Goal: Task Accomplishment & Management: Manage account settings

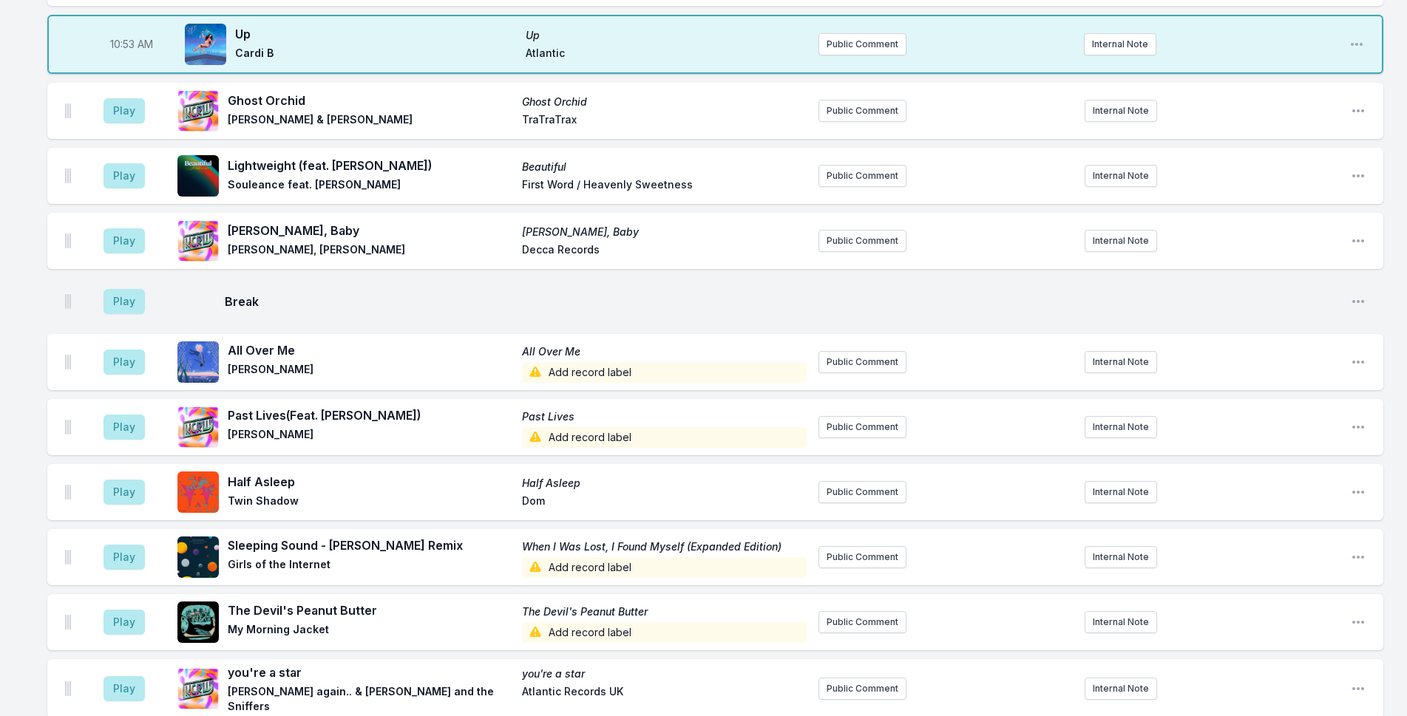
scroll to position [2076, 0]
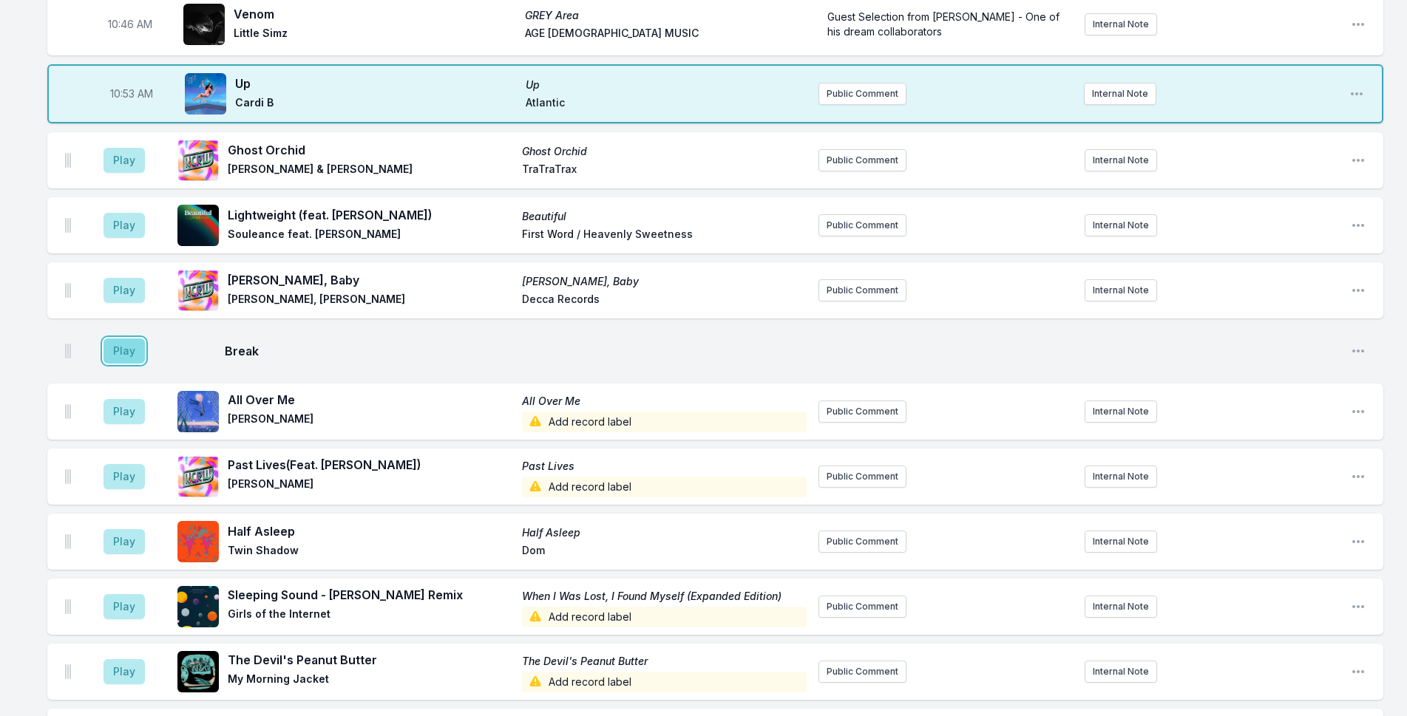
click at [131, 339] on button "Play" at bounding box center [123, 351] width 41 height 25
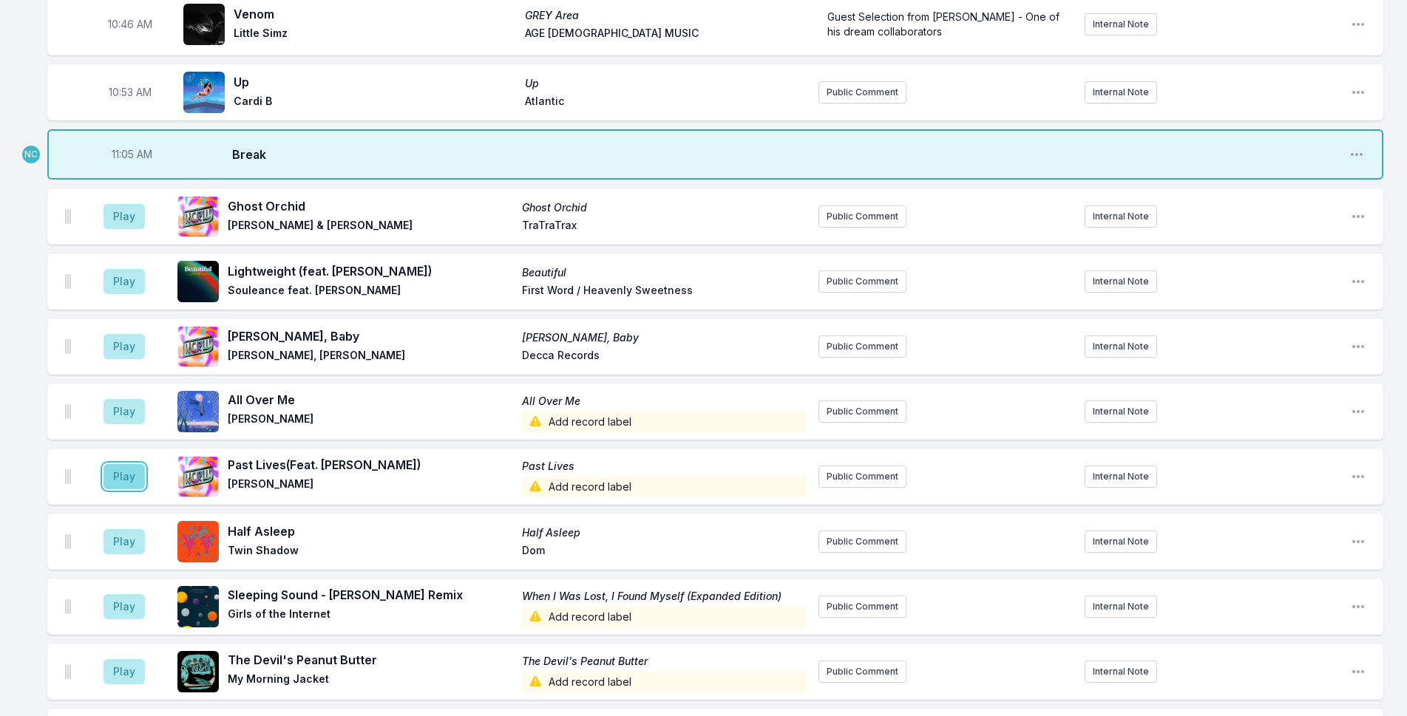
click at [132, 464] on button "Play" at bounding box center [123, 476] width 41 height 25
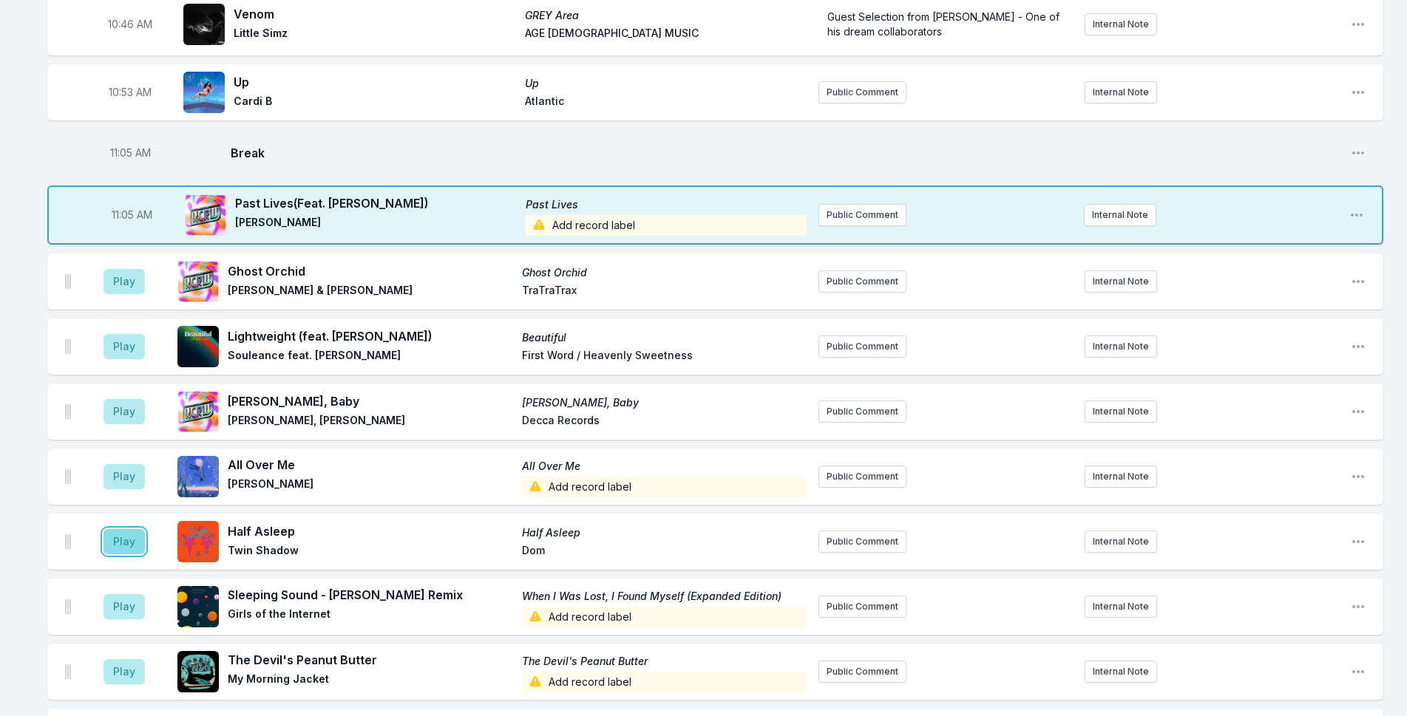
click at [118, 529] on button "Play" at bounding box center [123, 541] width 41 height 25
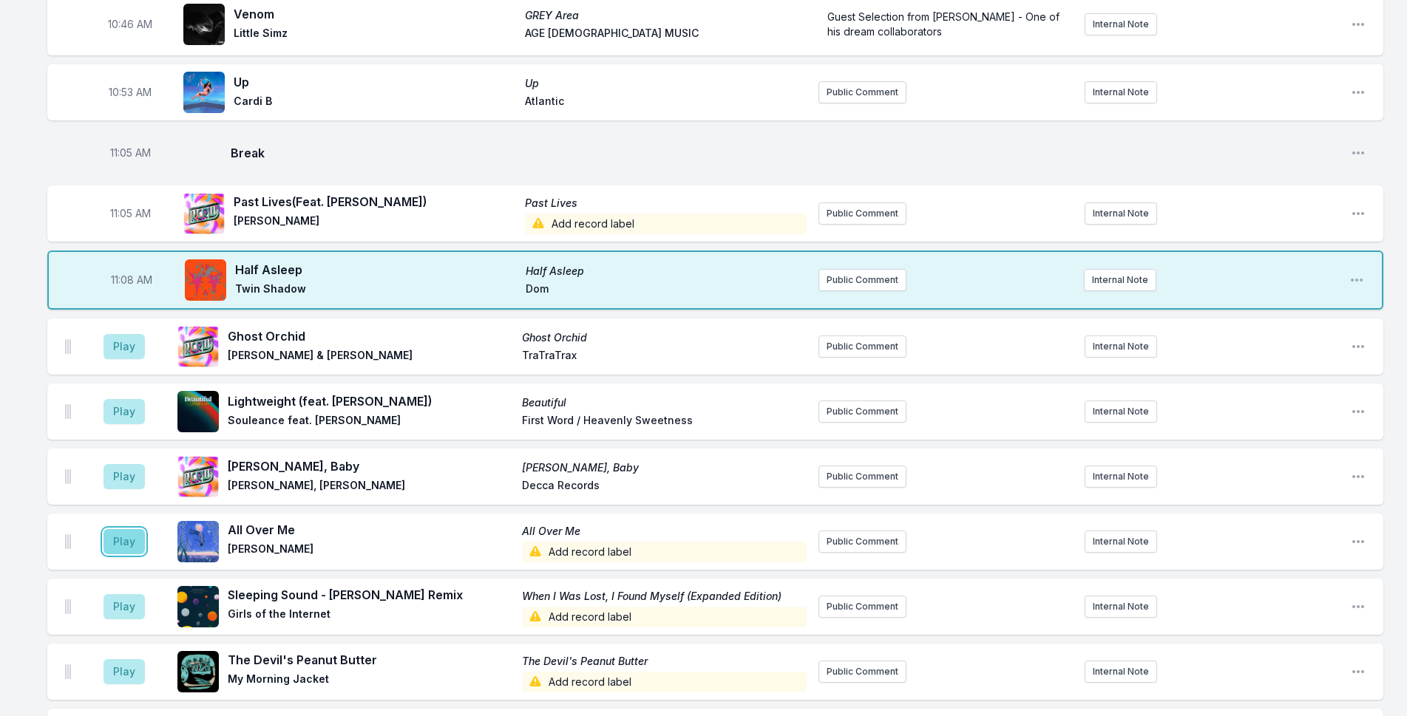
click at [129, 529] on button "Play" at bounding box center [123, 541] width 41 height 25
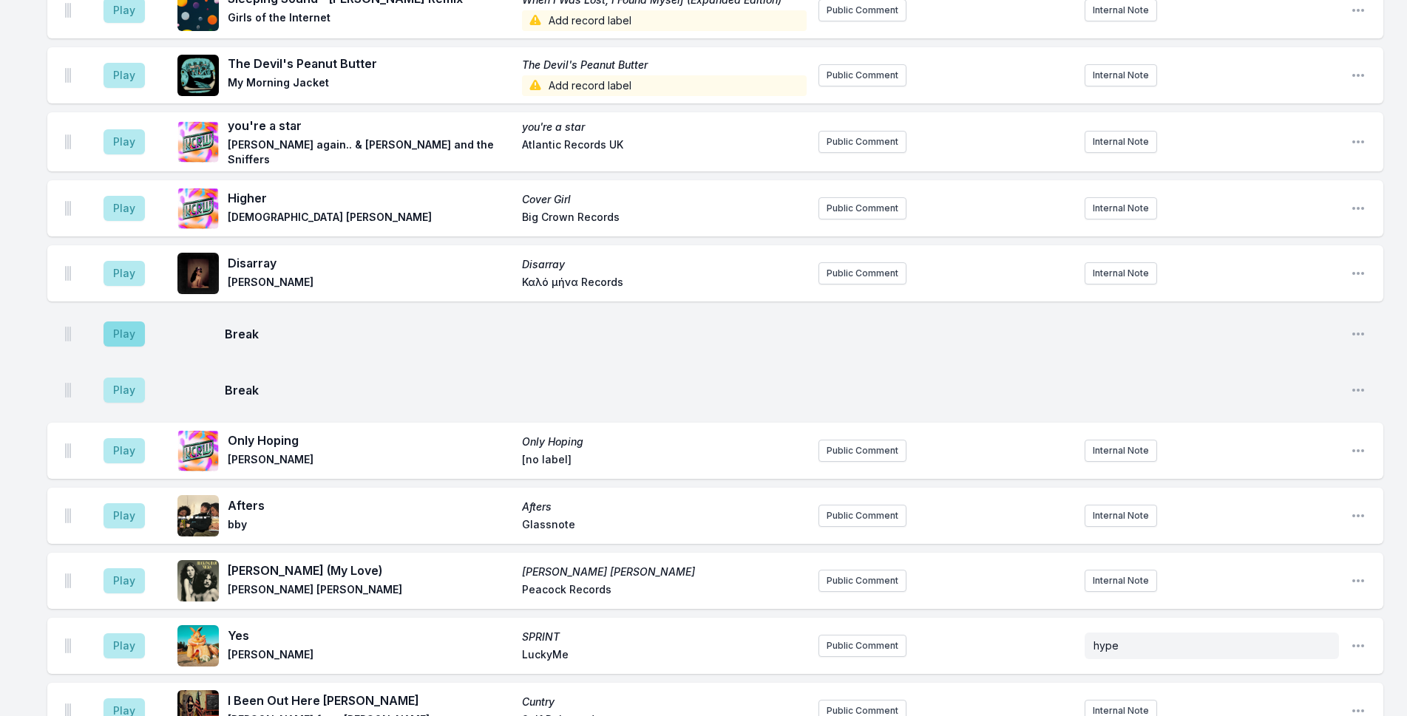
scroll to position [2668, 0]
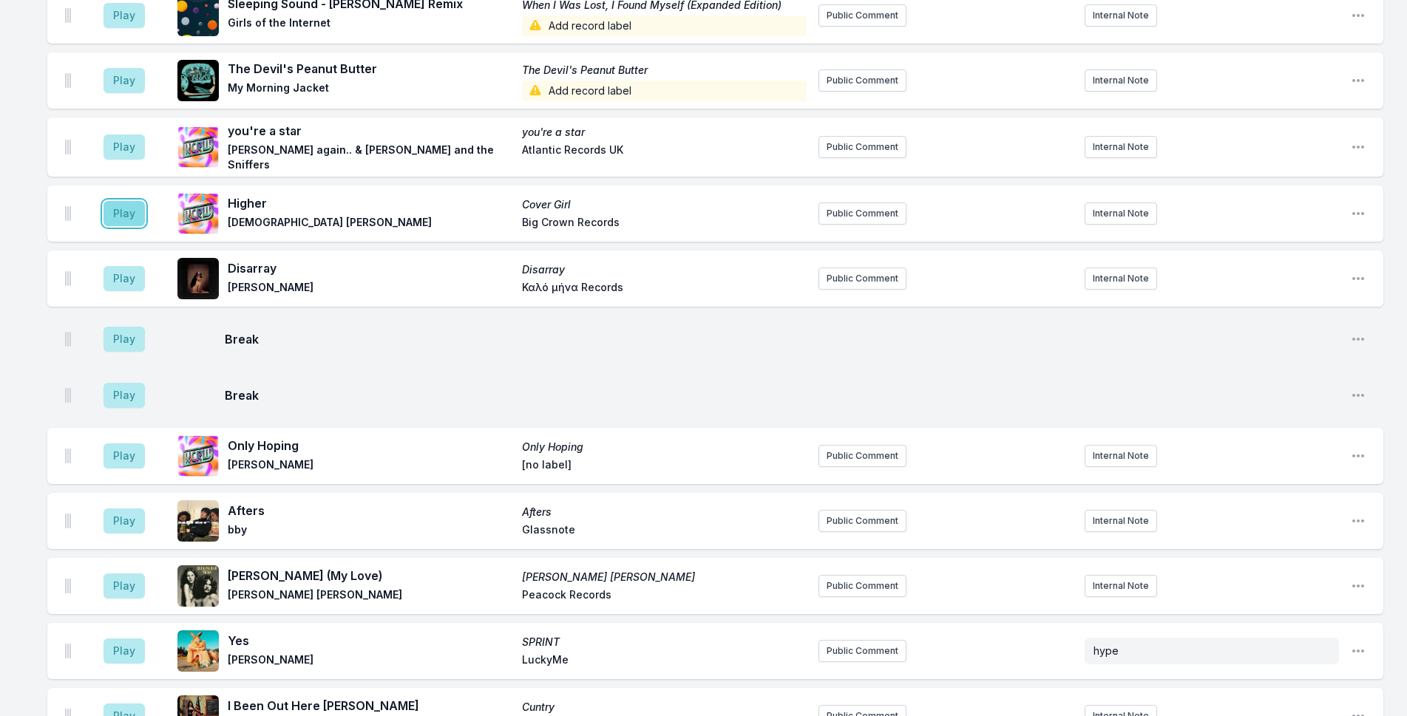
click at [120, 201] on button "Play" at bounding box center [123, 213] width 41 height 25
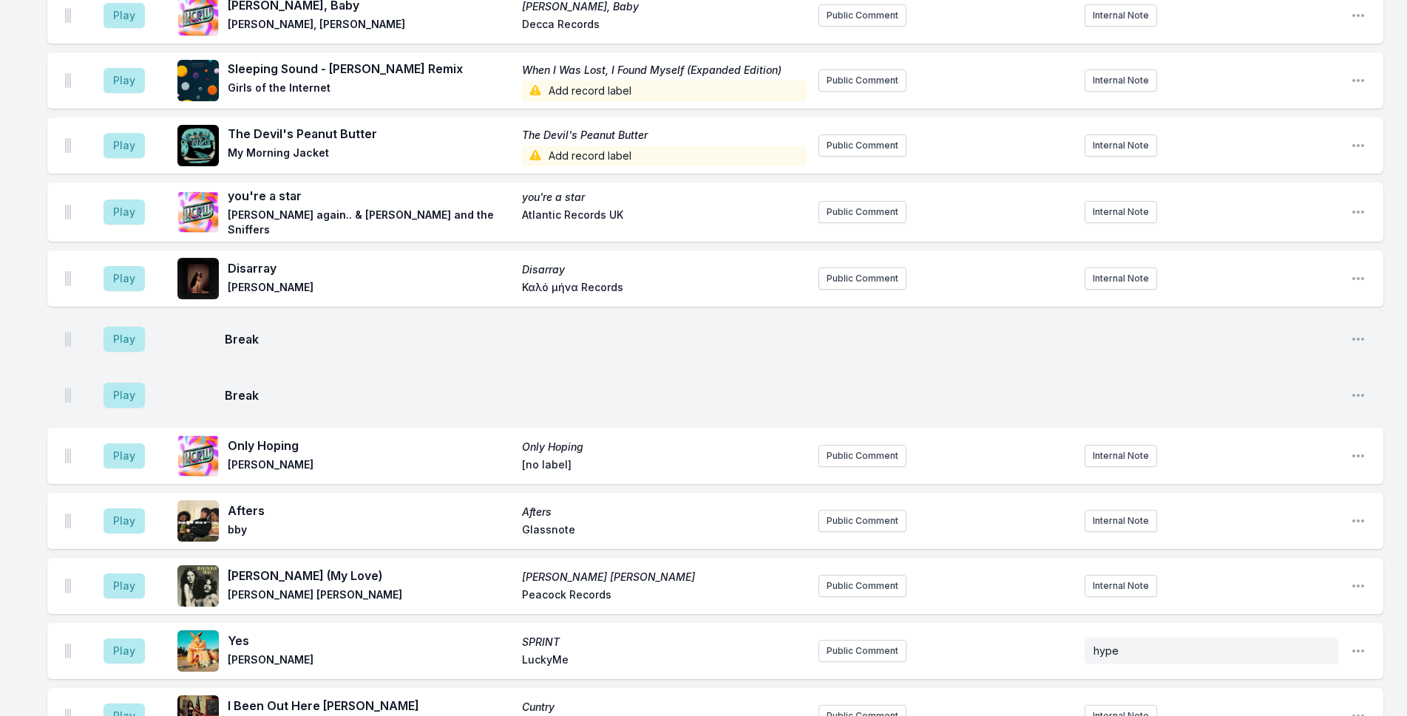
scroll to position [2594, 0]
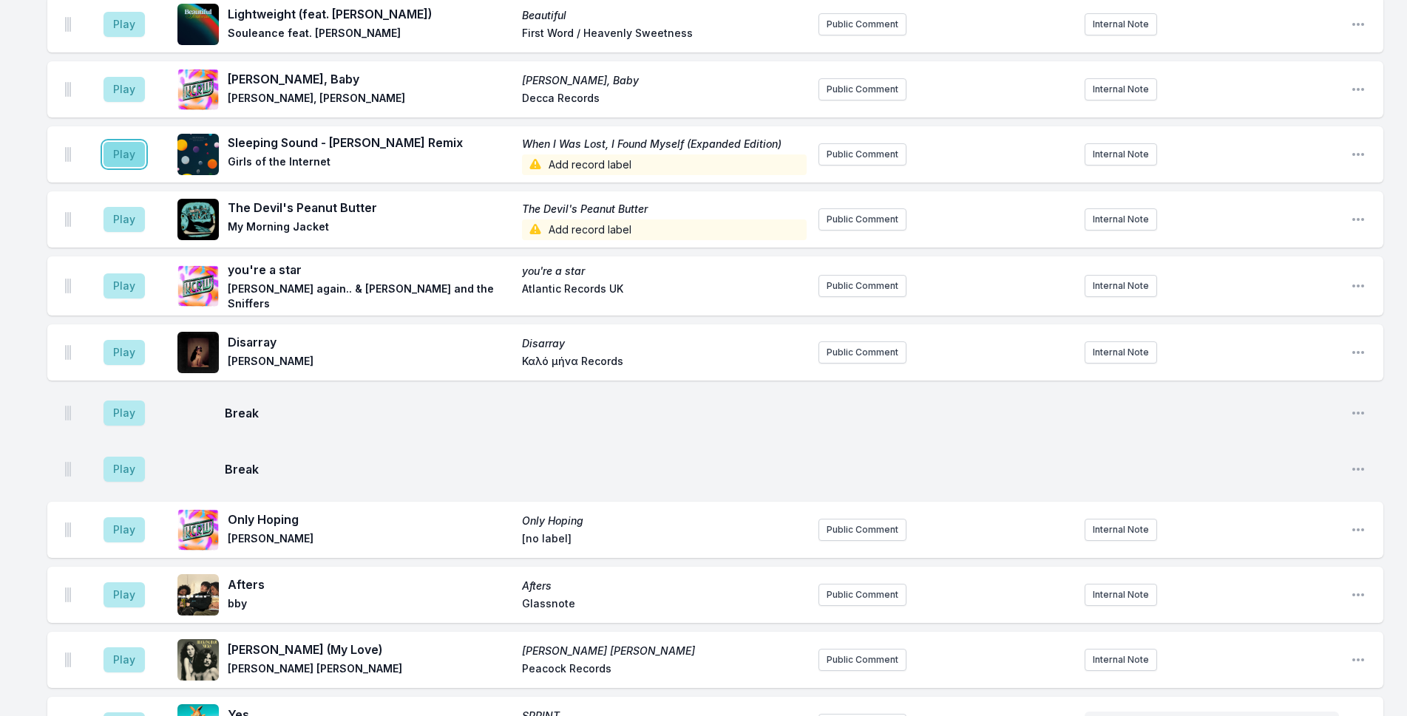
click at [109, 142] on button "Play" at bounding box center [123, 154] width 41 height 25
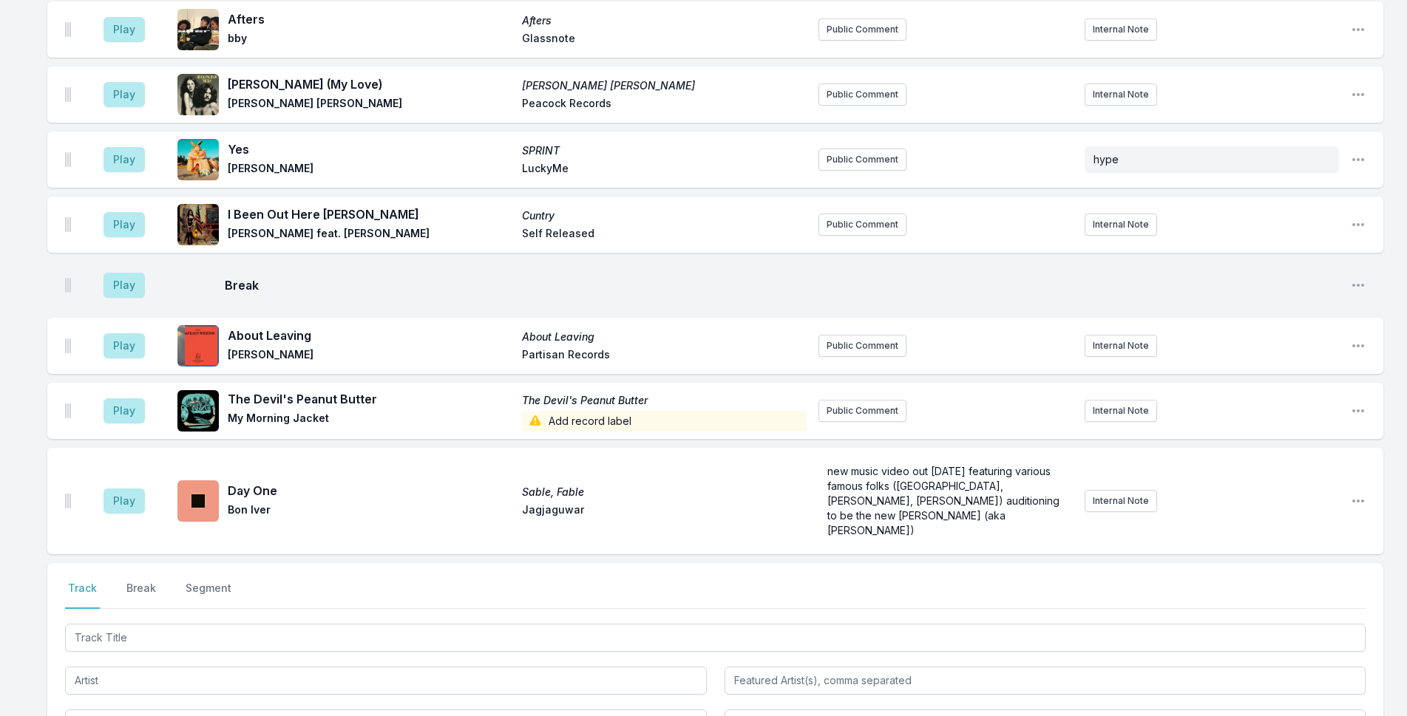
scroll to position [3339, 0]
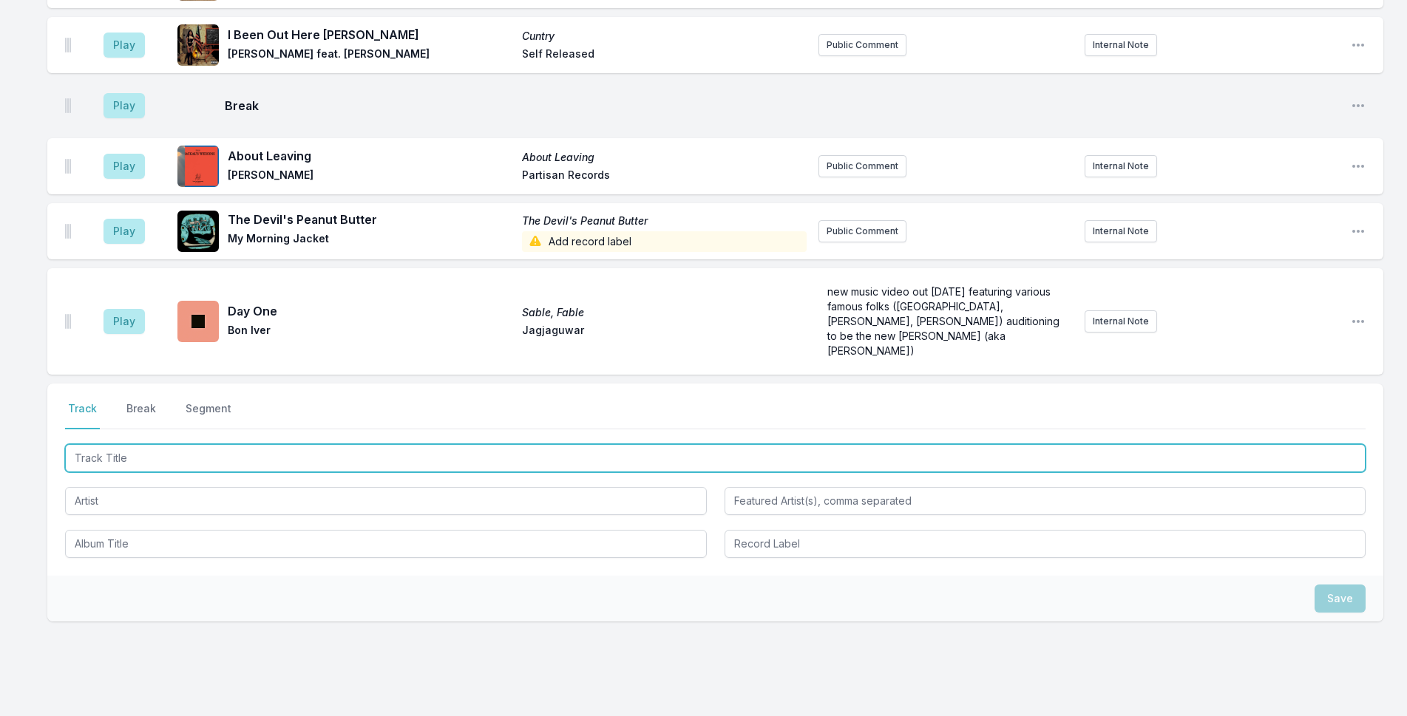
click at [282, 444] on input "Track Title" at bounding box center [715, 458] width 1300 height 28
type input "9am"
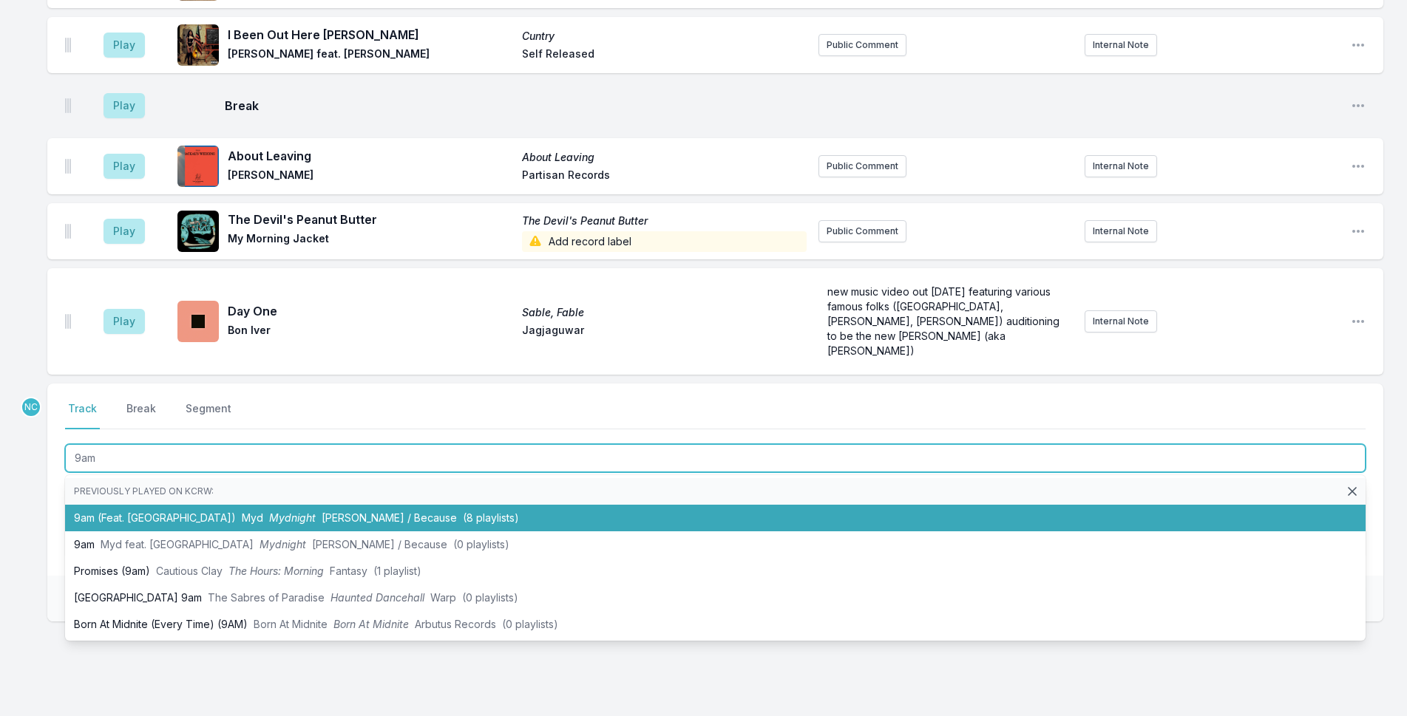
click at [242, 512] on span "Myd" at bounding box center [252, 518] width 21 height 13
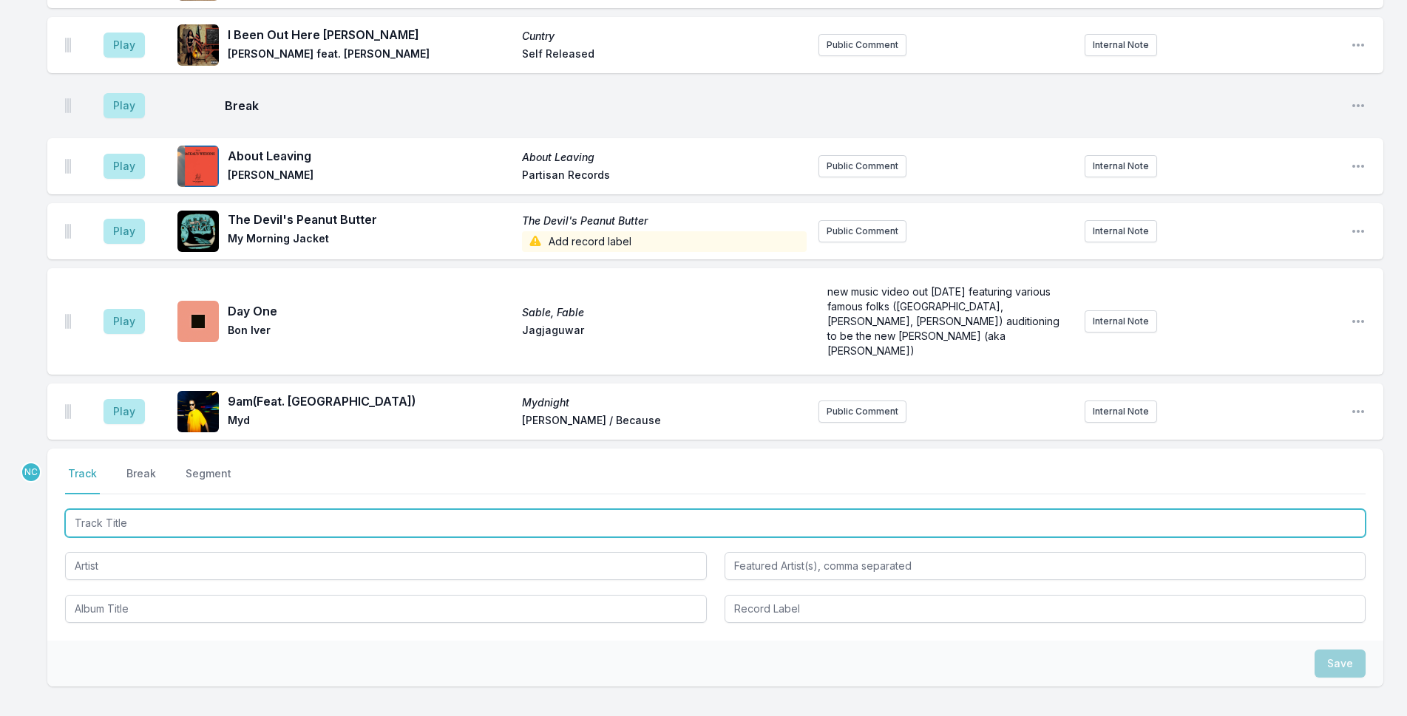
scroll to position [3404, 0]
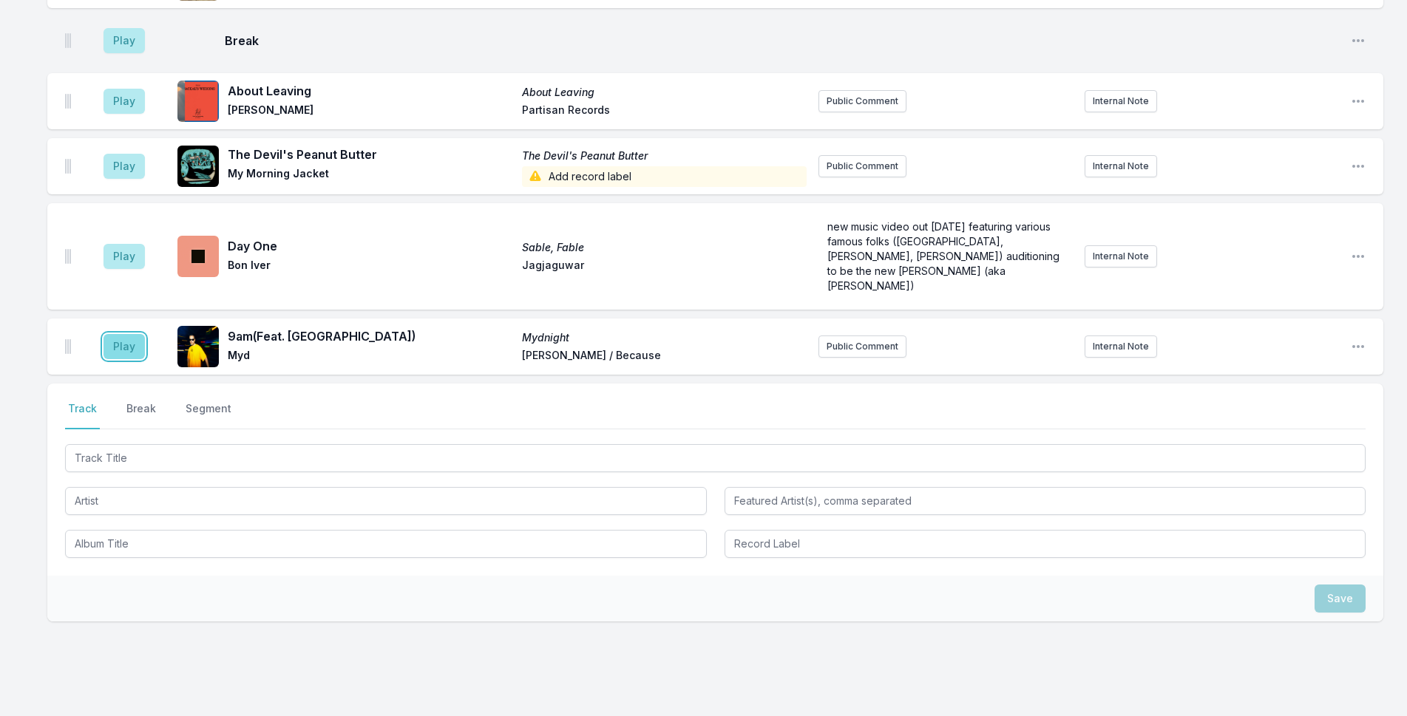
click at [122, 334] on button "Play" at bounding box center [123, 346] width 41 height 25
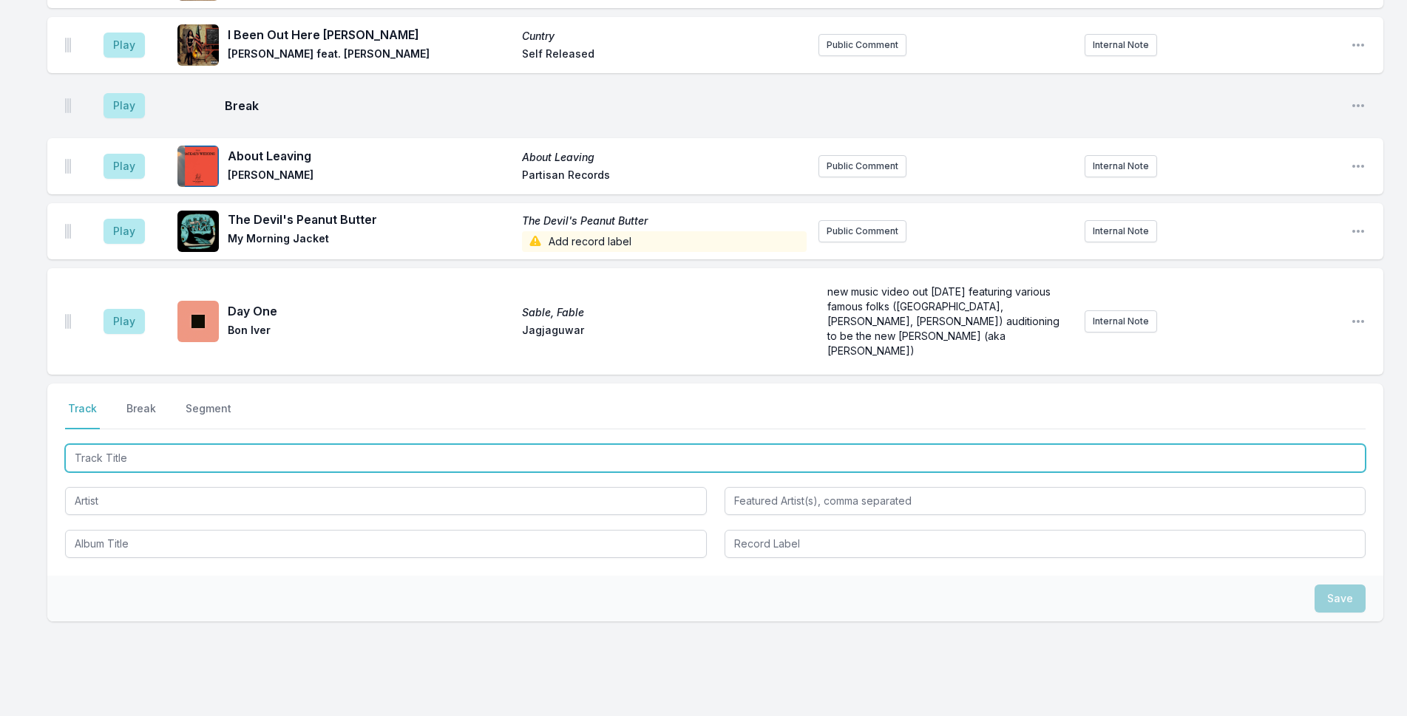
click at [341, 444] on input "Track Title" at bounding box center [715, 458] width 1300 height 28
type input "G"
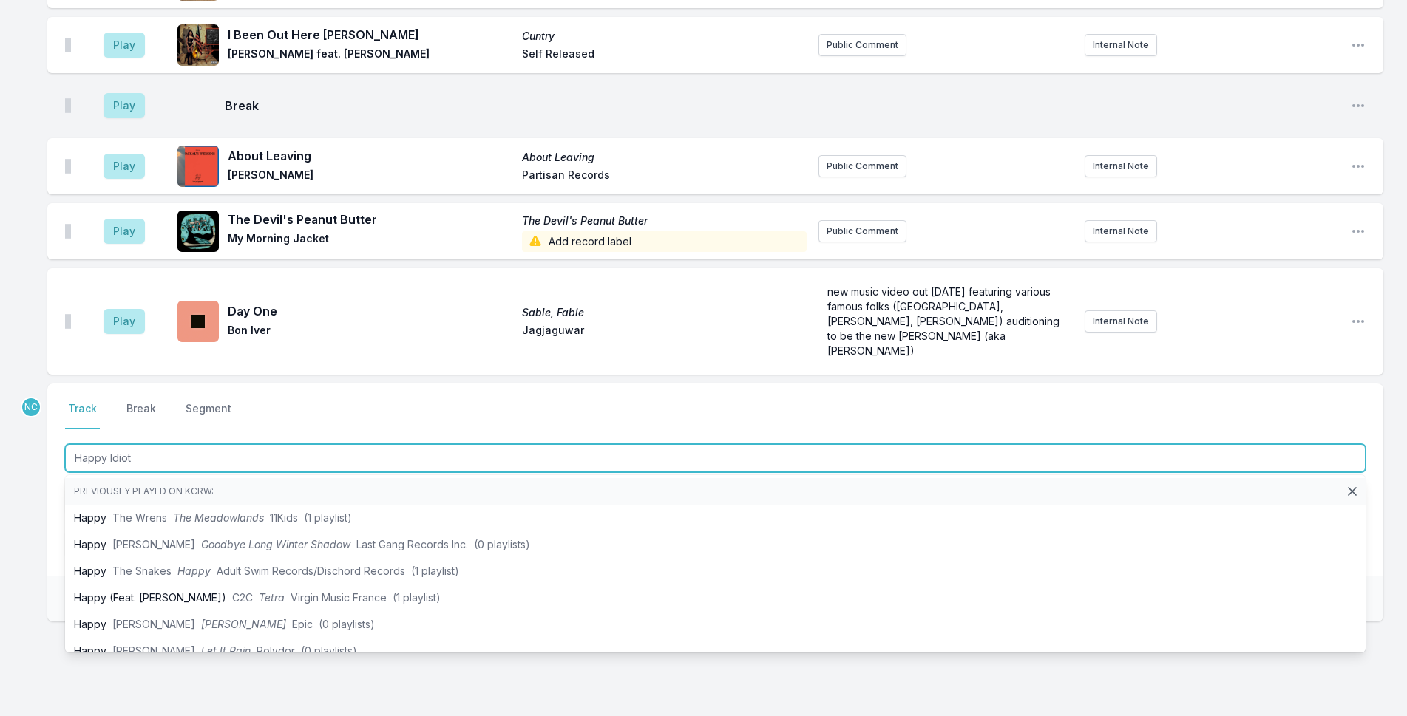
type input "Happy Idiot"
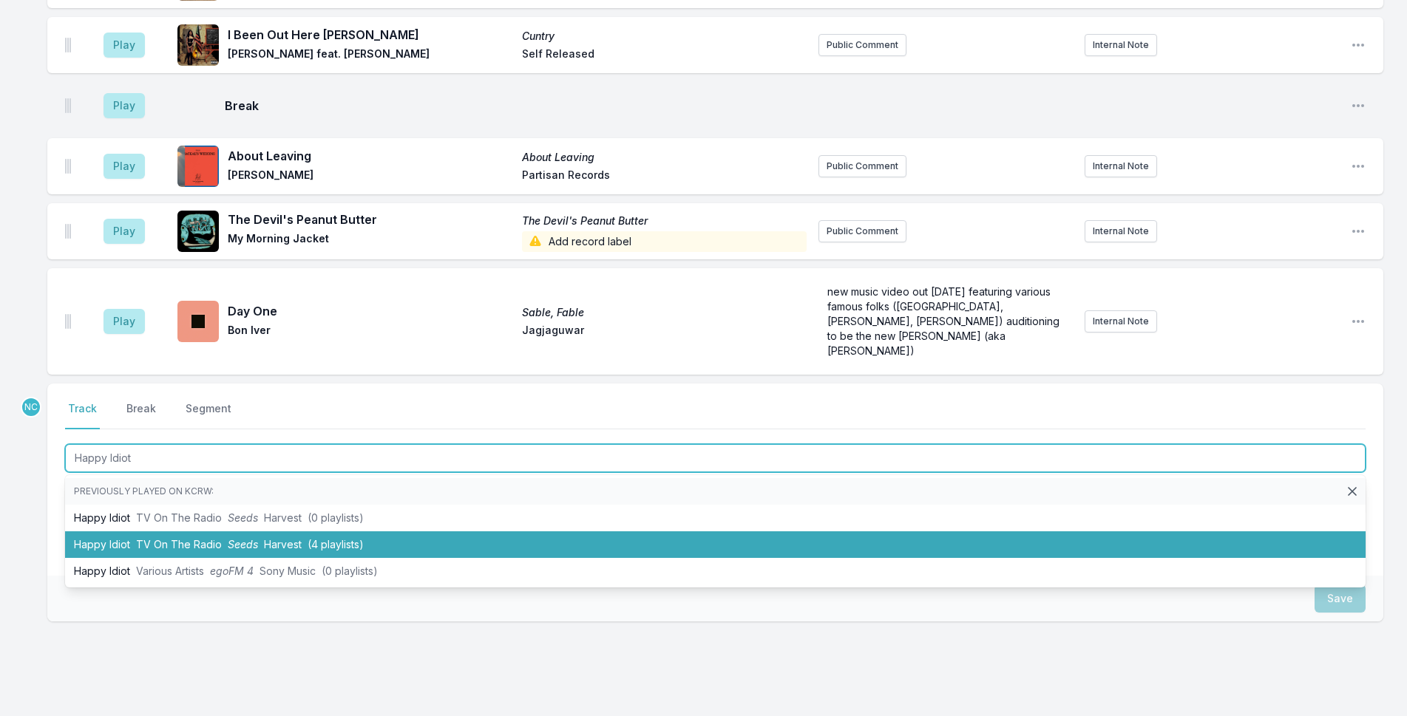
click at [389, 531] on li "Happy Idiot TV On The Radio Seeds Harvest (4 playlists)" at bounding box center [715, 544] width 1300 height 27
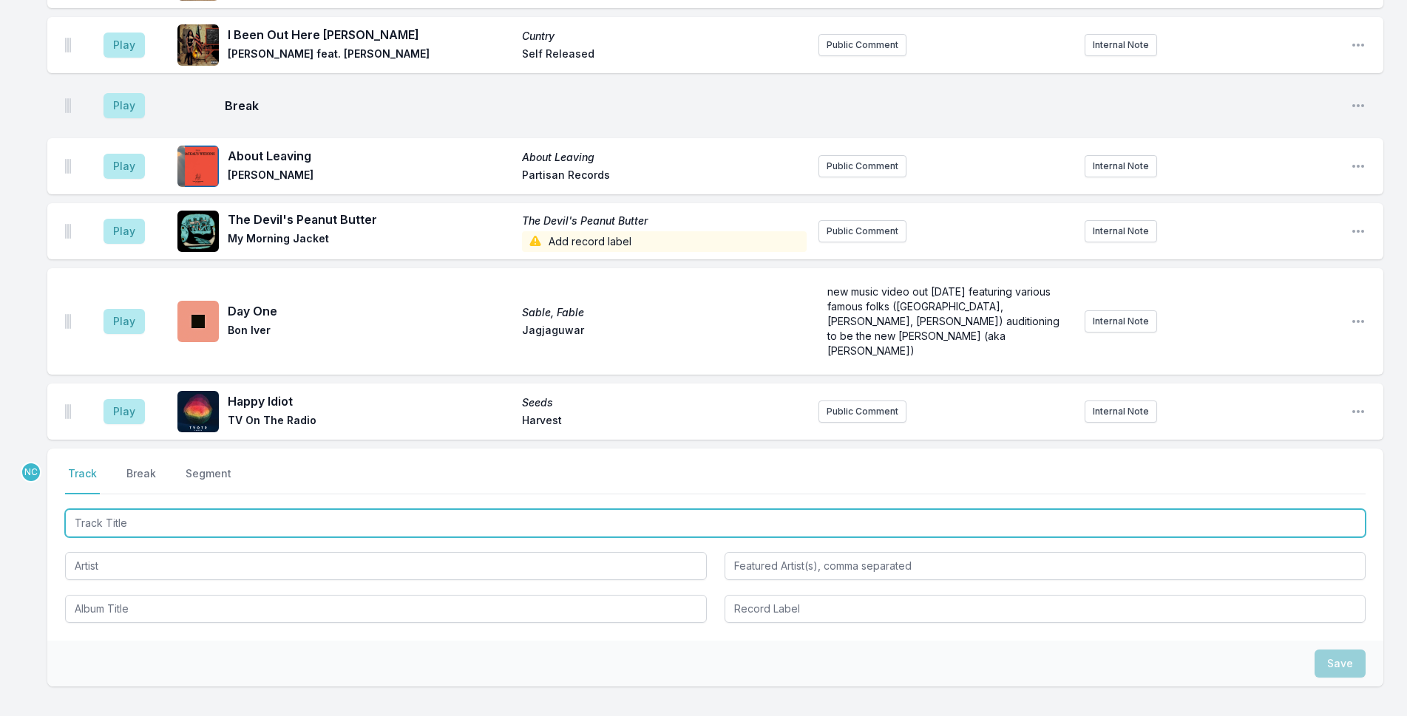
scroll to position [3469, 0]
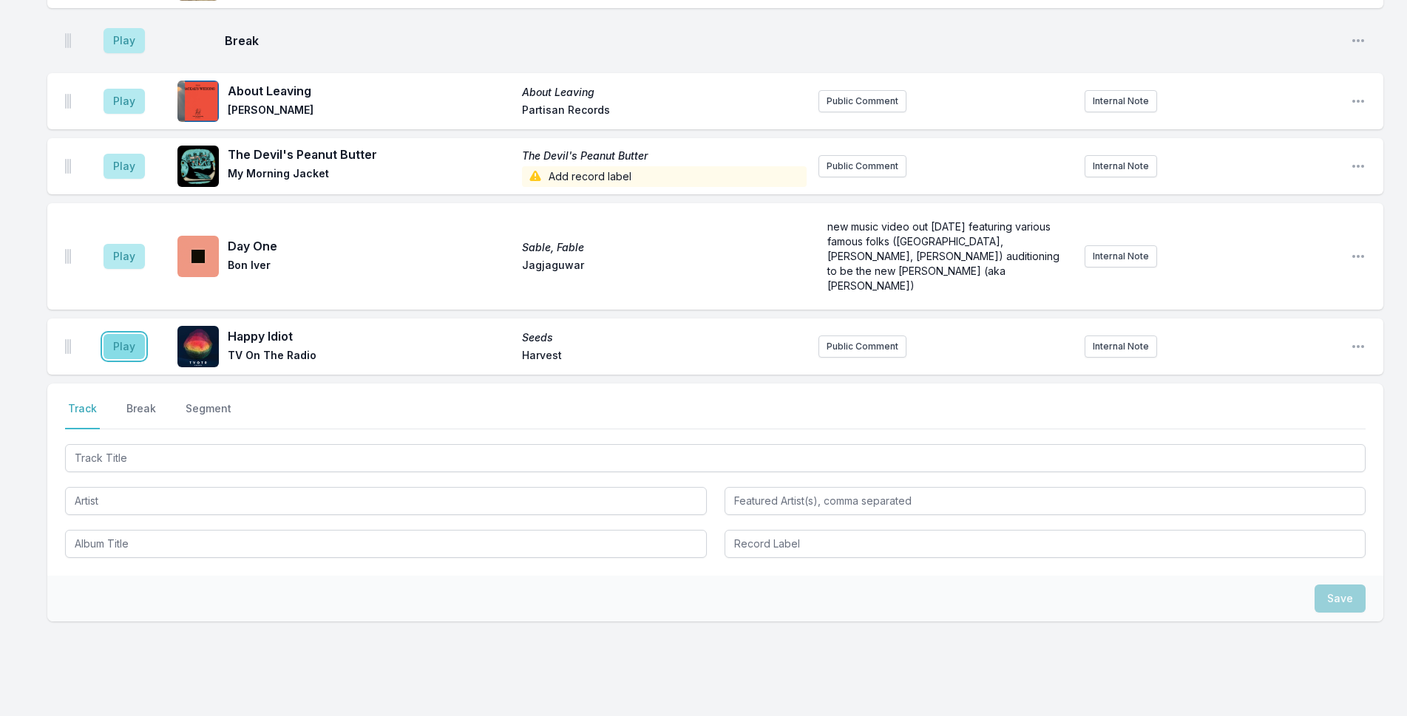
click at [126, 334] on button "Play" at bounding box center [123, 346] width 41 height 25
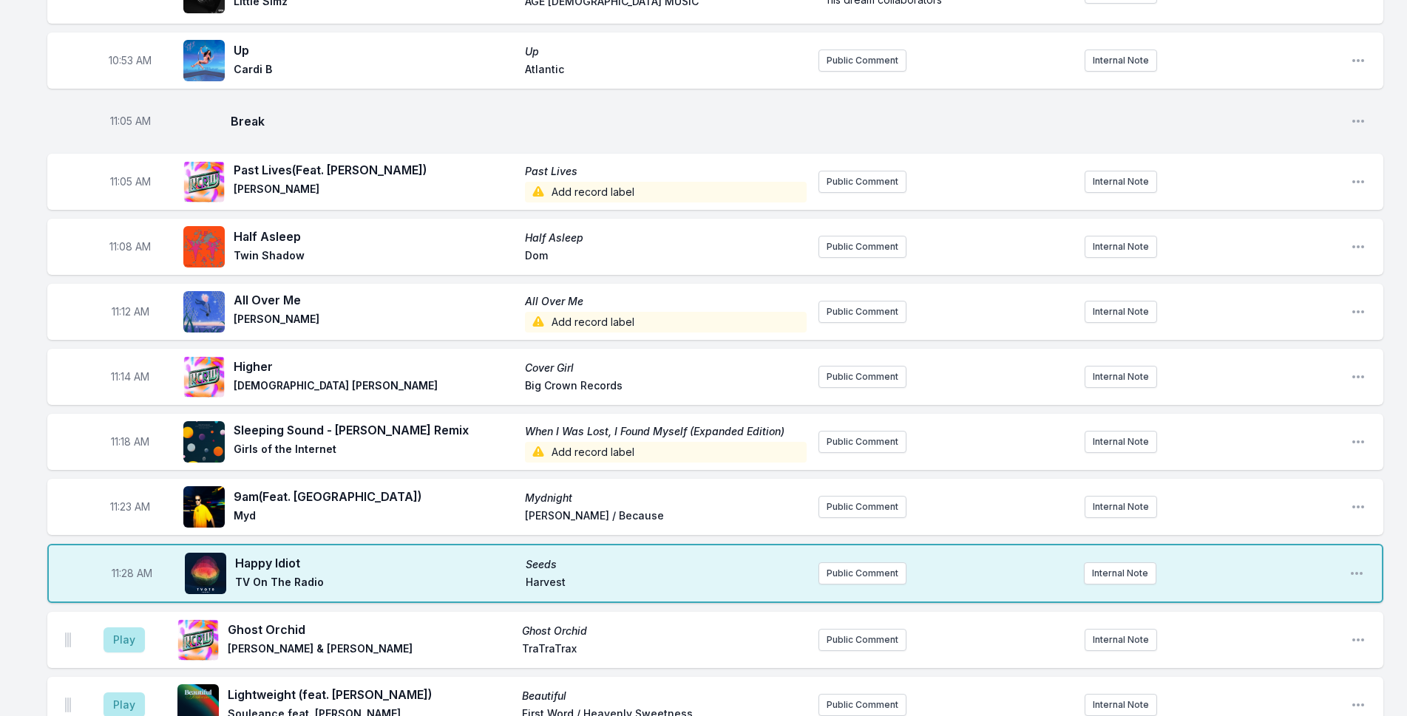
scroll to position [2360, 0]
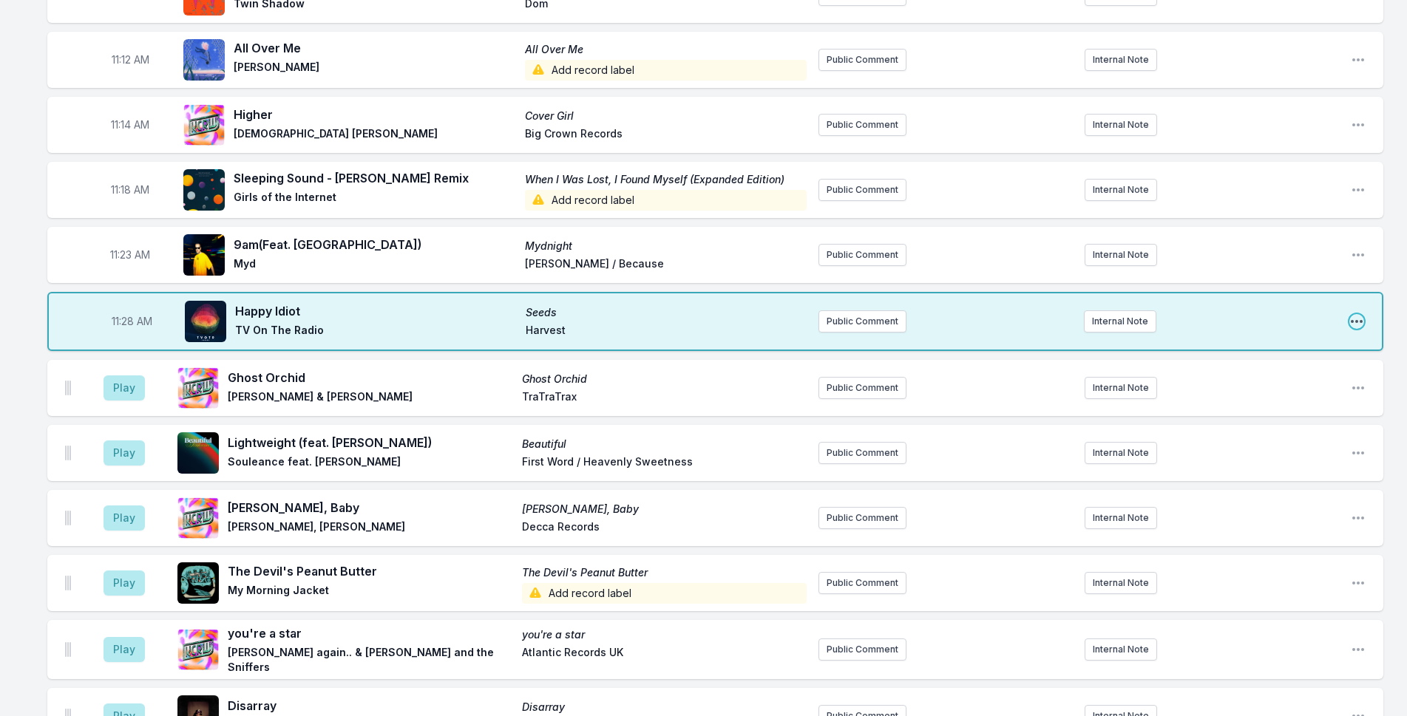
click at [1356, 314] on icon "Open playlist item options" at bounding box center [1356, 321] width 15 height 15
click at [1280, 364] on button "Edit Track Details" at bounding box center [1281, 377] width 166 height 27
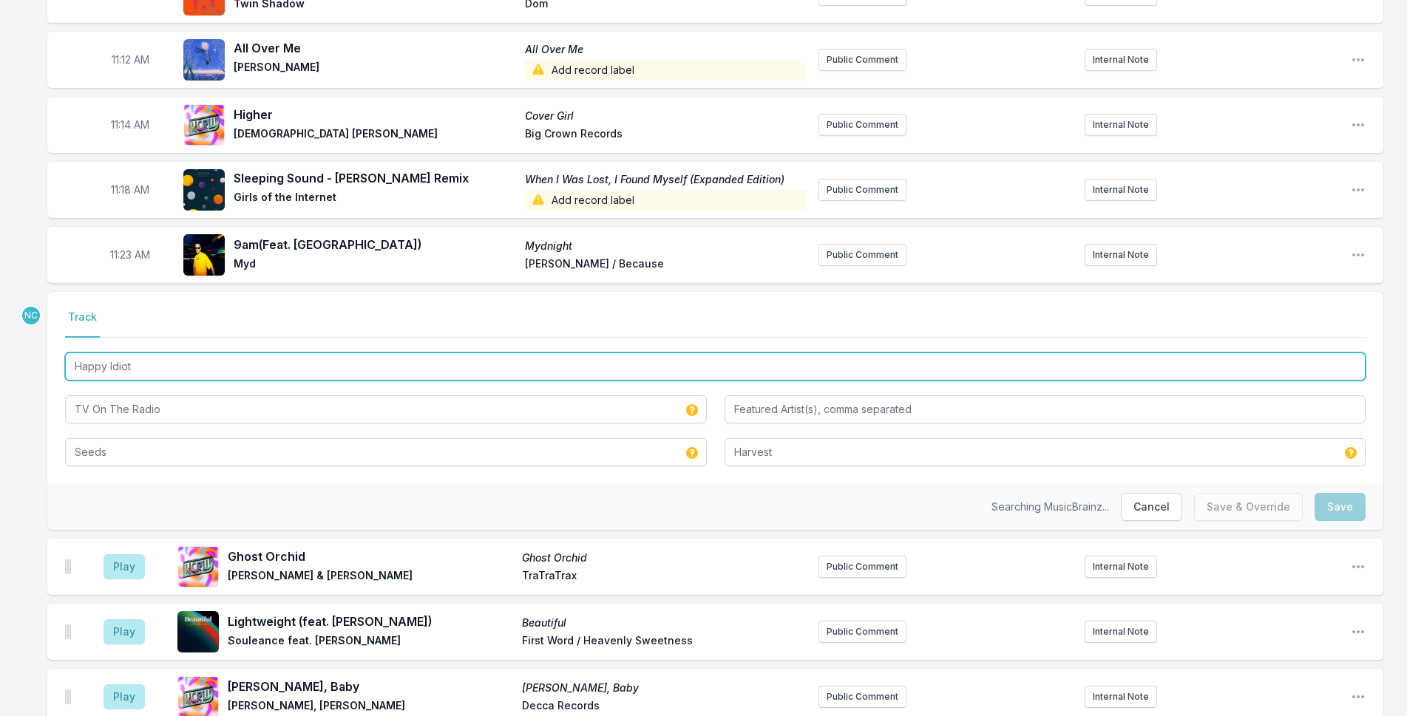
click at [453, 353] on input "Happy Idiot" at bounding box center [715, 367] width 1300 height 28
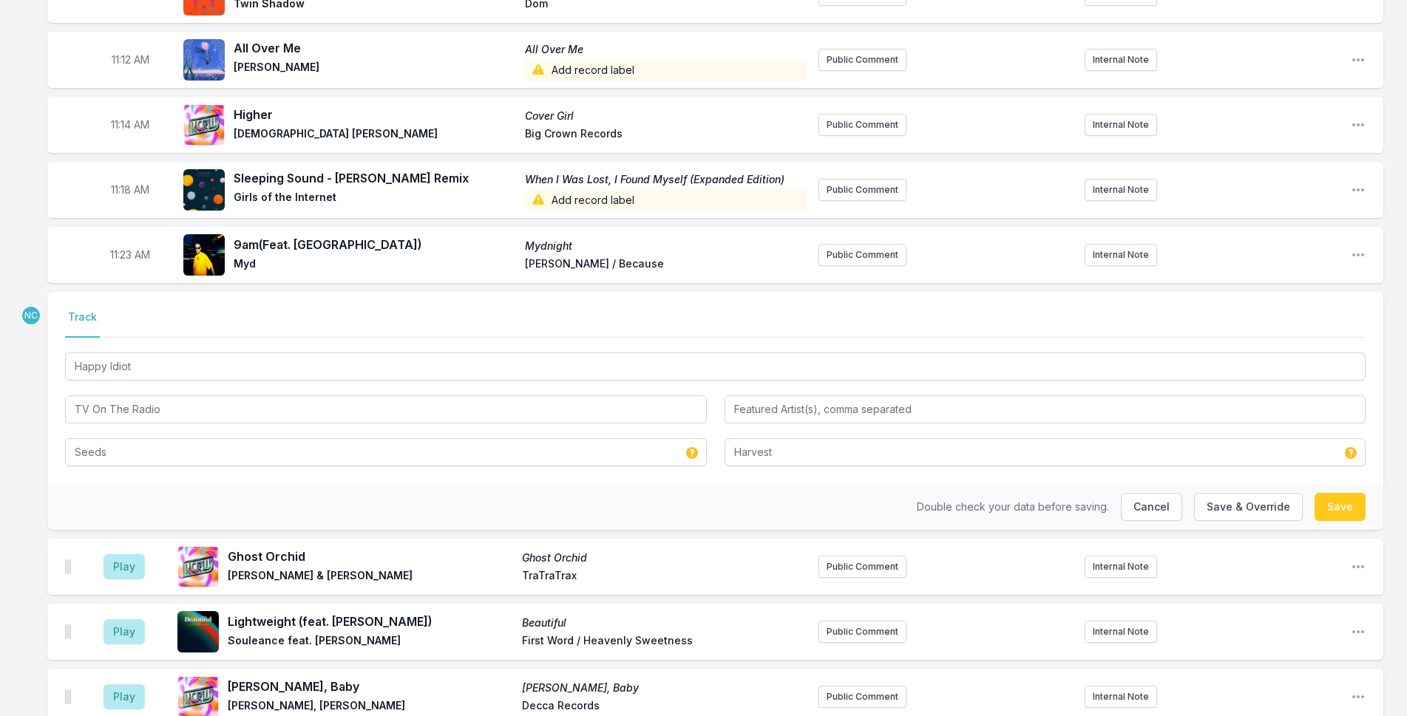
click at [452, 403] on div "Happy Idiot TV On The Radio Seeds Harvest" at bounding box center [715, 408] width 1300 height 117
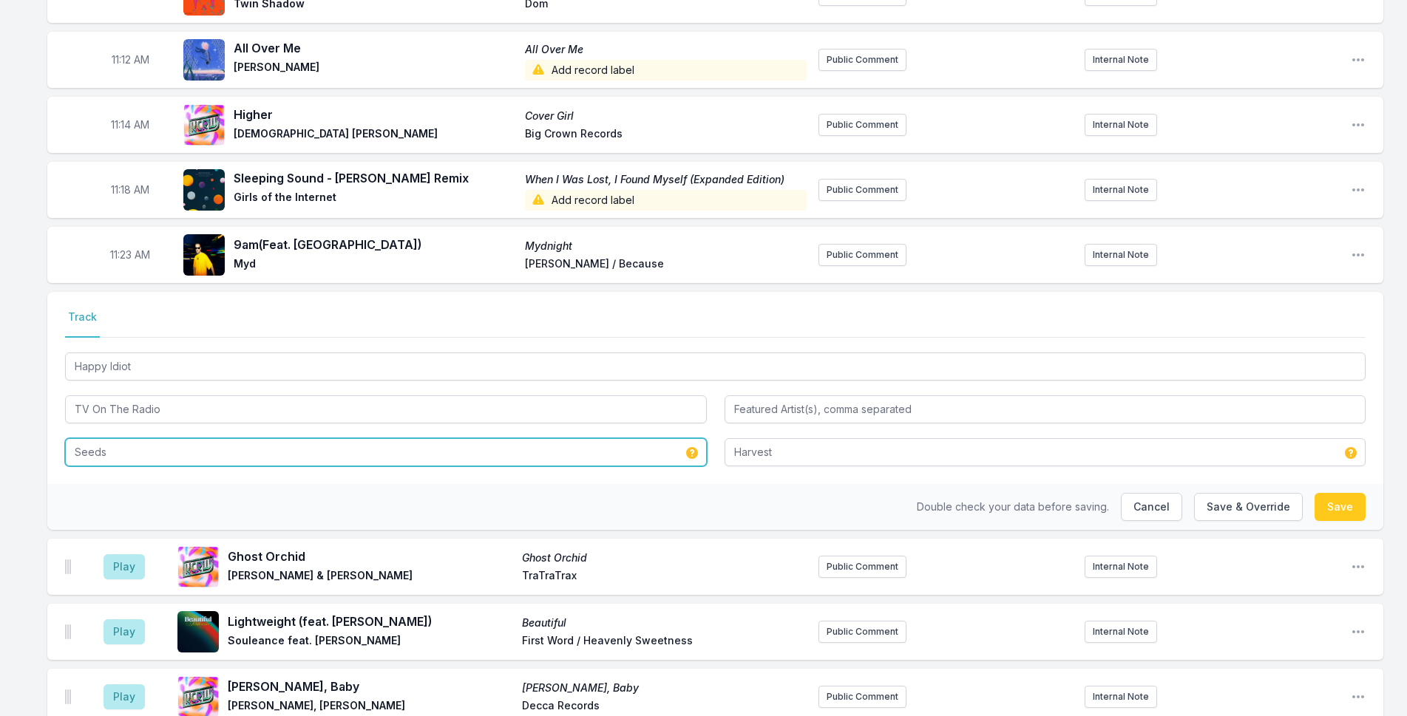
click at [459, 438] on input "Seeds" at bounding box center [386, 452] width 642 height 28
click at [465, 438] on input "Seeds" at bounding box center [386, 452] width 642 height 28
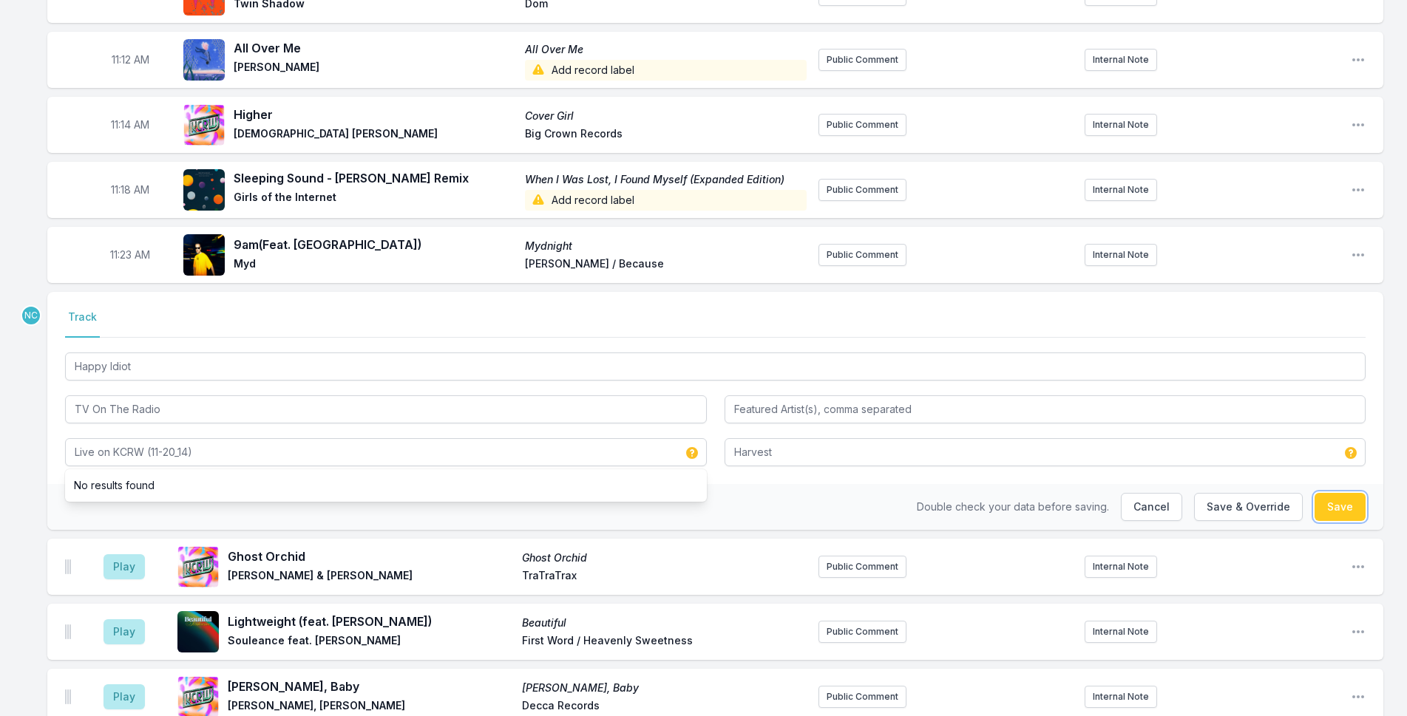
click at [1347, 493] on button "Save" at bounding box center [1339, 507] width 51 height 28
type input "Seeds"
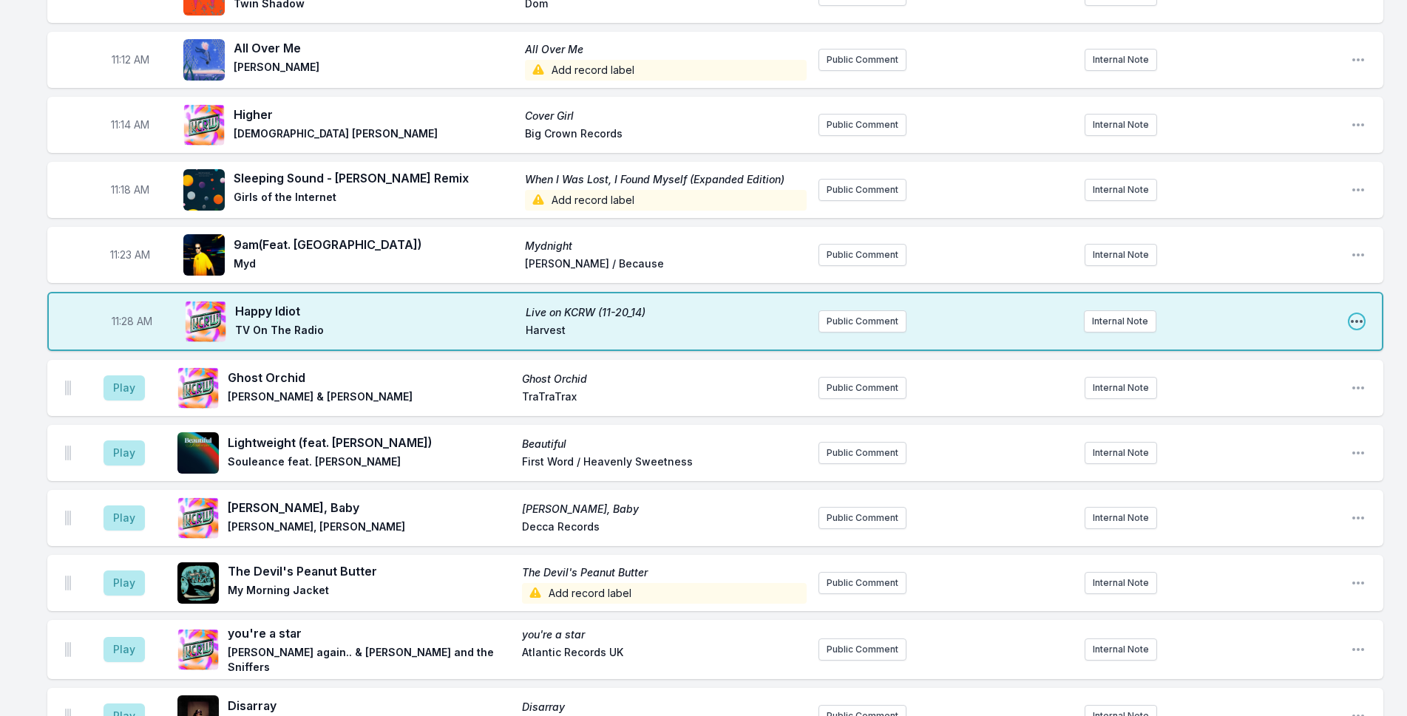
click at [1351, 314] on icon "Open playlist item options" at bounding box center [1356, 321] width 15 height 15
click at [1288, 364] on button "Edit Track Details" at bounding box center [1281, 377] width 166 height 27
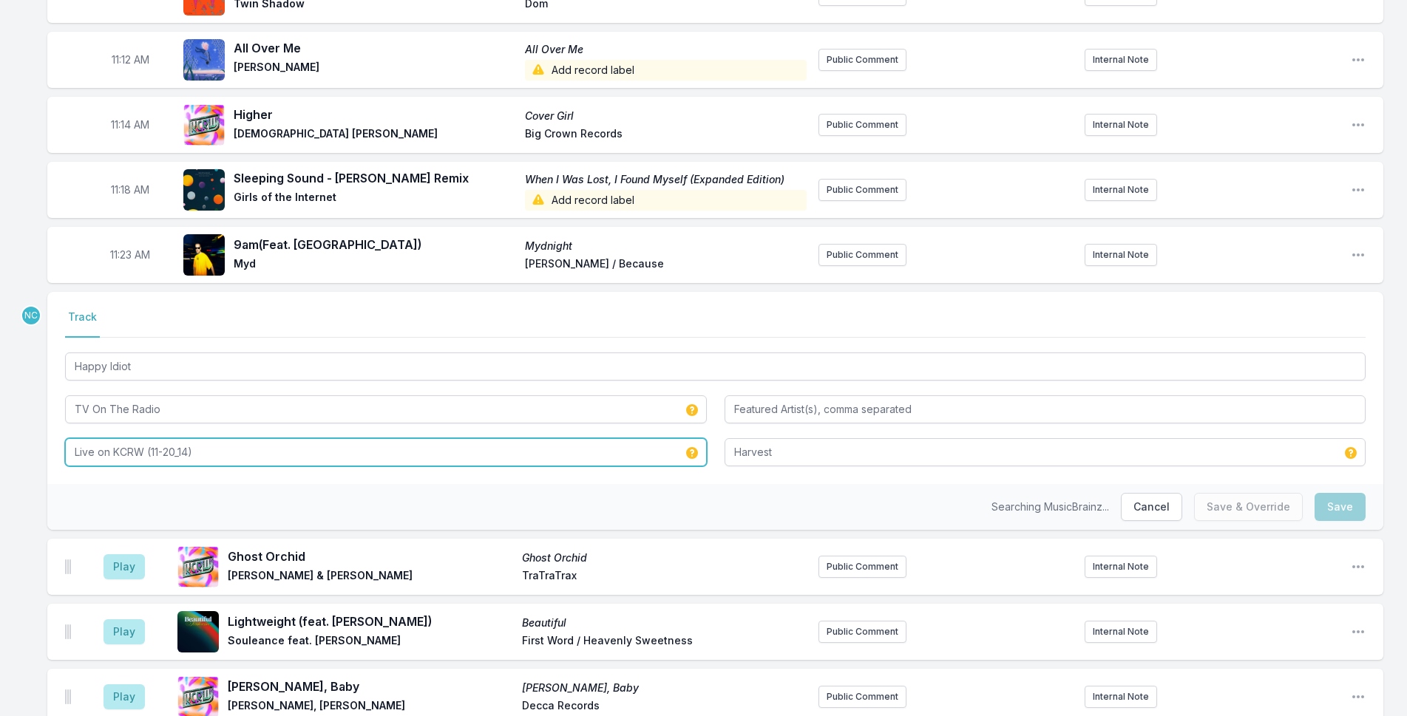
click at [178, 438] on input "Live on KCRW (11-20_14)" at bounding box center [386, 452] width 642 height 28
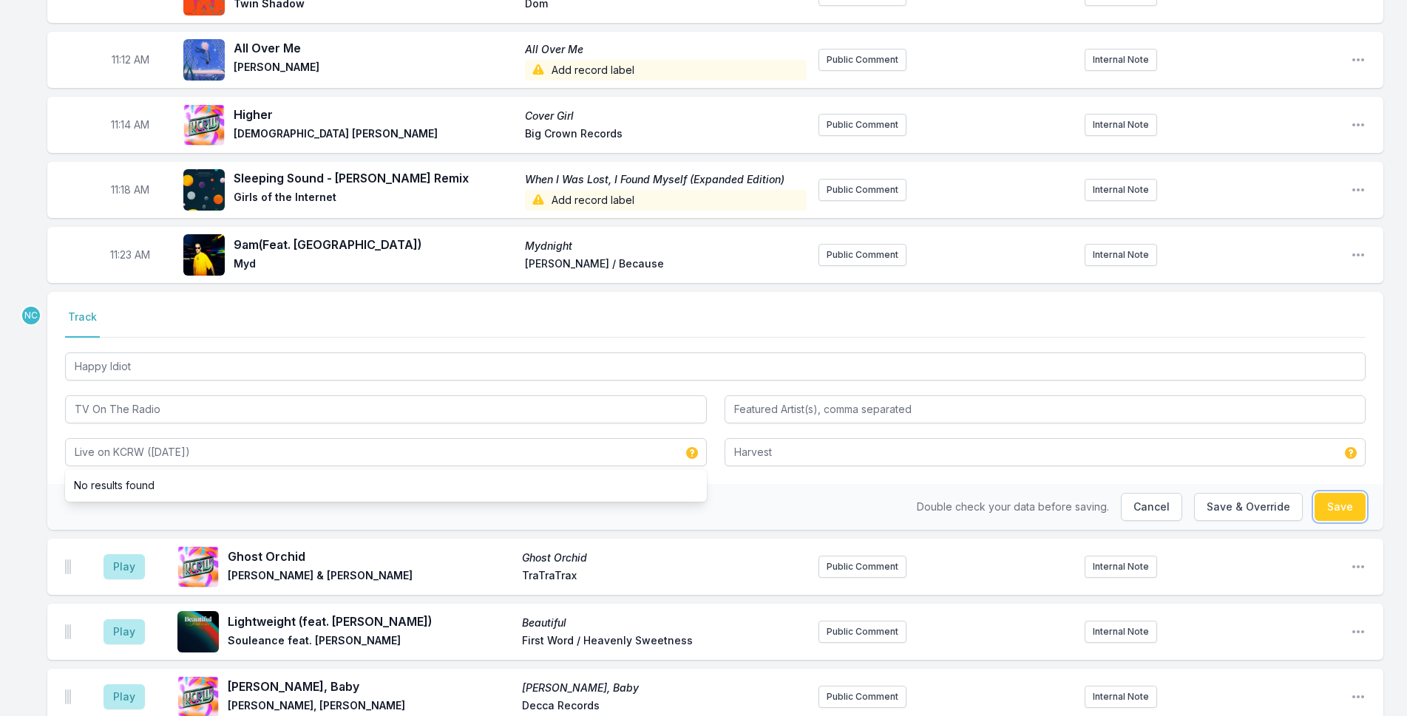
click at [1351, 493] on button "Save" at bounding box center [1339, 507] width 51 height 28
type input "Live on KCRW (11-20_14)"
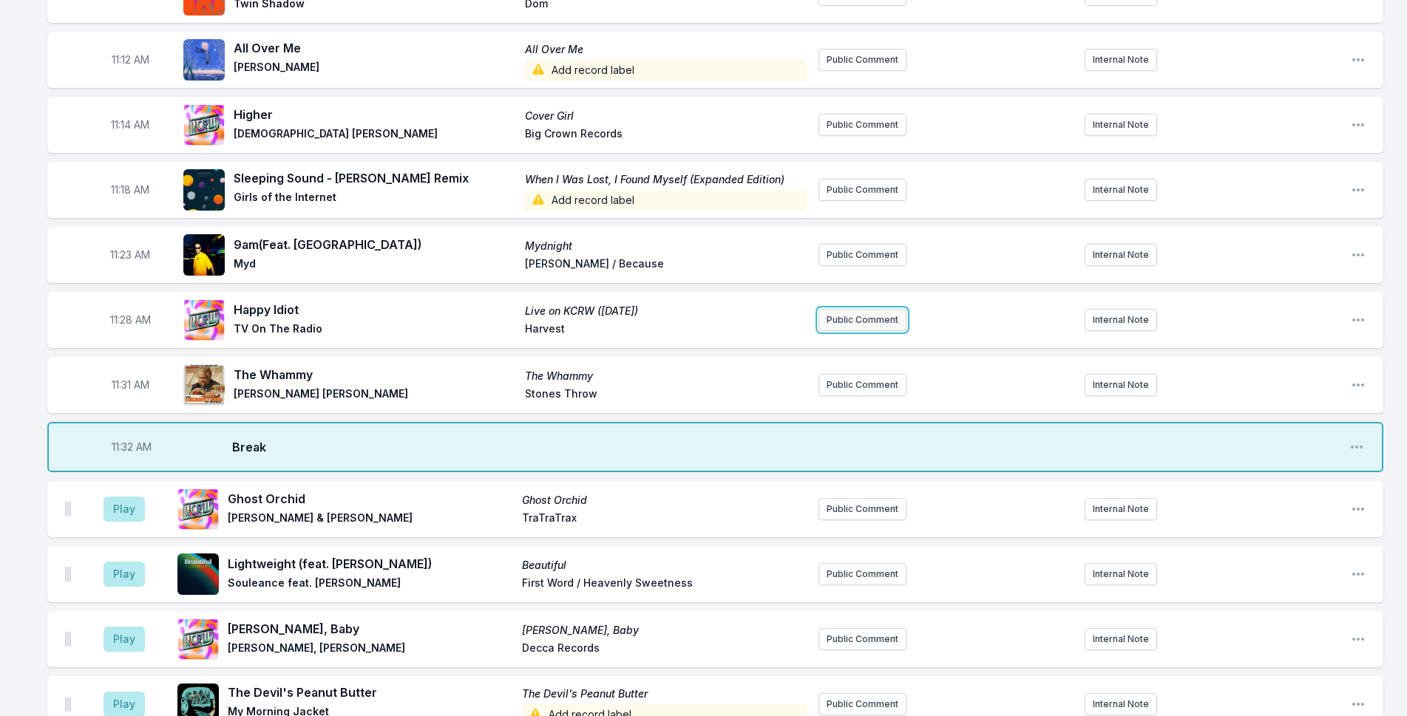
click at [846, 309] on button "Public Comment" at bounding box center [862, 320] width 88 height 22
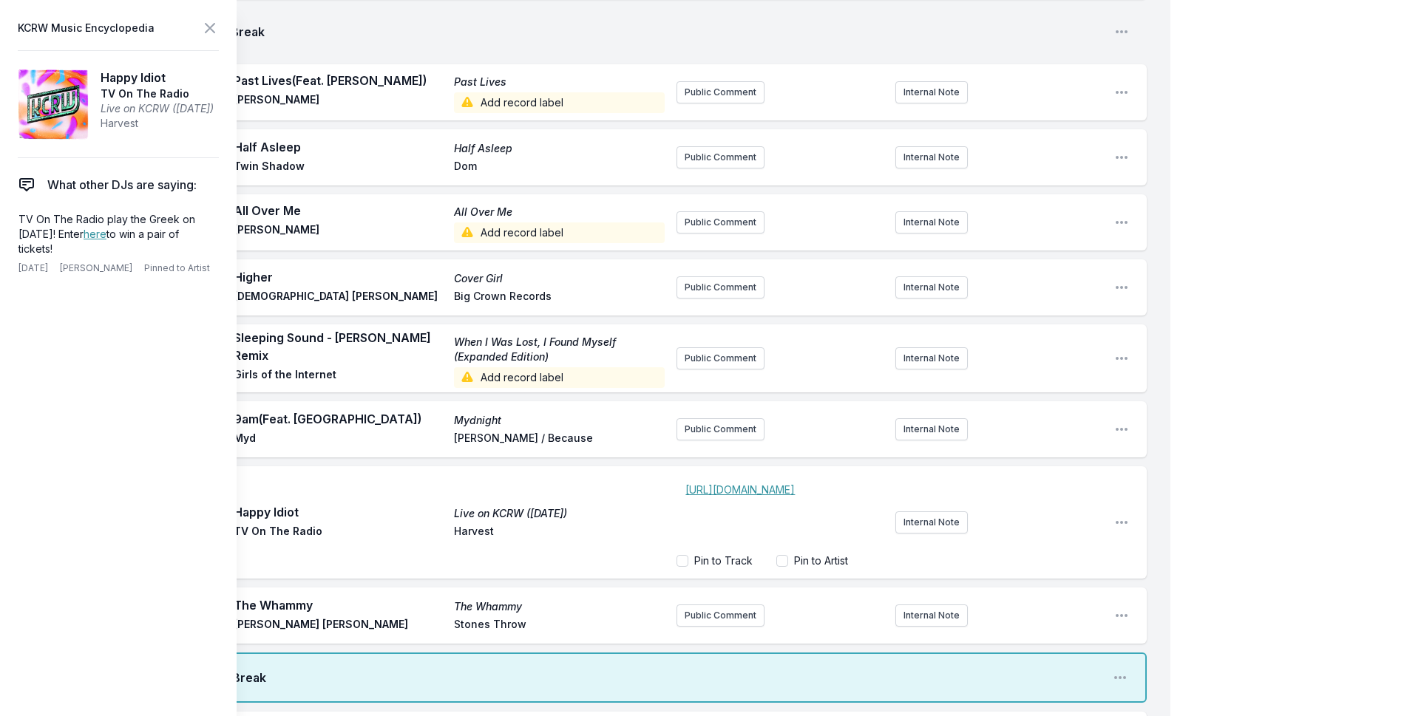
click at [684, 477] on div "﻿ [URL][DOMAIN_NAME] ﻿" at bounding box center [779, 512] width 207 height 71
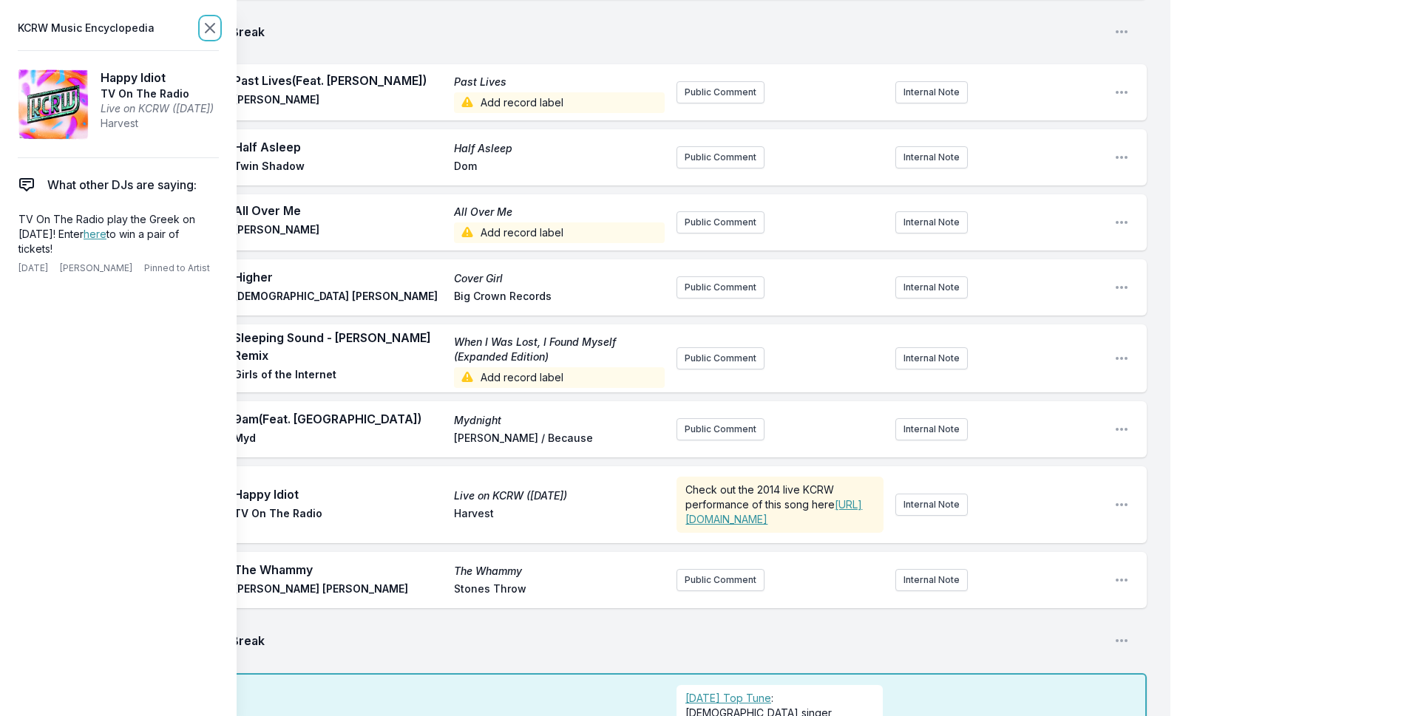
click at [205, 25] on icon at bounding box center [210, 28] width 18 height 18
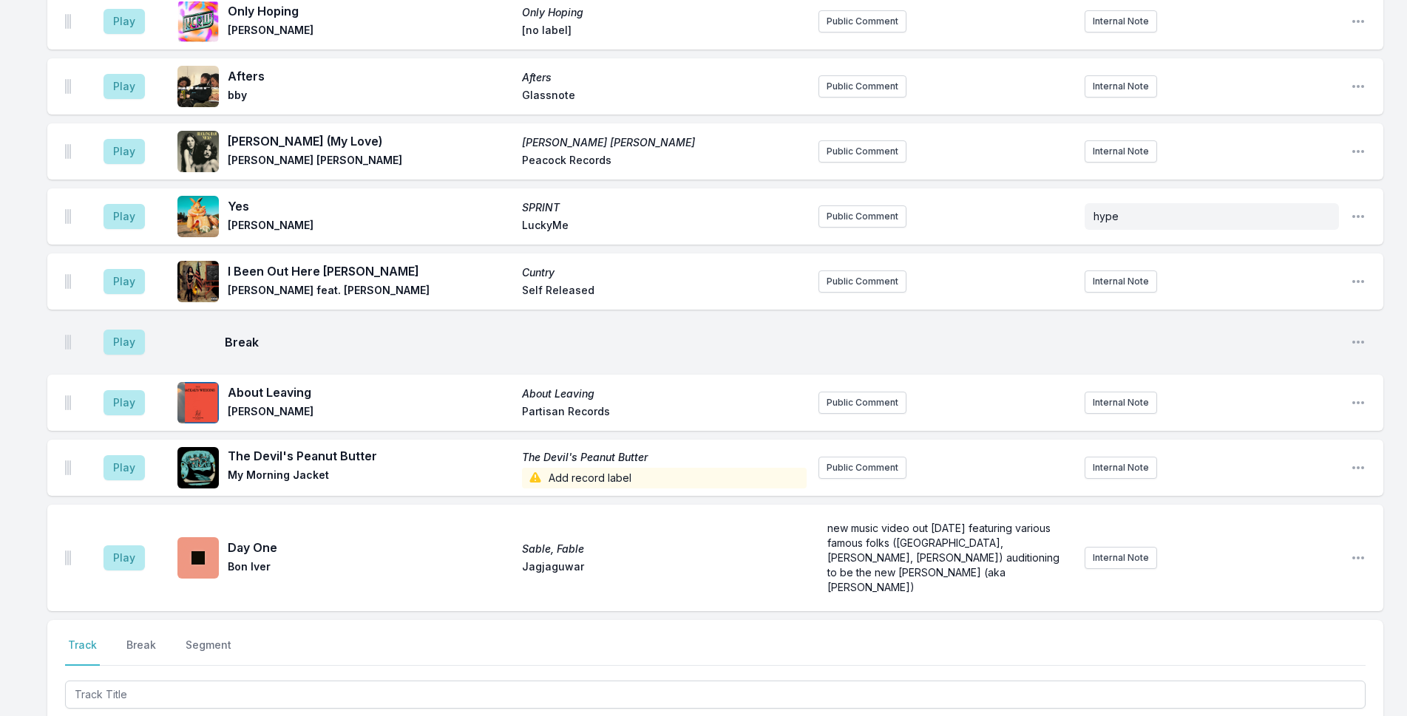
scroll to position [3543, 0]
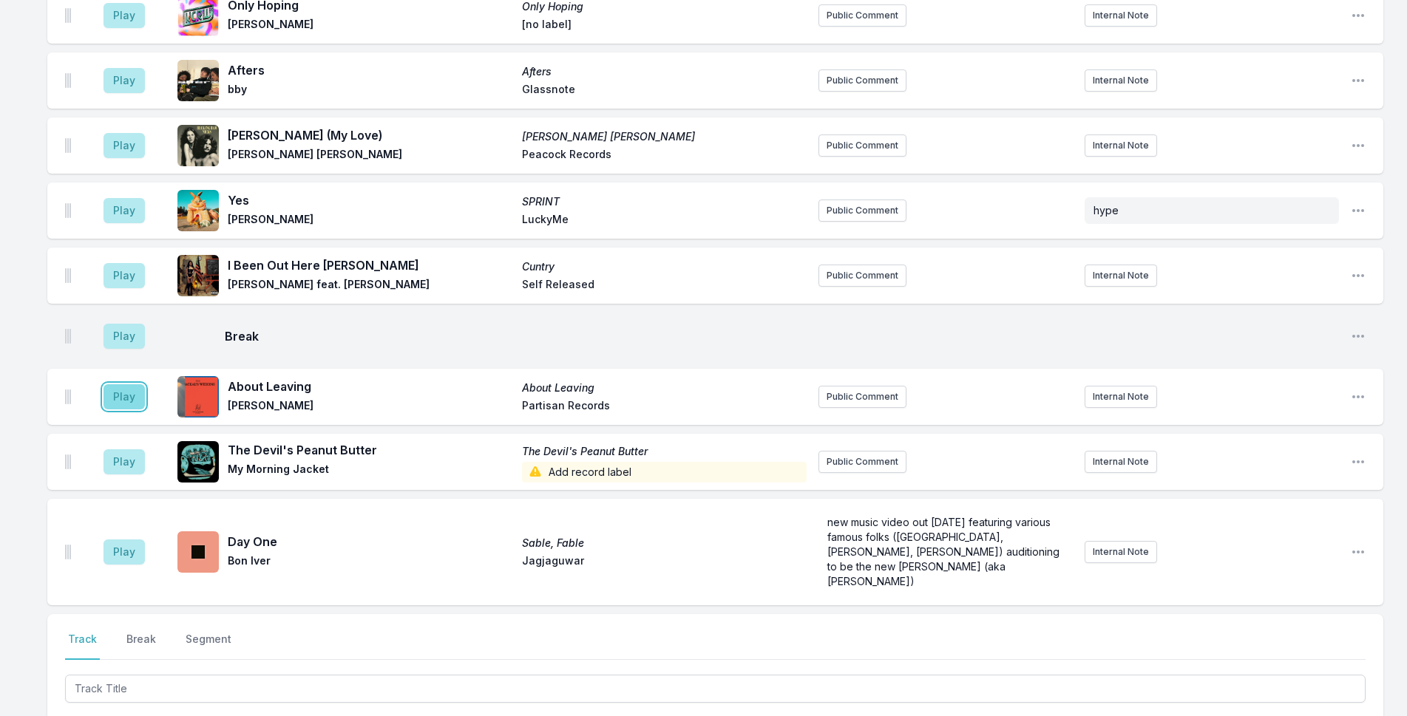
click at [136, 384] on button "Play" at bounding box center [123, 396] width 41 height 25
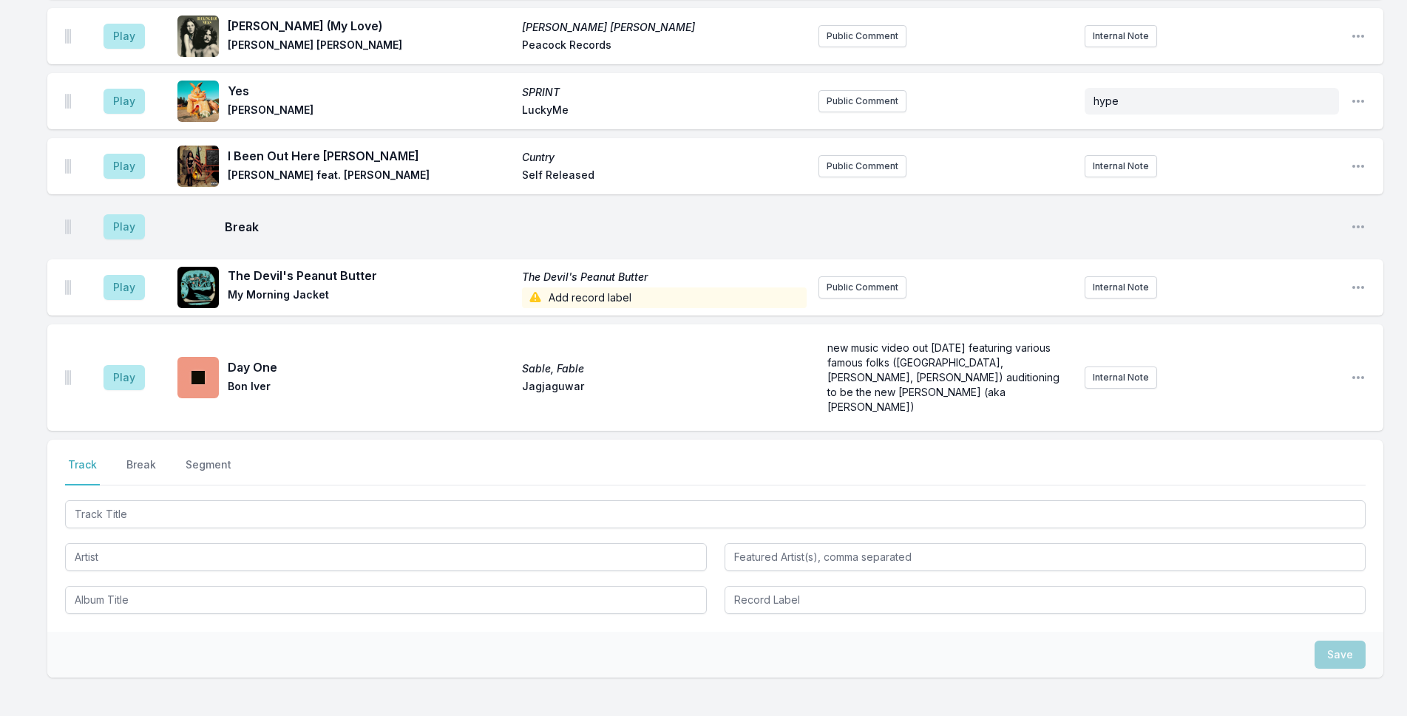
scroll to position [3759, 0]
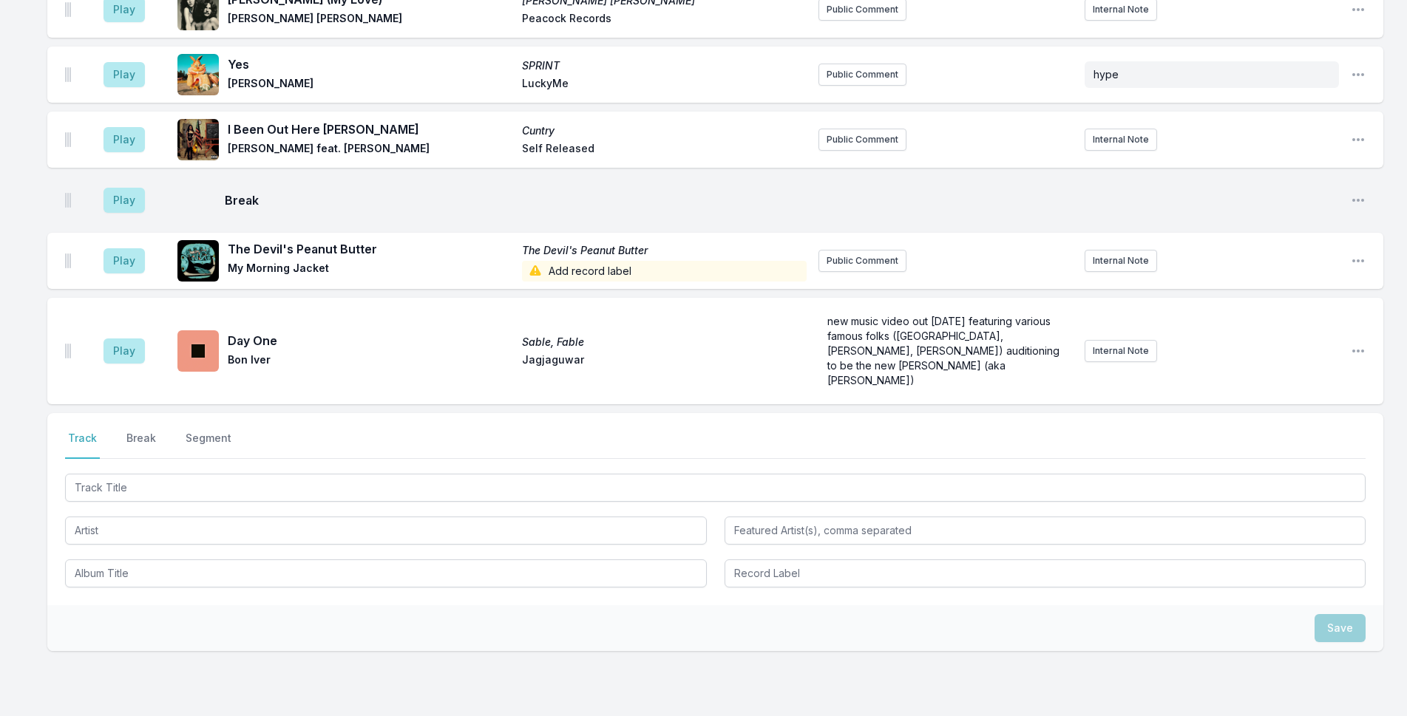
click at [288, 471] on div at bounding box center [715, 529] width 1300 height 117
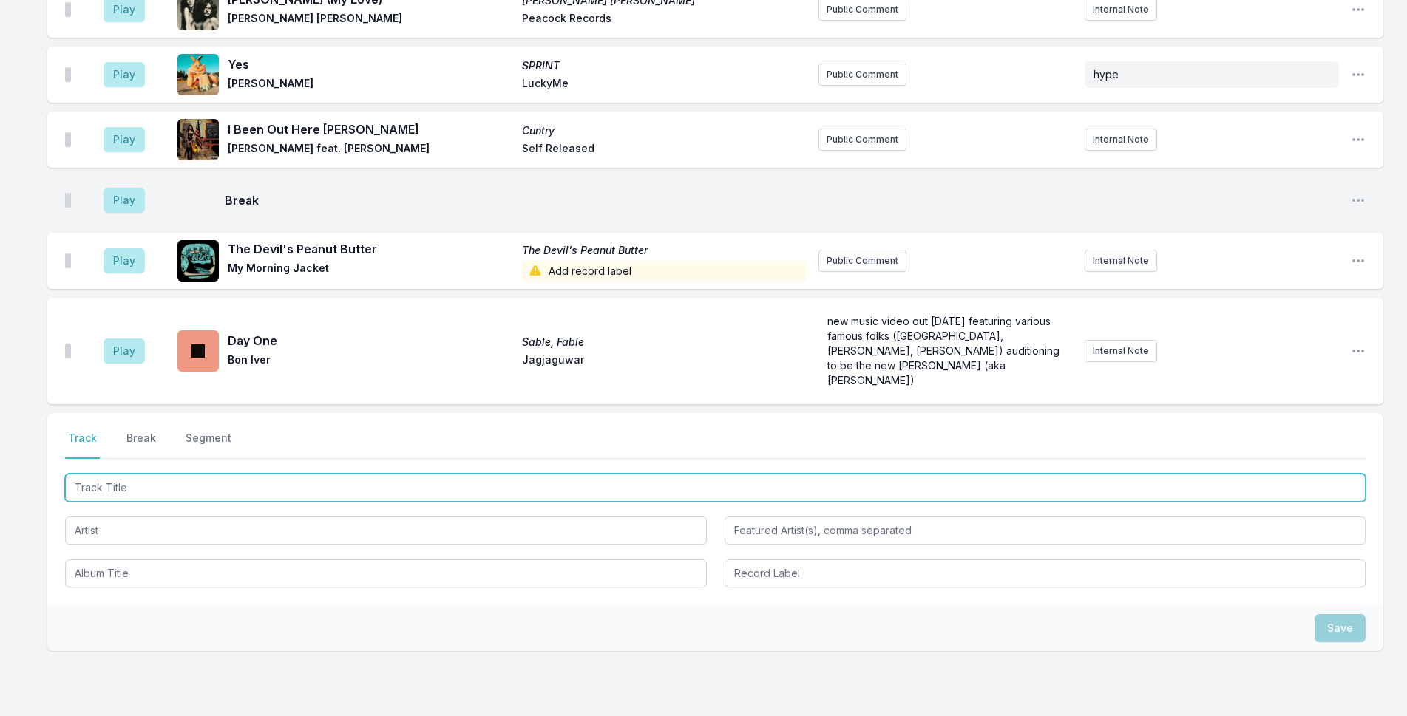
click at [714, 474] on input "Track Title" at bounding box center [715, 488] width 1300 height 28
type input "The Wandering"
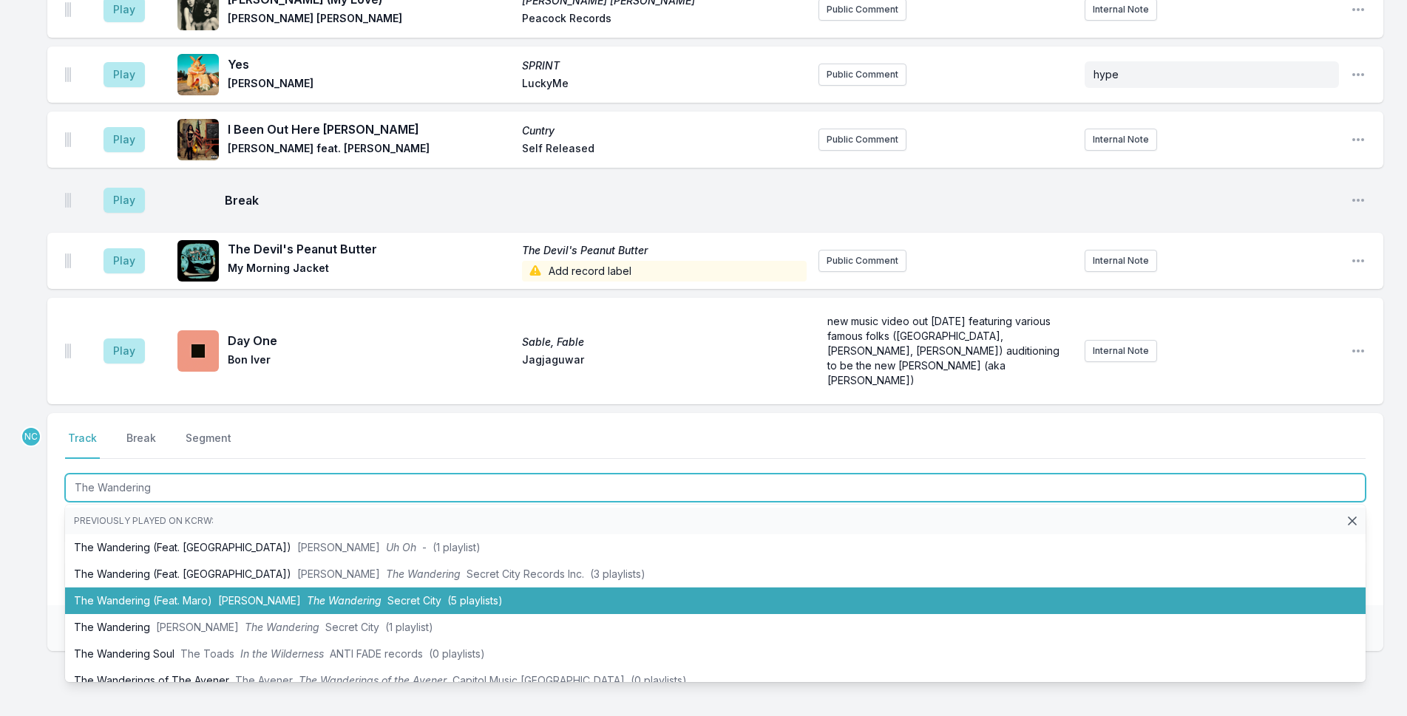
click at [416, 594] on span "Secret City" at bounding box center [414, 600] width 54 height 13
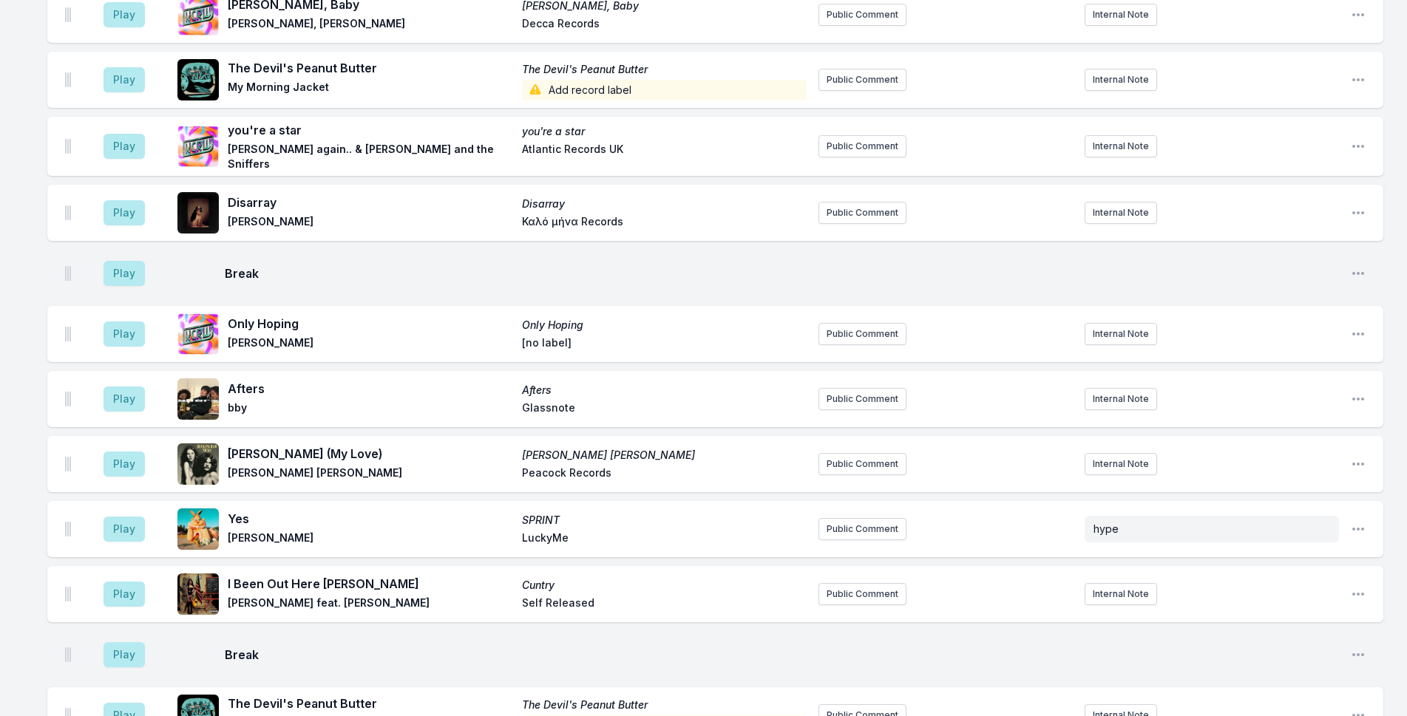
scroll to position [3306, 0]
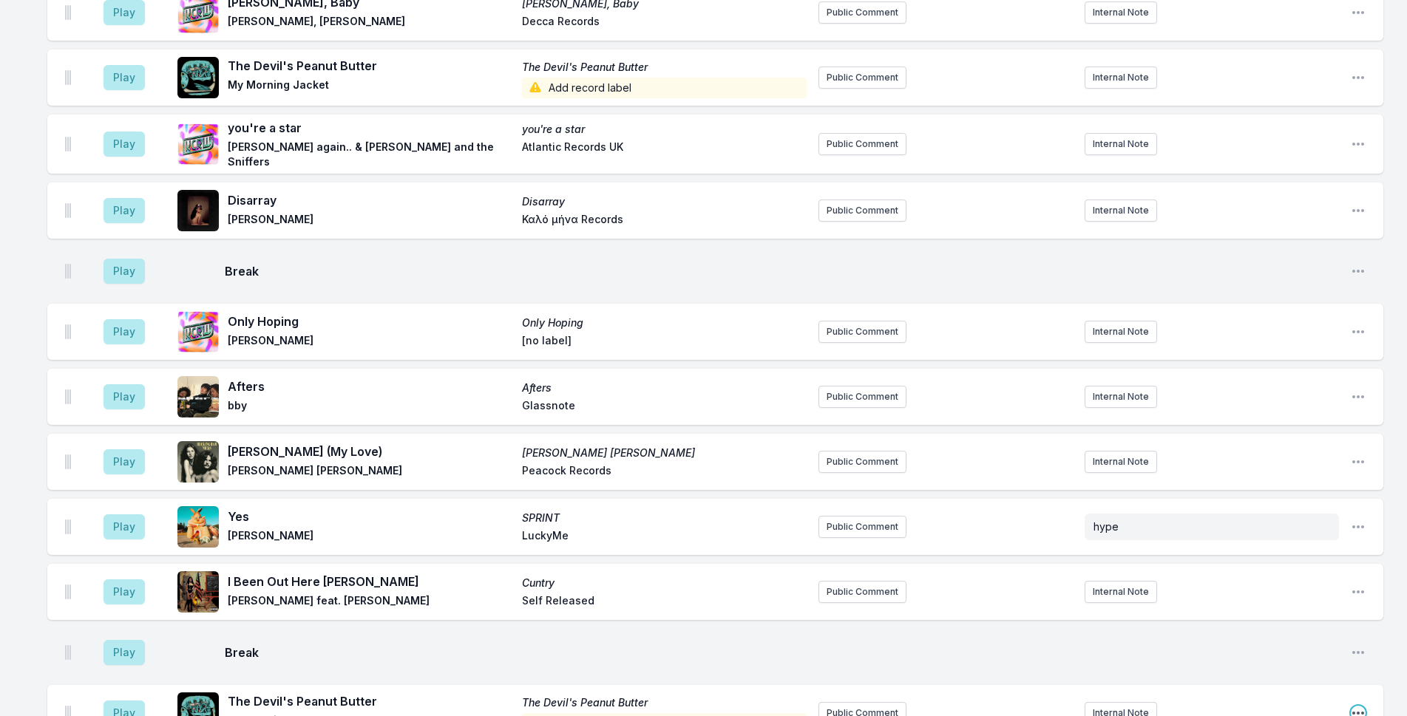
click at [1359, 706] on icon "Open playlist item options" at bounding box center [1357, 713] width 15 height 15
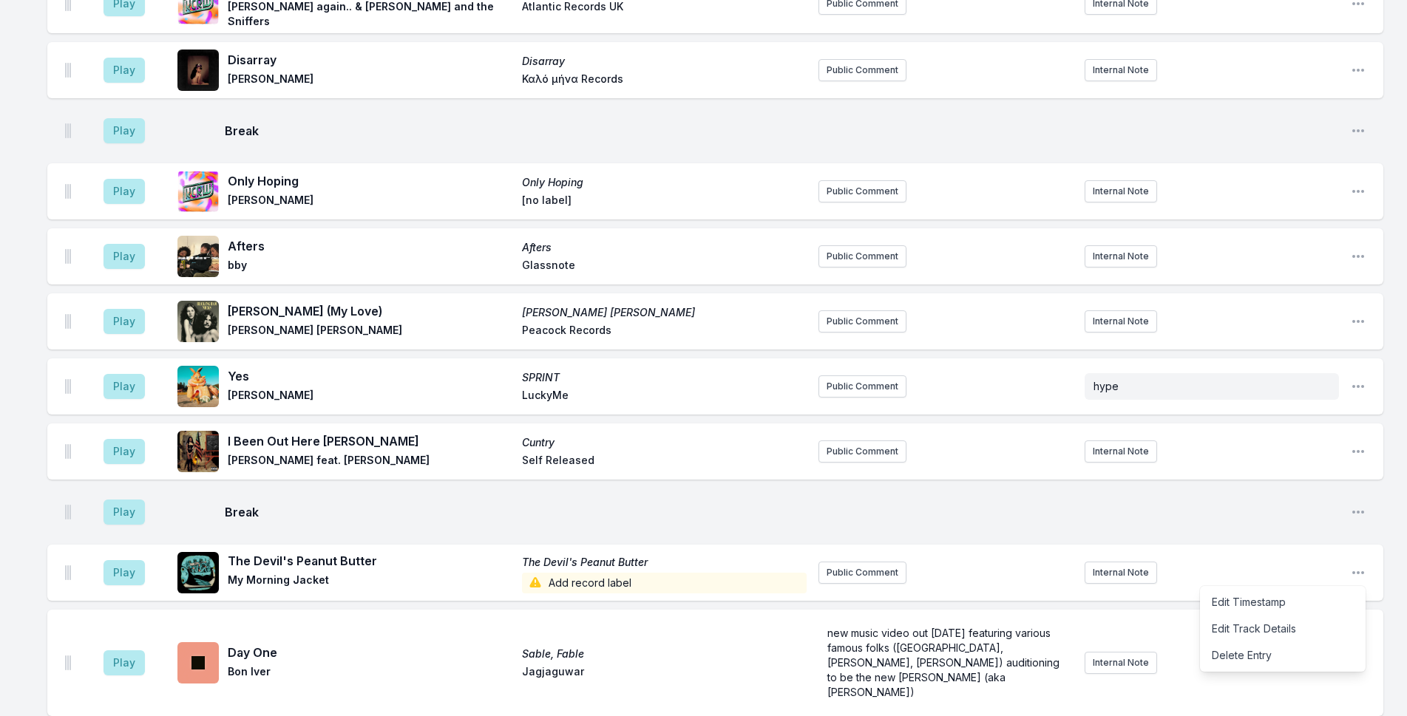
scroll to position [3454, 0]
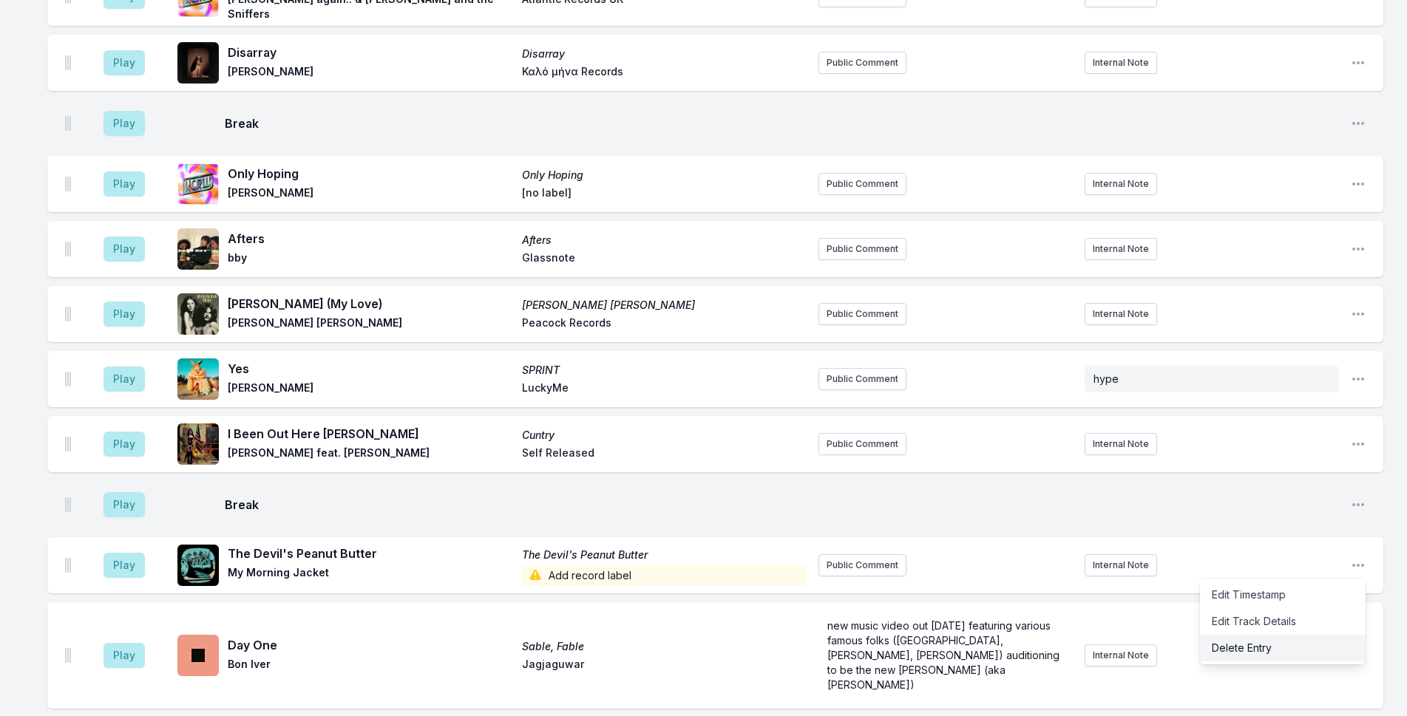
click at [1227, 635] on button "Delete Entry" at bounding box center [1283, 648] width 166 height 27
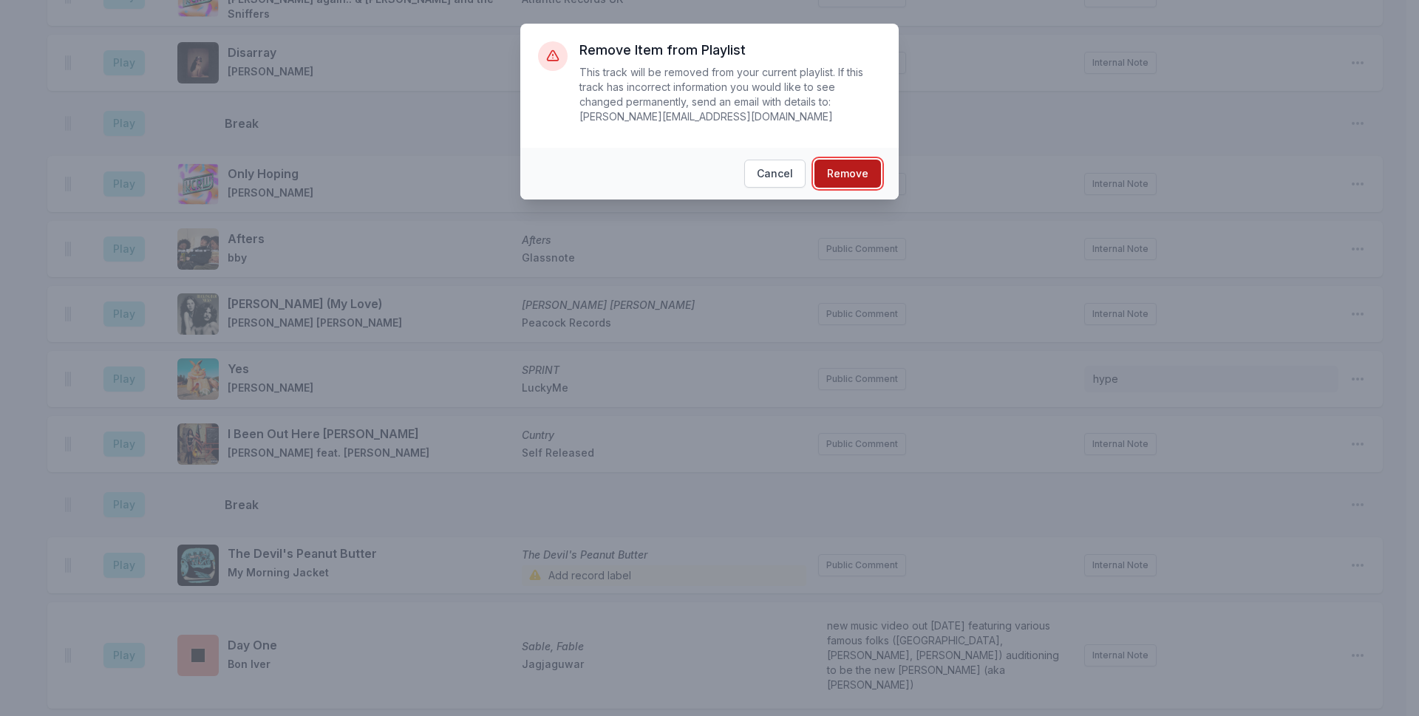
click at [851, 160] on button "Remove" at bounding box center [848, 174] width 67 height 28
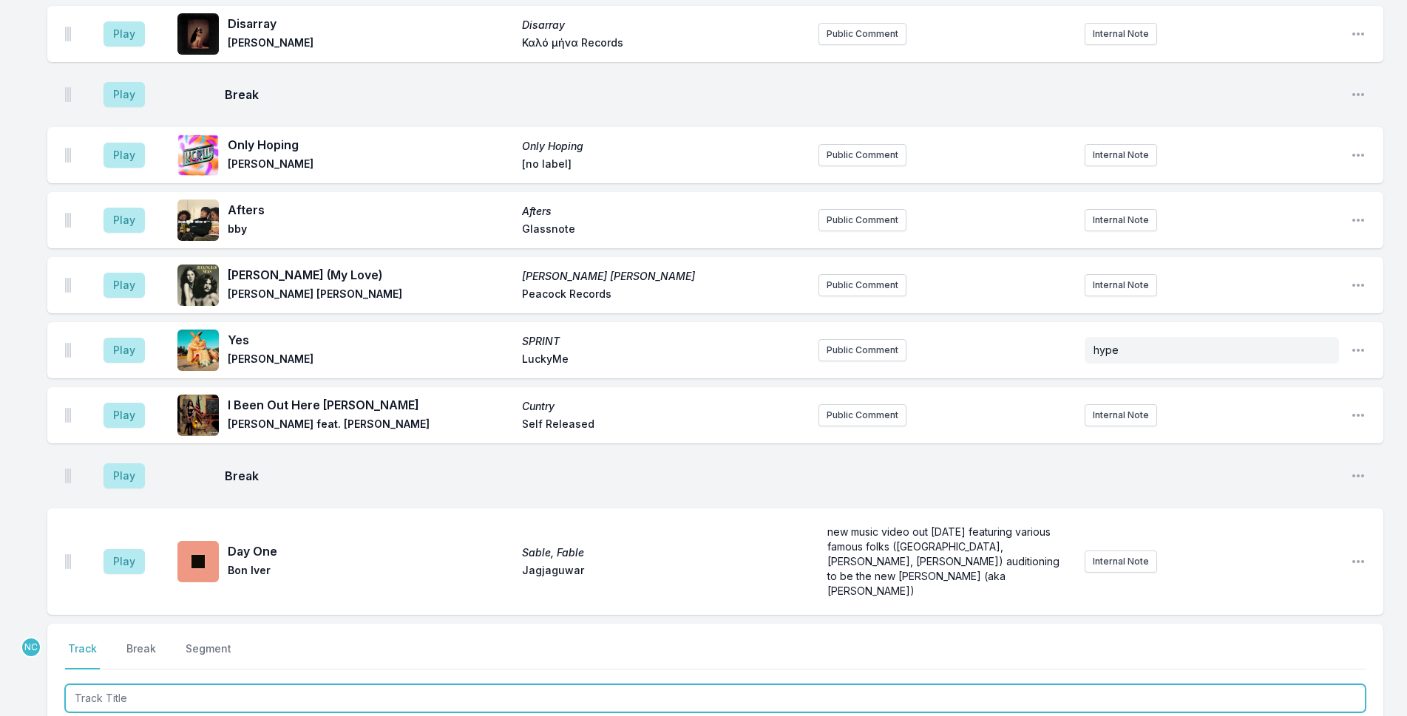
scroll to position [3779, 0]
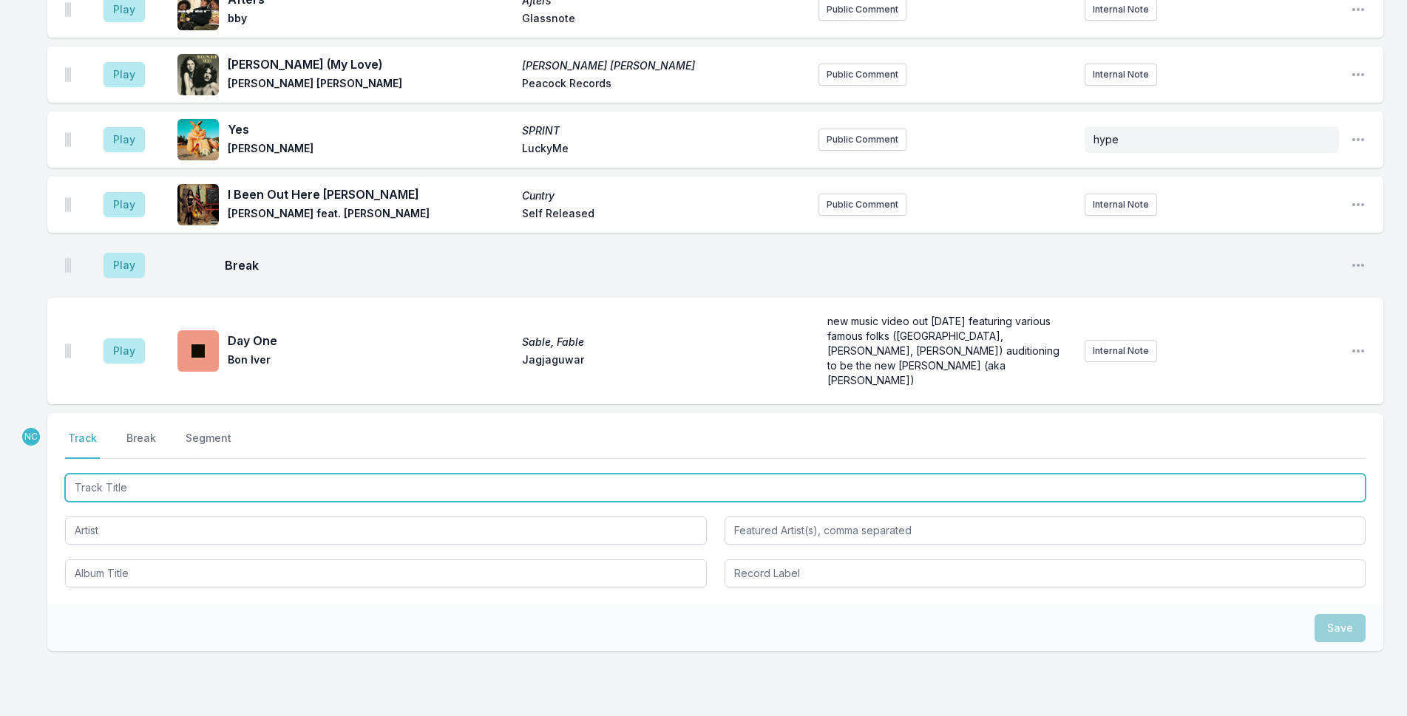
drag, startPoint x: 608, startPoint y: 417, endPoint x: 1418, endPoint y: 7, distance: 908.1
click at [610, 474] on input "Track Title" at bounding box center [715, 488] width 1300 height 28
type input "Deadlines"
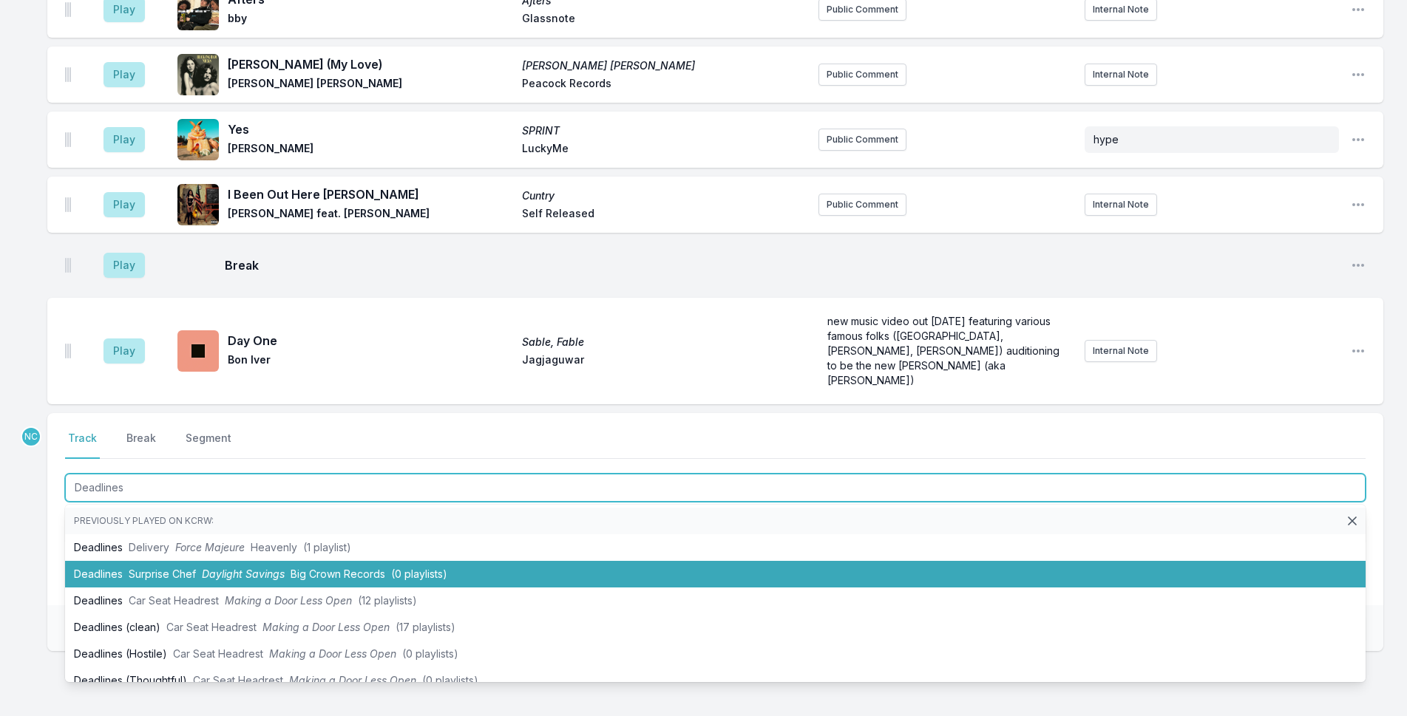
click at [409, 561] on li "Deadlines Surprise Chef Daylight Savings Big Crown Records (0 playlists)" at bounding box center [715, 574] width 1300 height 27
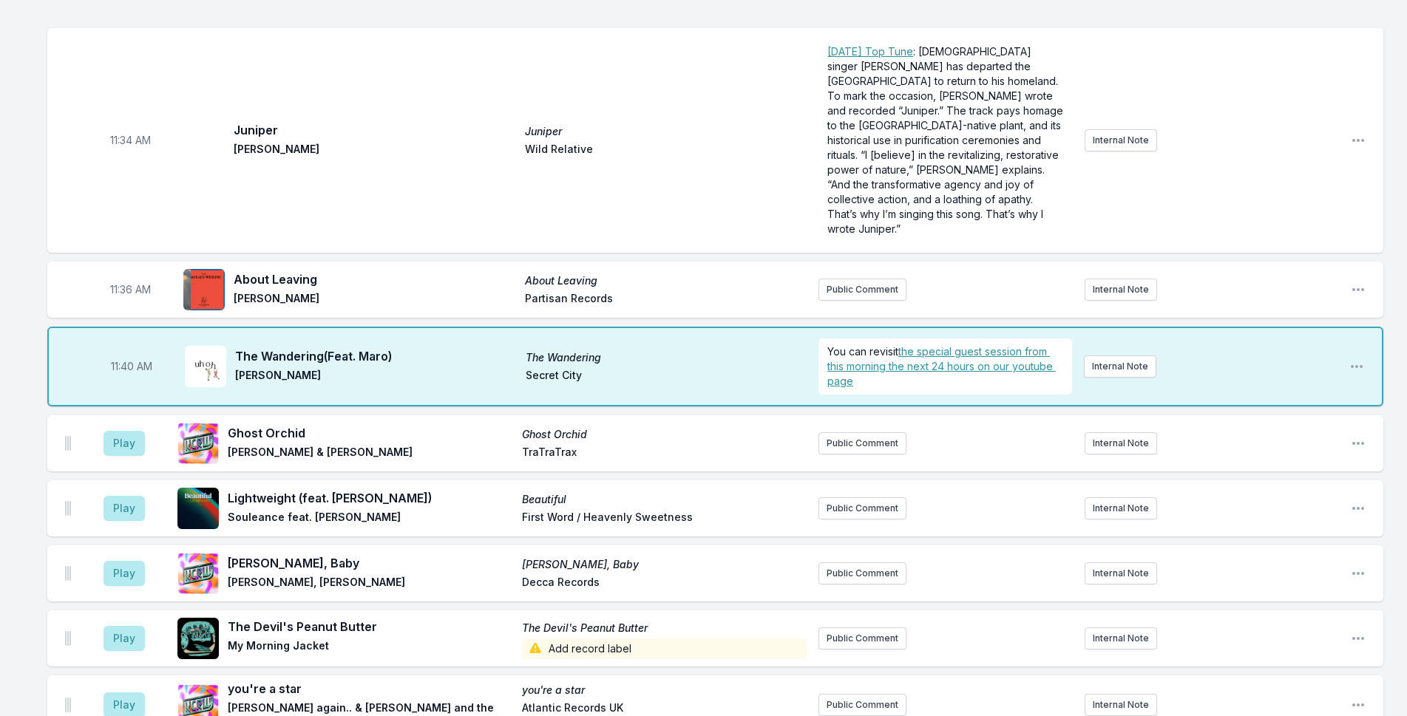
scroll to position [2736, 0]
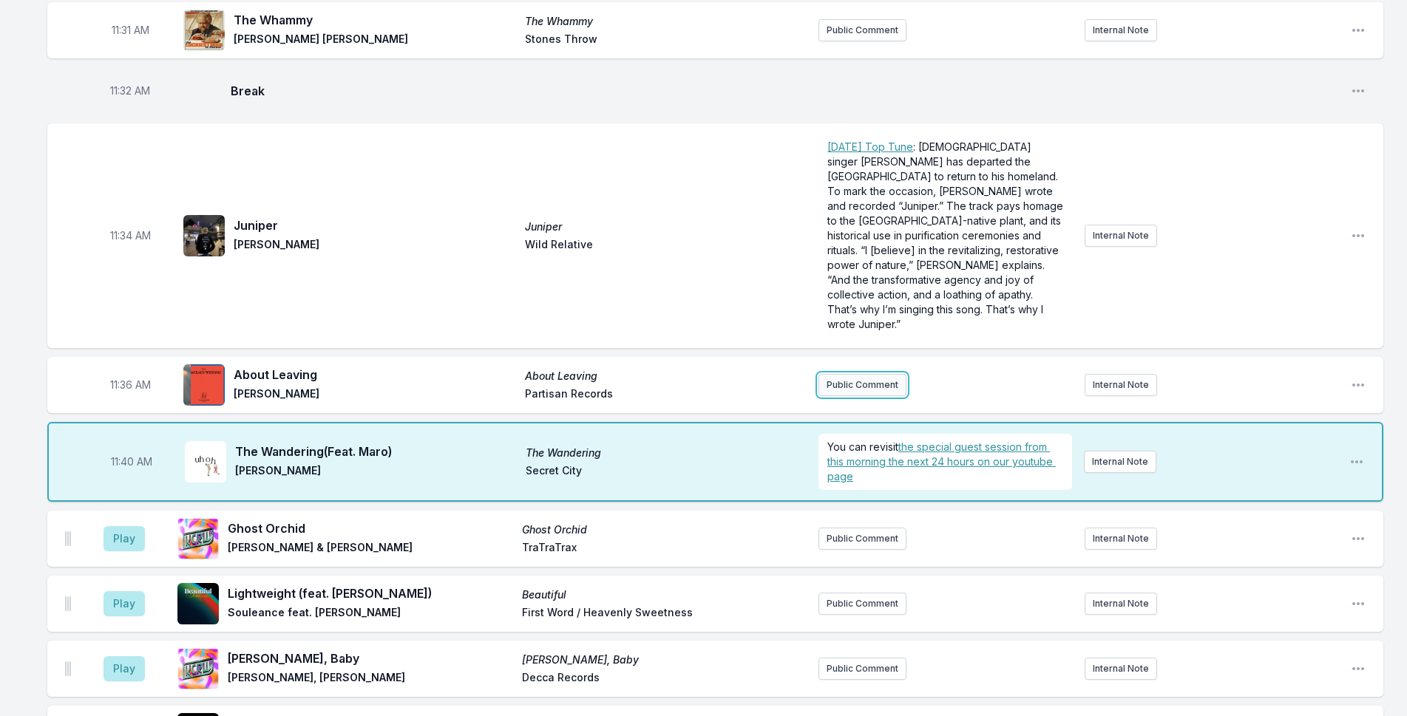
click at [857, 374] on button "Public Comment" at bounding box center [862, 385] width 88 height 22
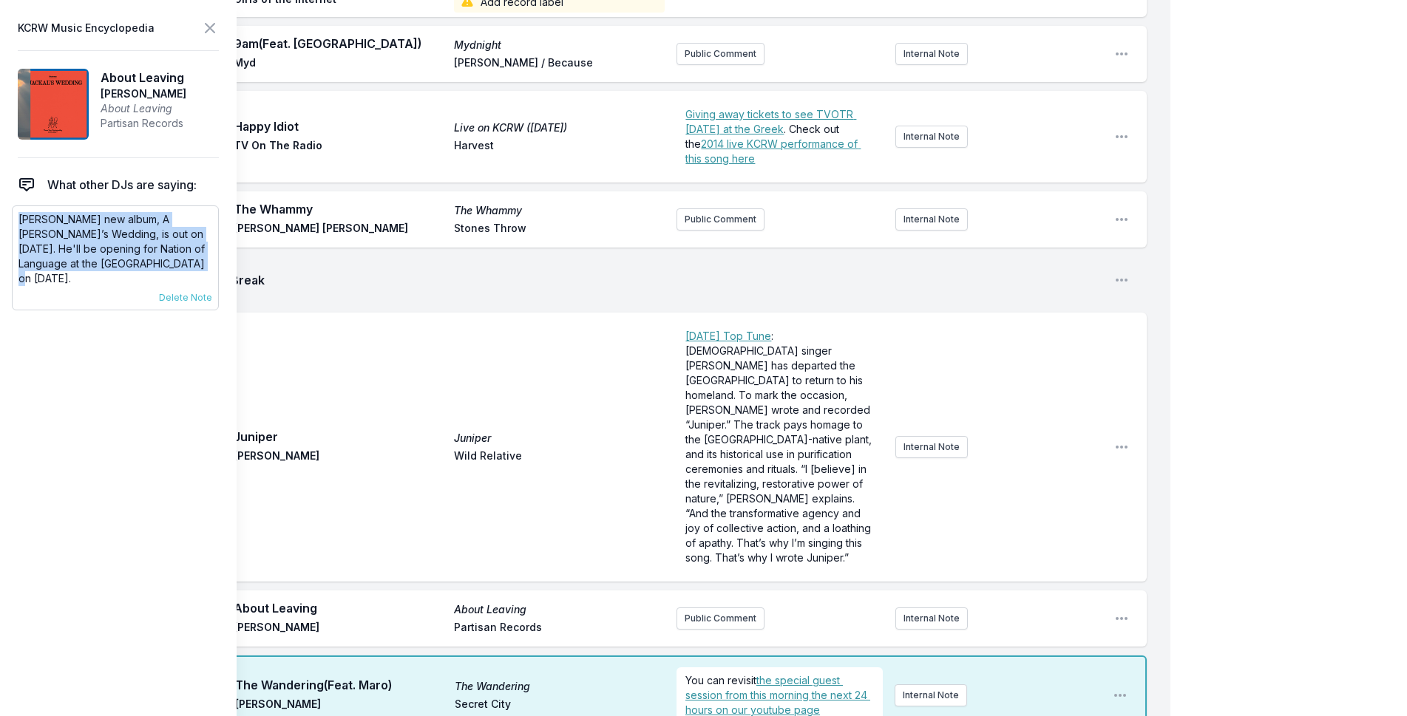
drag, startPoint x: 163, startPoint y: 257, endPoint x: 16, endPoint y: 216, distance: 153.5
click at [16, 216] on div "[PERSON_NAME] new album, A [PERSON_NAME]’s Wedding, is out on [DATE]. He'll be …" at bounding box center [115, 257] width 207 height 105
copy p "[PERSON_NAME] new album, A [PERSON_NAME]’s Wedding, is out on [DATE]. He'll be …"
click at [732, 608] on button "Public Comment" at bounding box center [720, 619] width 88 height 22
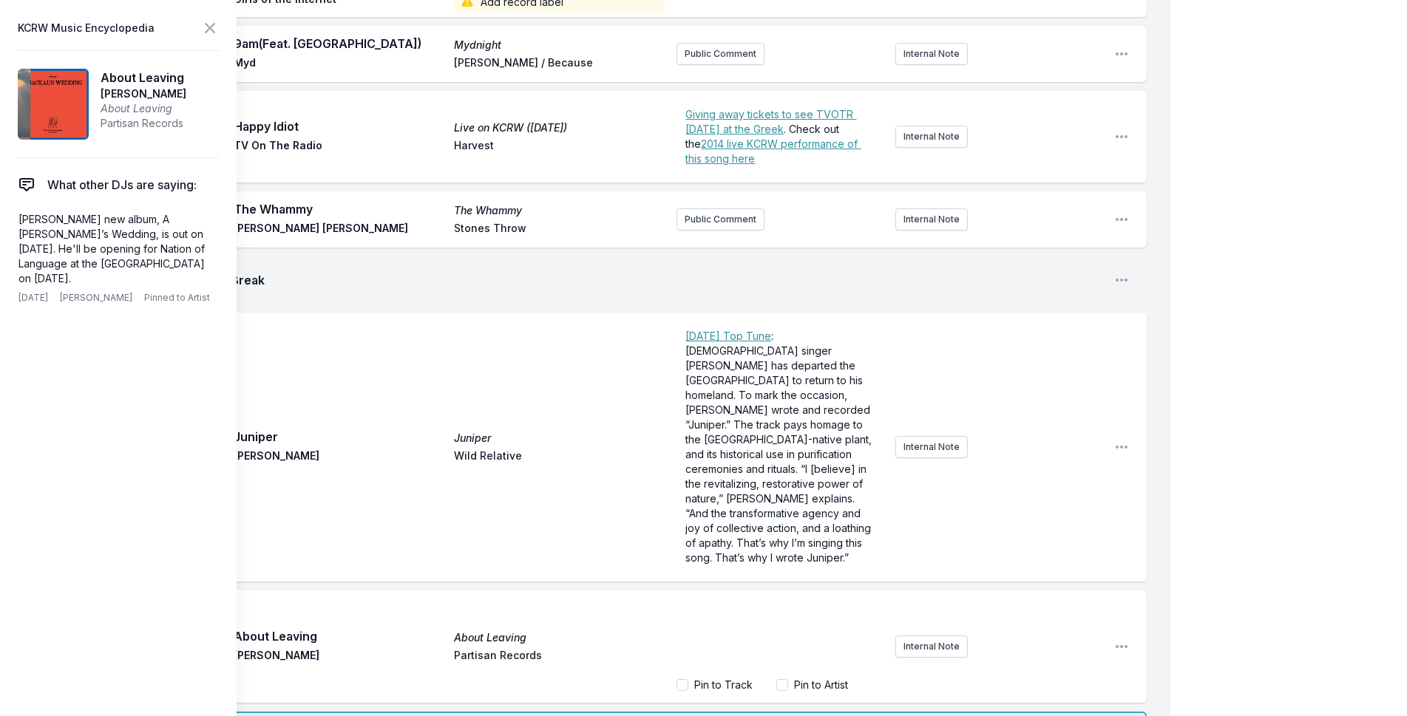
scroll to position [15, 0]
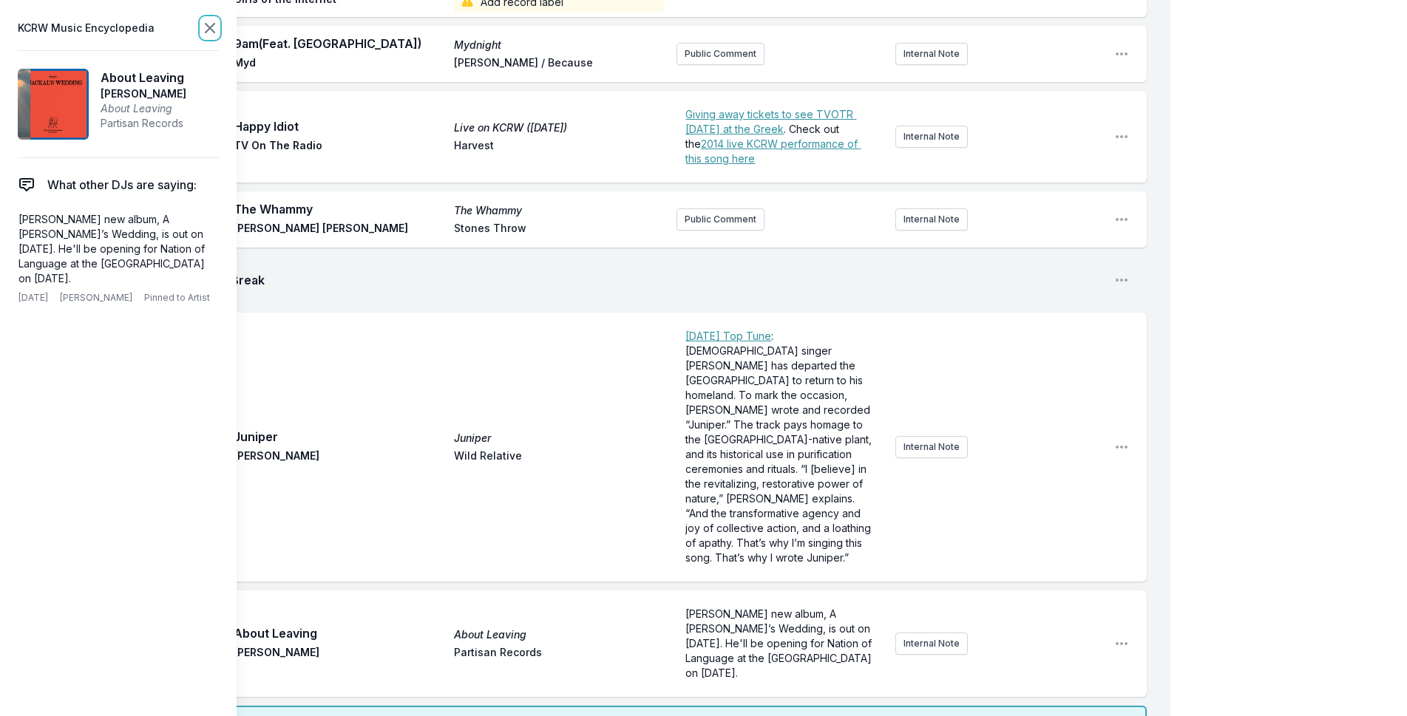
click at [212, 28] on icon at bounding box center [210, 28] width 18 height 18
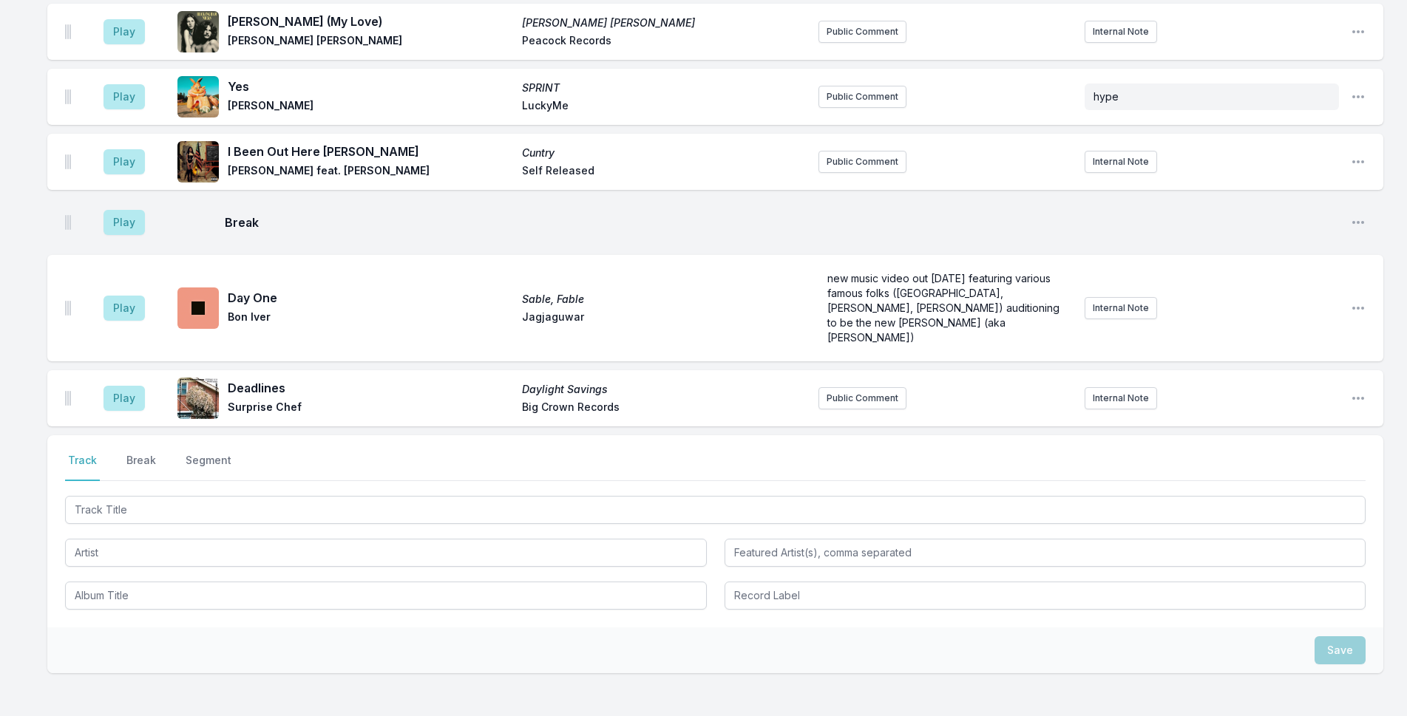
scroll to position [3880, 0]
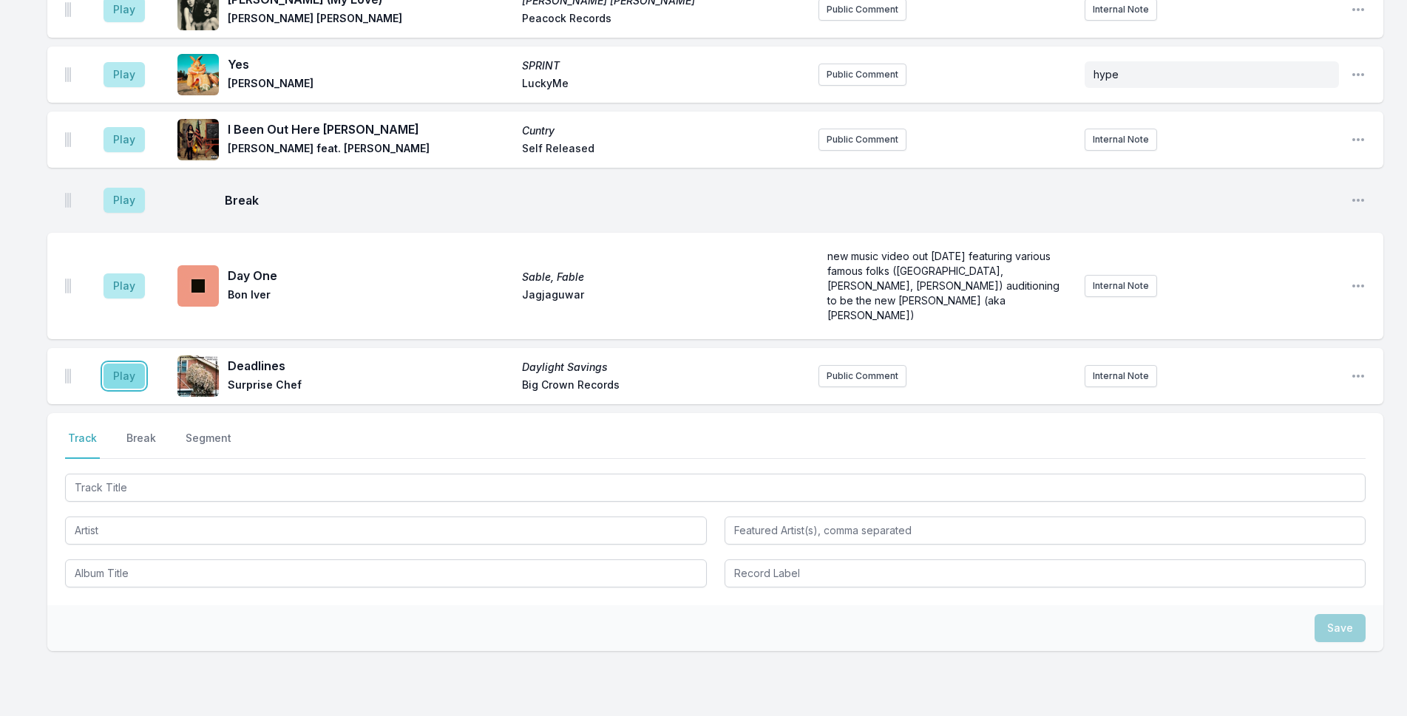
click at [112, 364] on button "Play" at bounding box center [123, 376] width 41 height 25
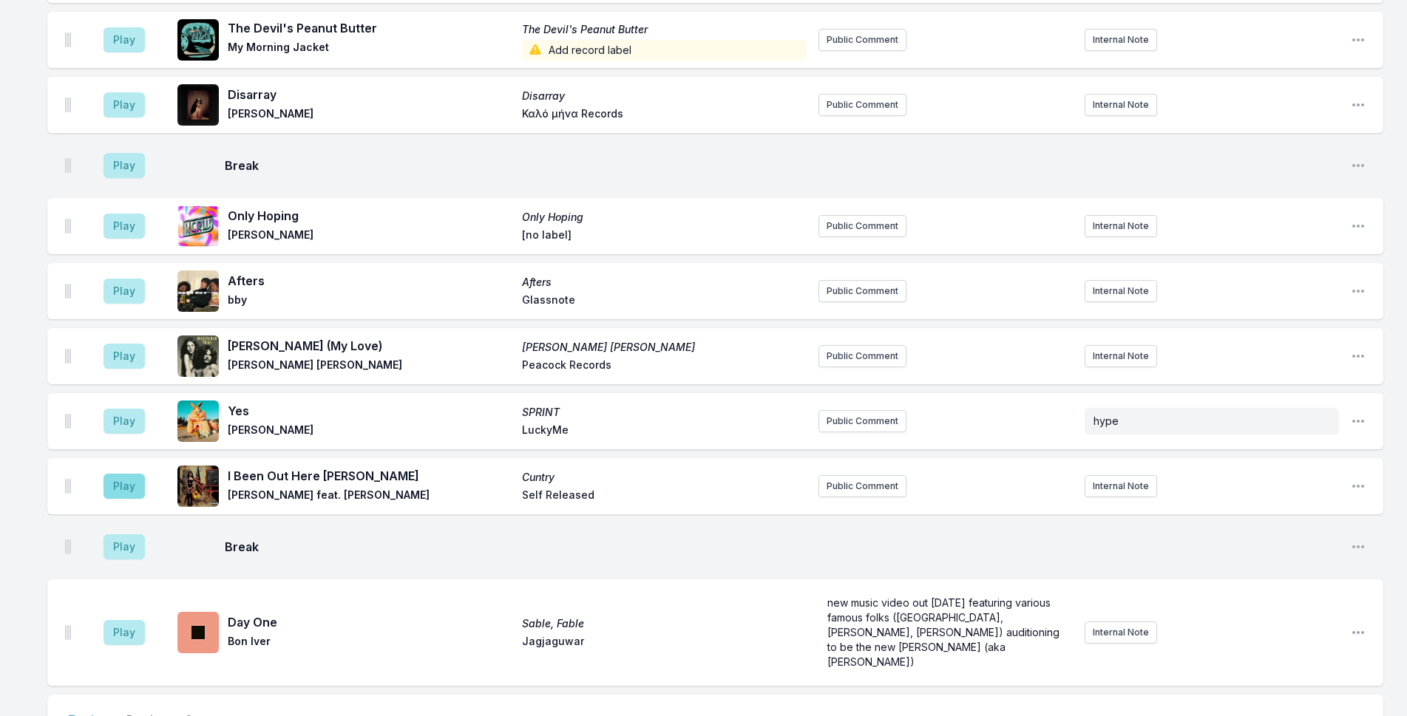
scroll to position [3658, 0]
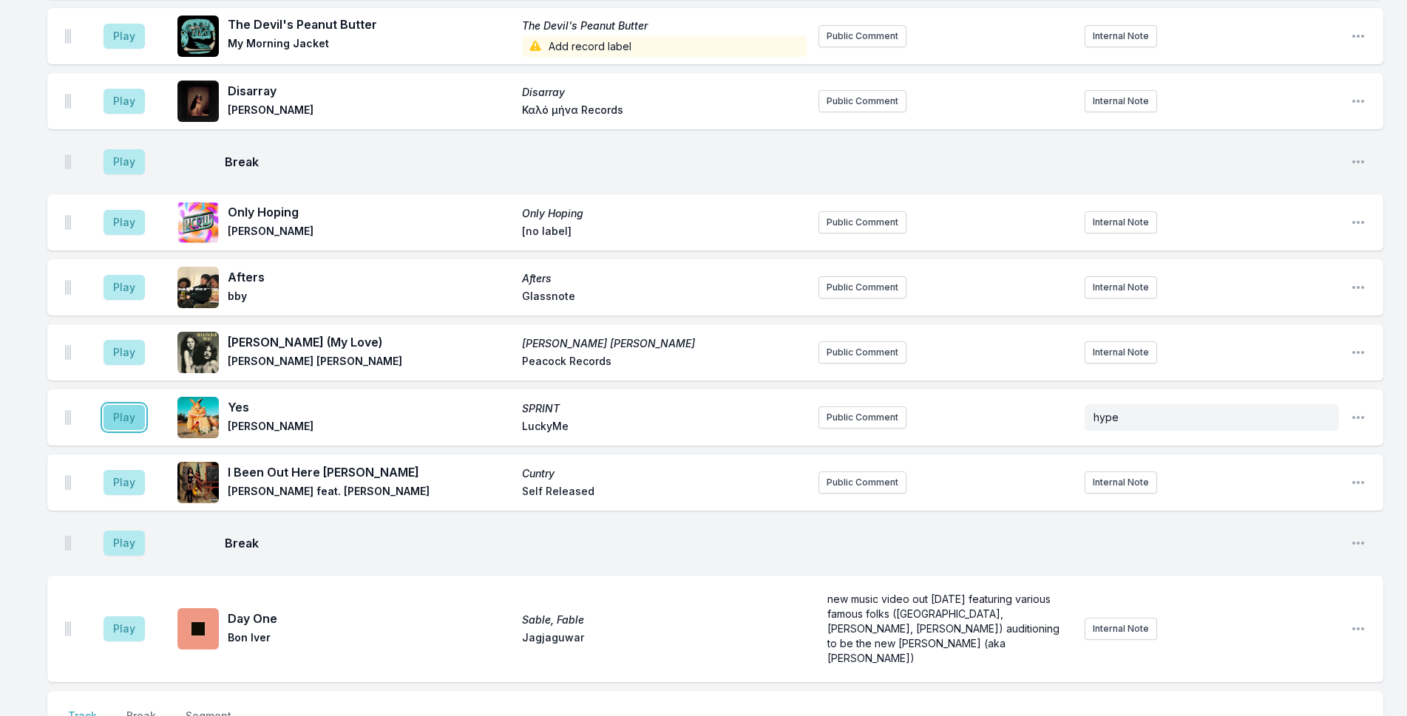
click at [115, 405] on button "Play" at bounding box center [123, 417] width 41 height 25
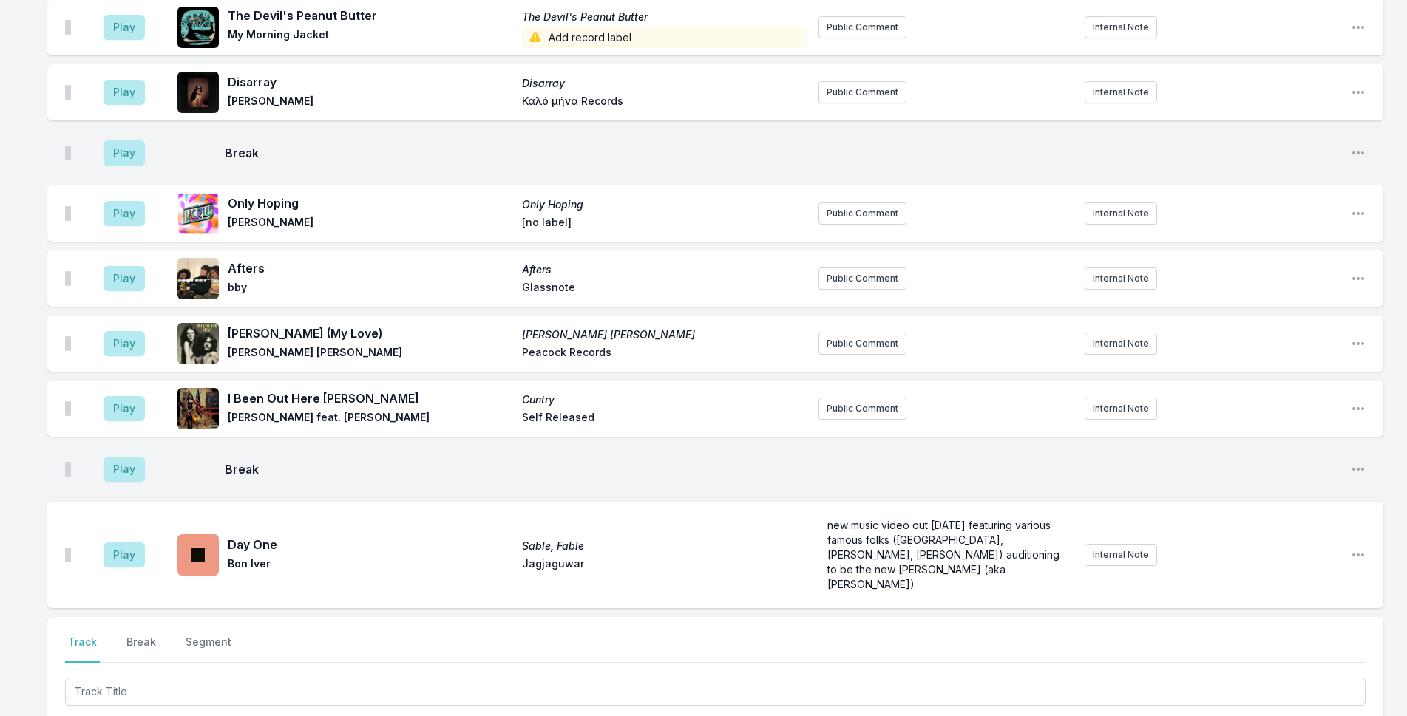
scroll to position [3936, 0]
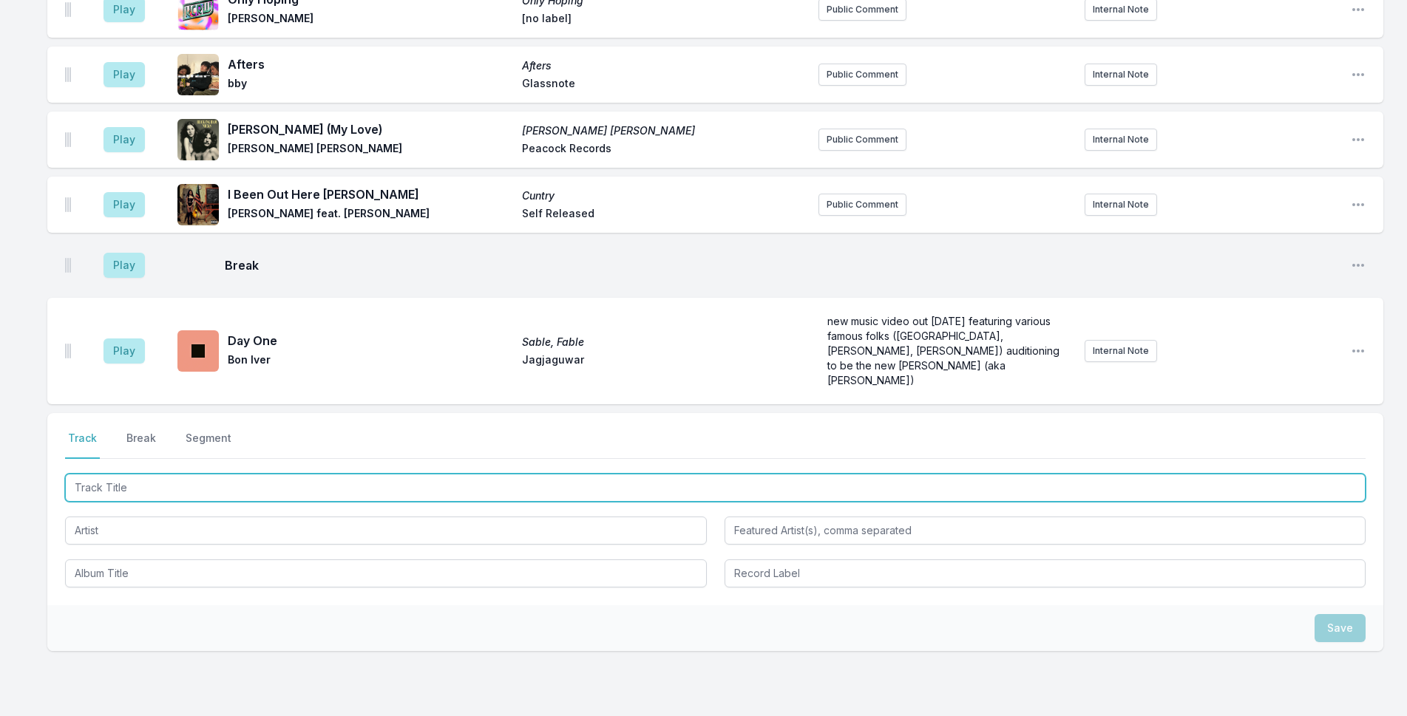
click at [206, 474] on input "Track Title" at bounding box center [715, 488] width 1300 height 28
type input "Stars"
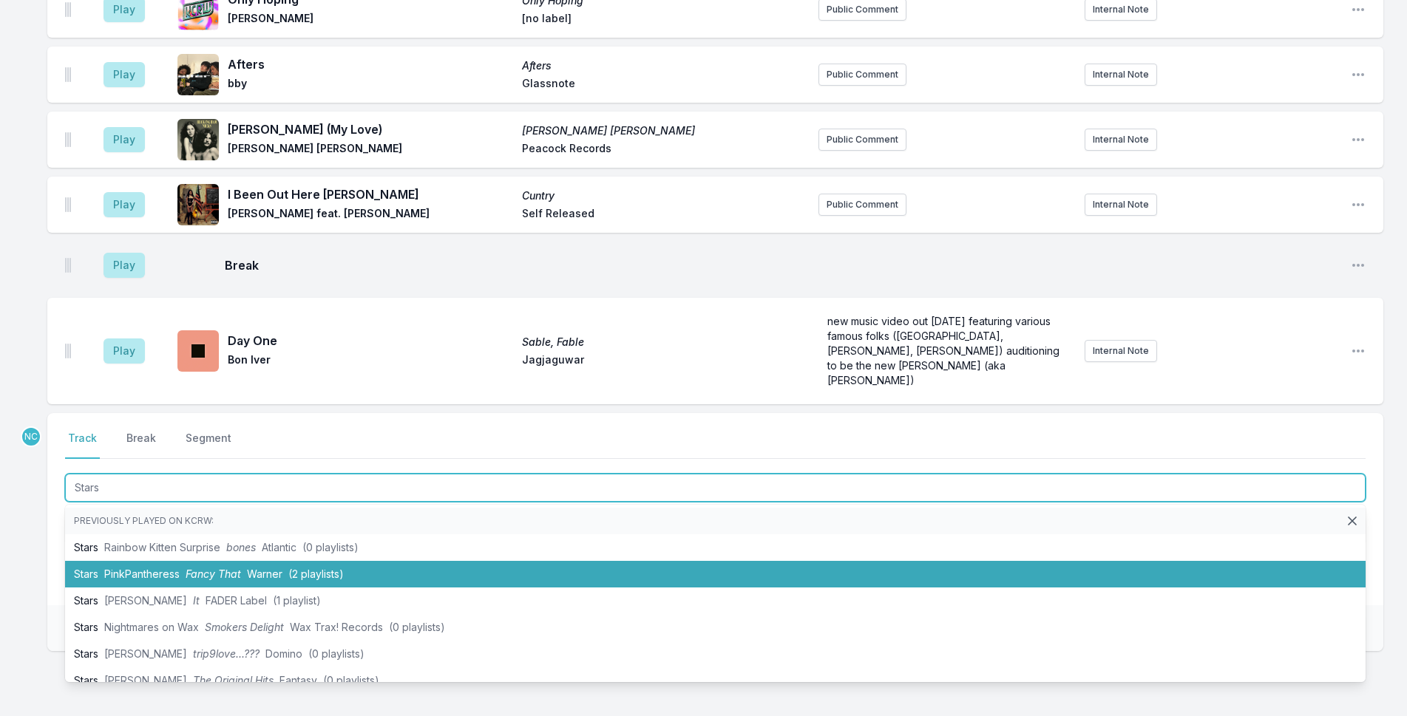
click at [167, 561] on li "Stars PinkPantheress Fancy That Warner (2 playlists)" at bounding box center [715, 574] width 1300 height 27
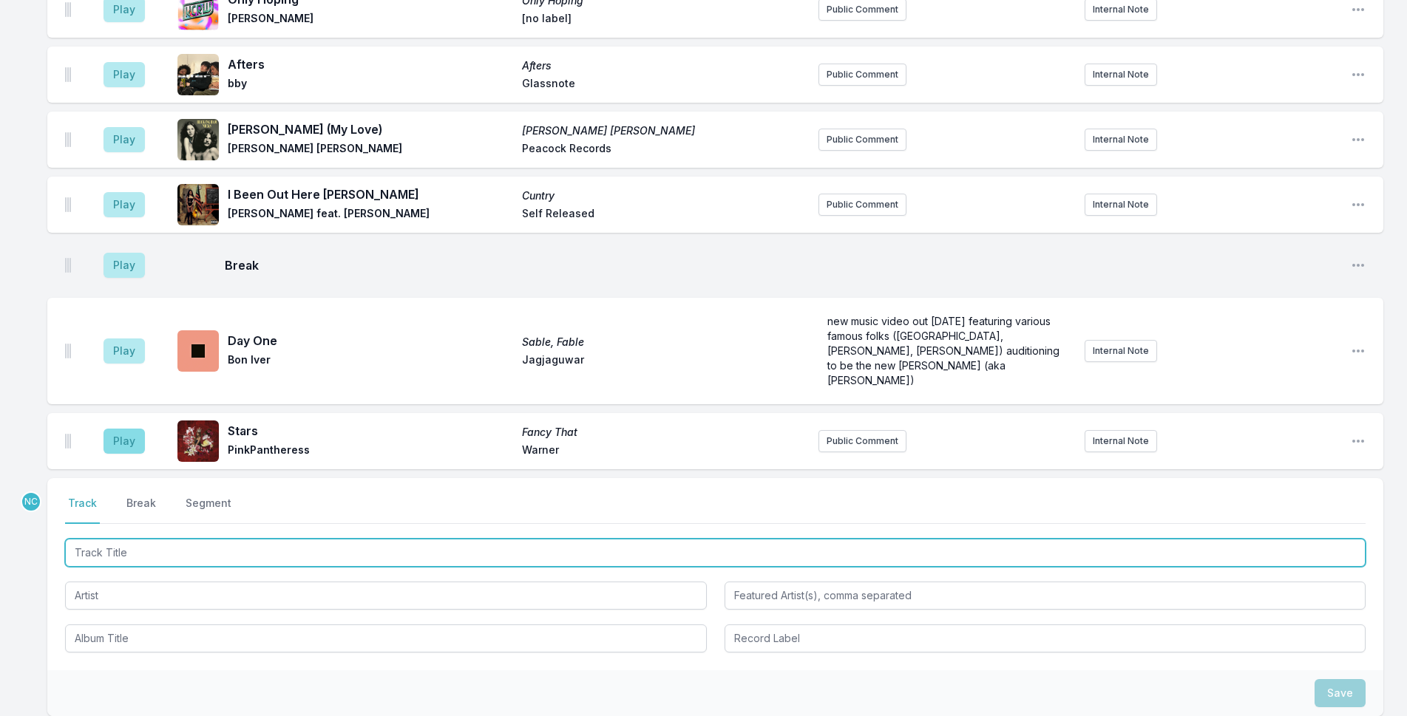
scroll to position [4001, 0]
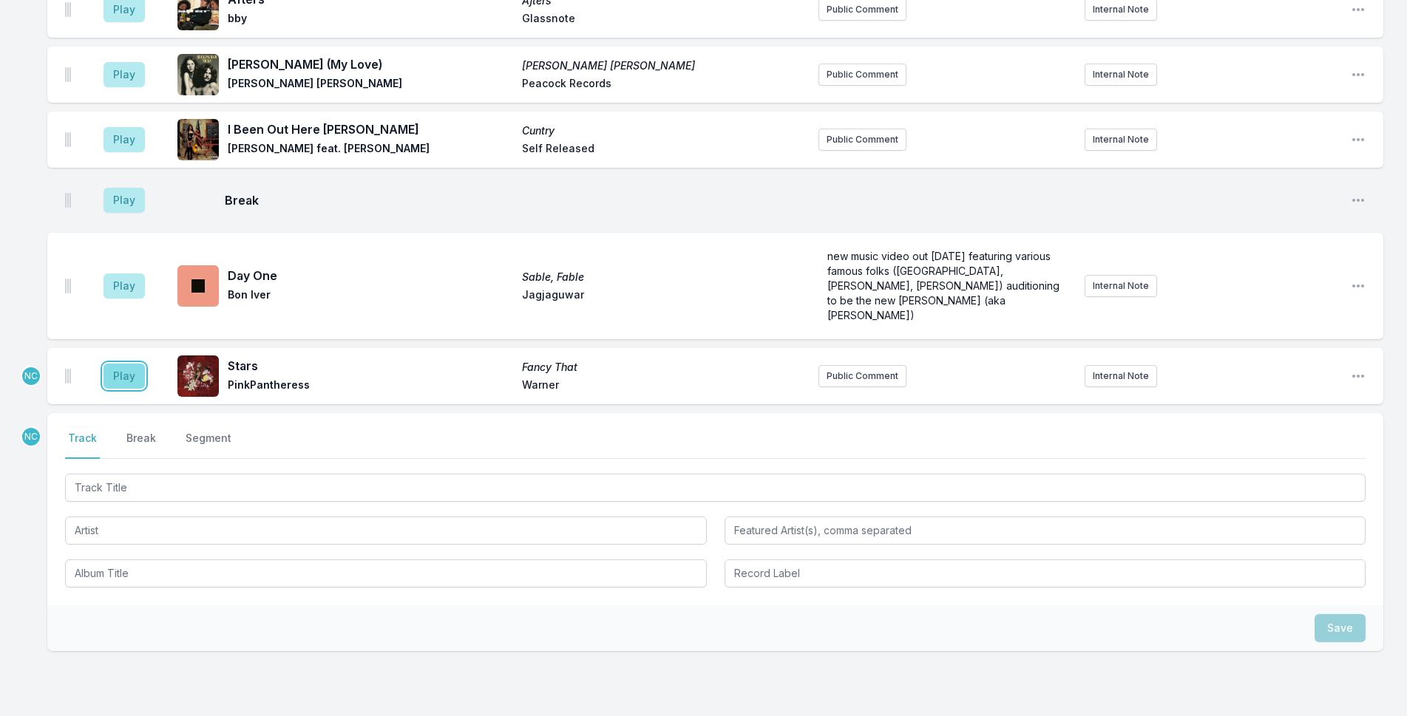
click at [132, 364] on button "Play" at bounding box center [123, 376] width 41 height 25
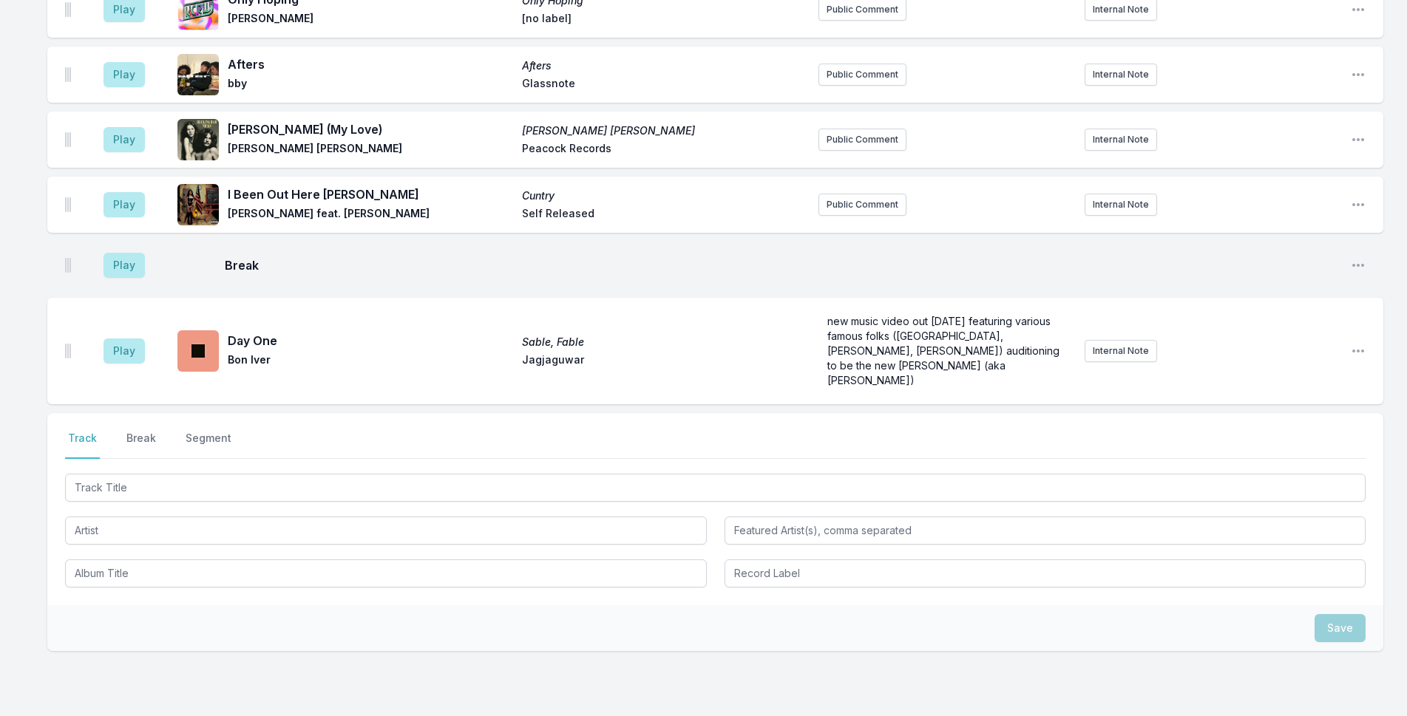
scroll to position [4007, 0]
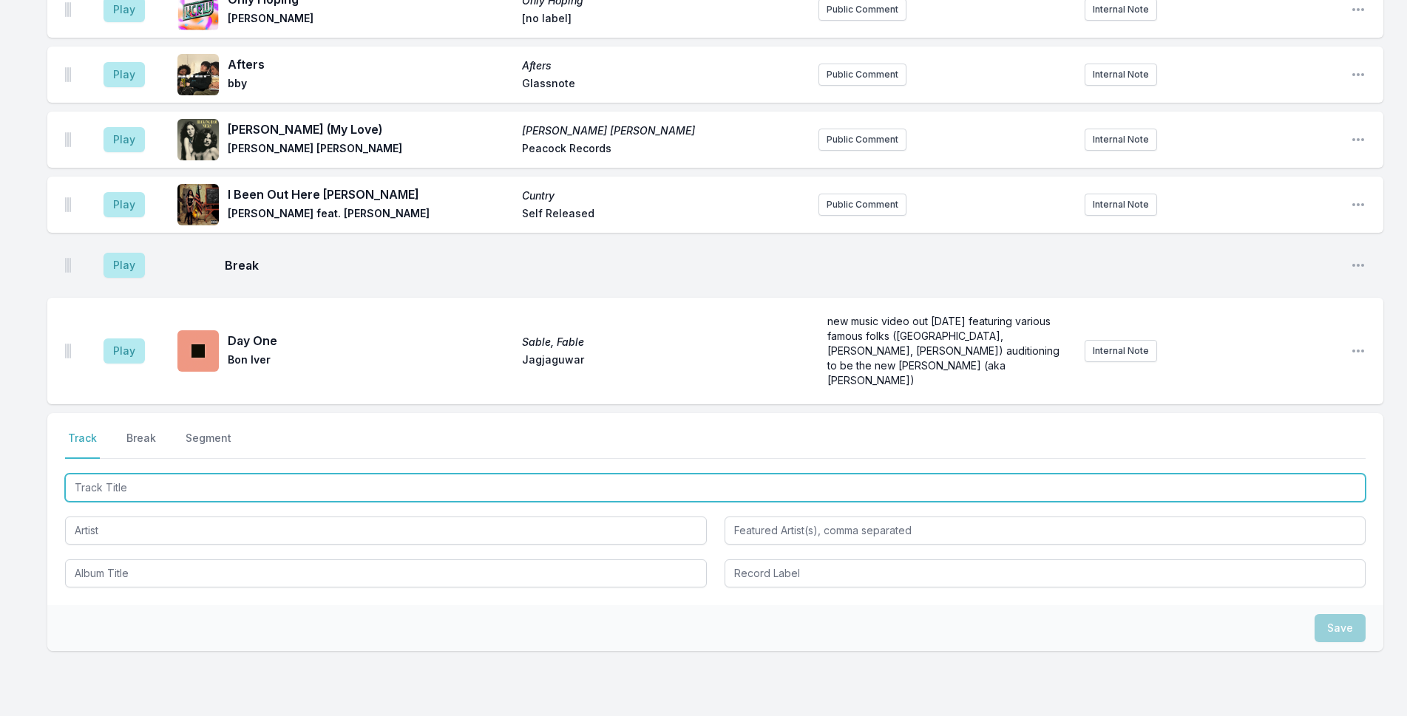
drag, startPoint x: 545, startPoint y: 400, endPoint x: 1163, endPoint y: 299, distance: 626.2
click at [546, 474] on input "Track Title" at bounding box center [715, 488] width 1300 height 28
type input "October"
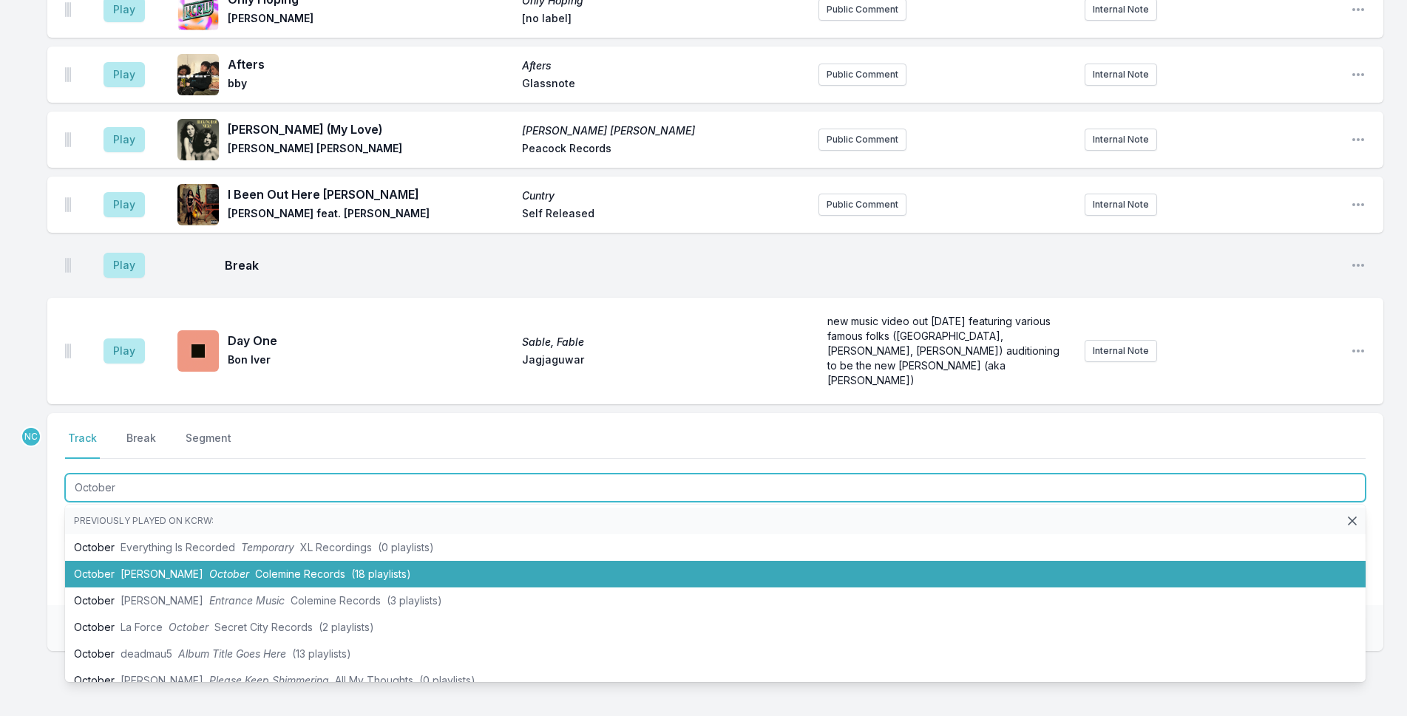
click at [358, 561] on li "October [PERSON_NAME] October Colemine Records (18 playlists)" at bounding box center [715, 574] width 1300 height 27
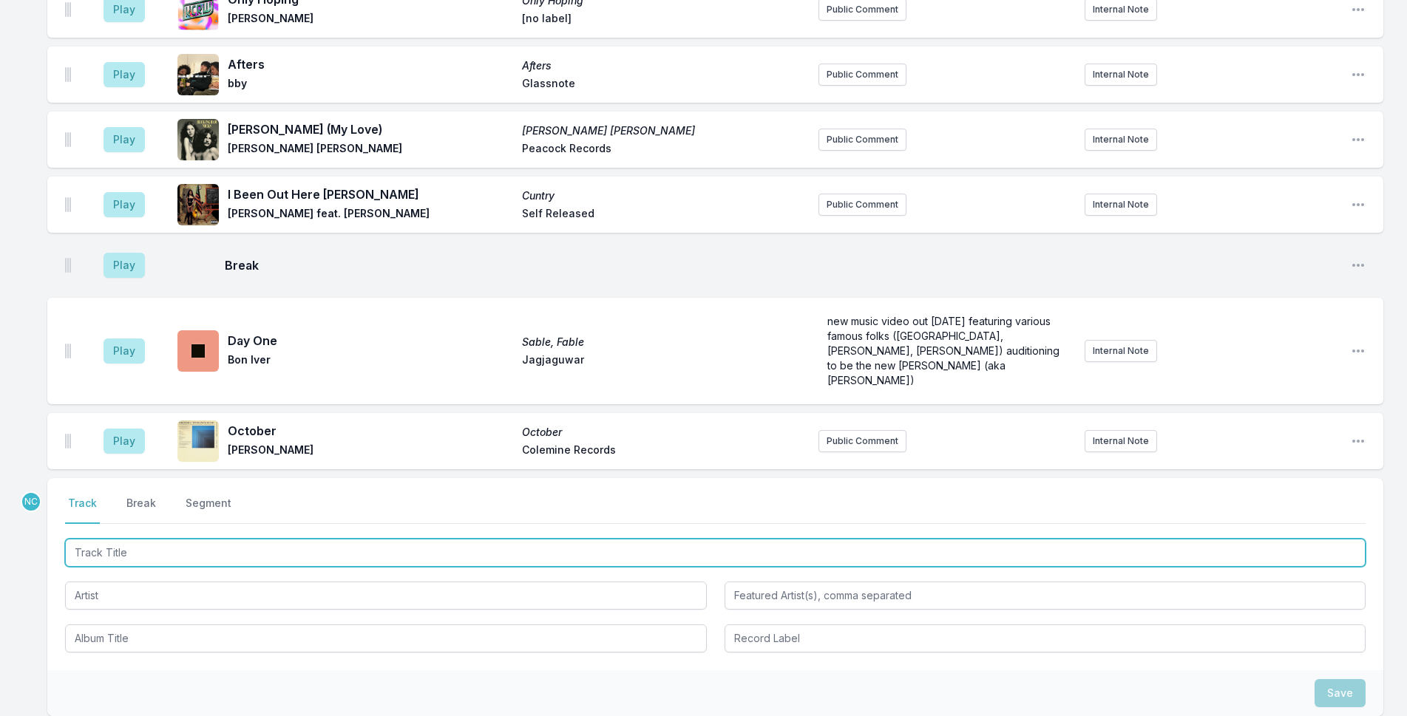
scroll to position [4072, 0]
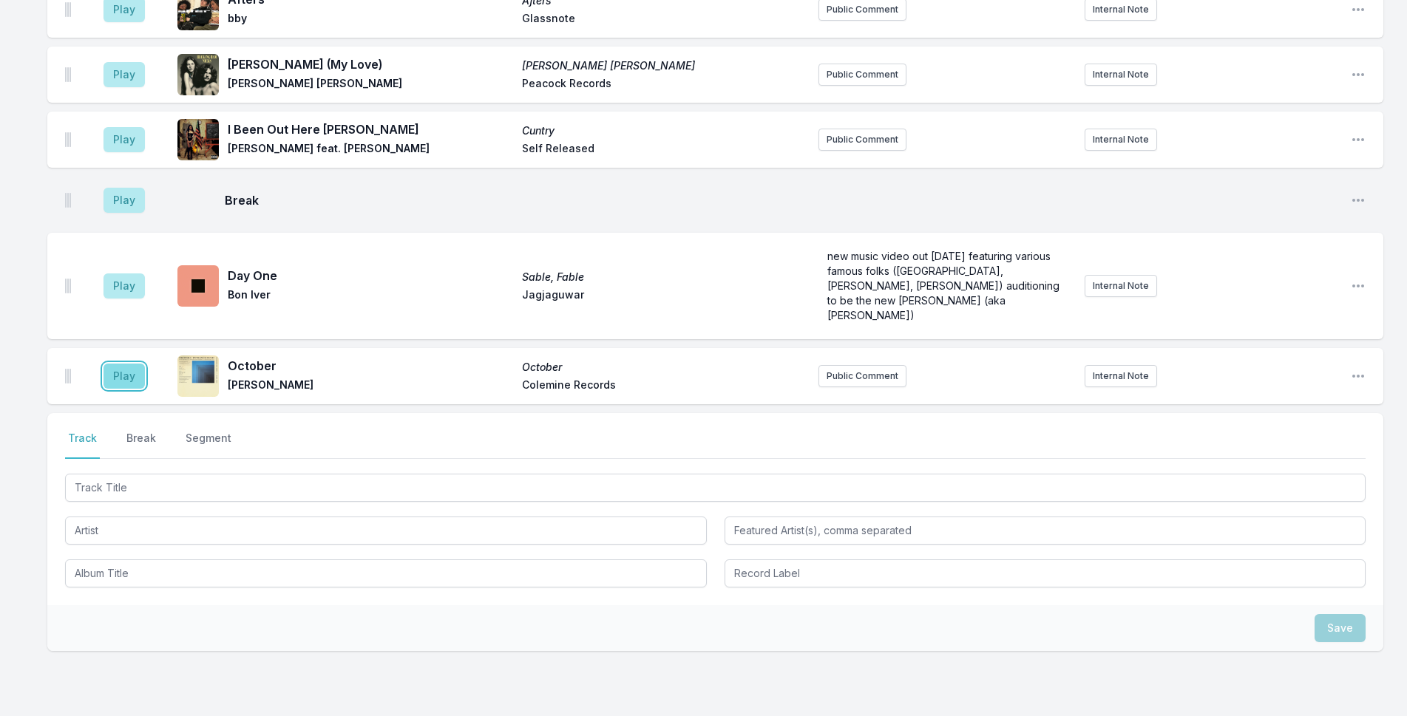
click at [118, 364] on button "Play" at bounding box center [123, 376] width 41 height 25
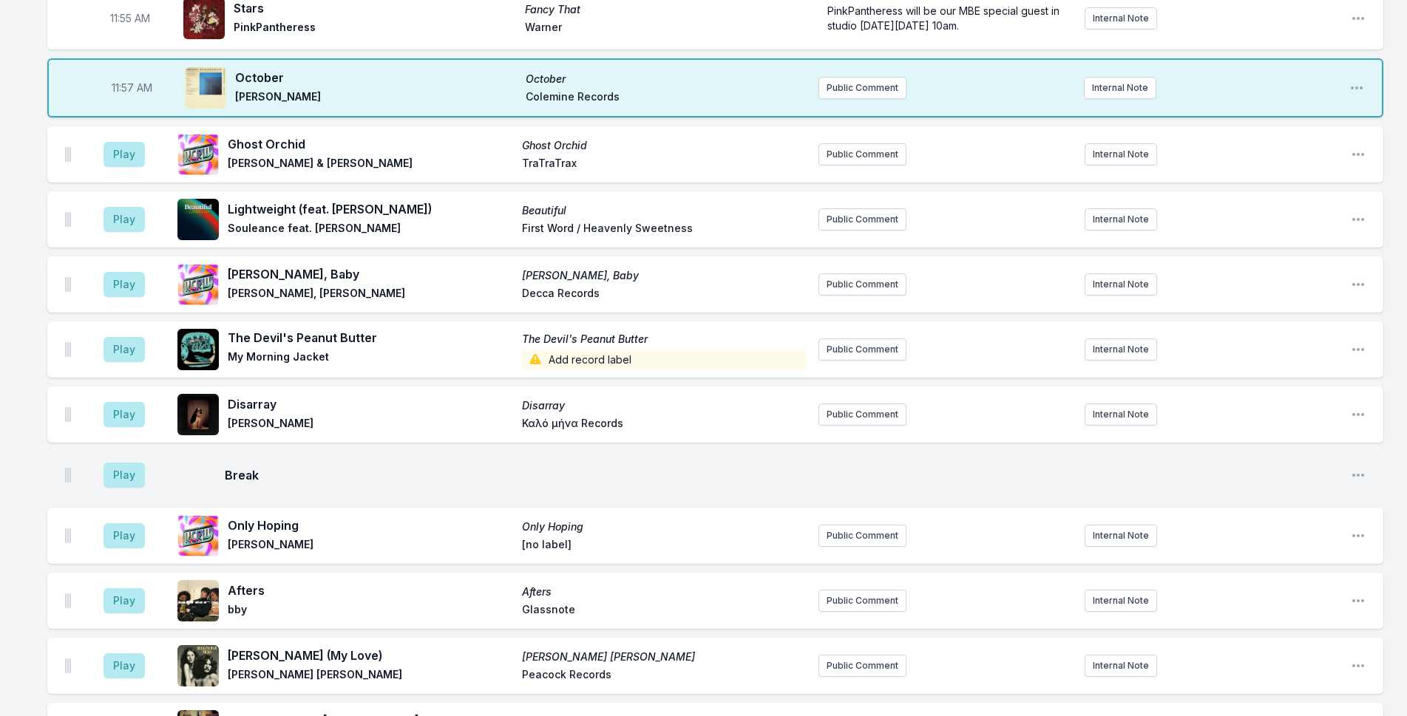
scroll to position [3685, 0]
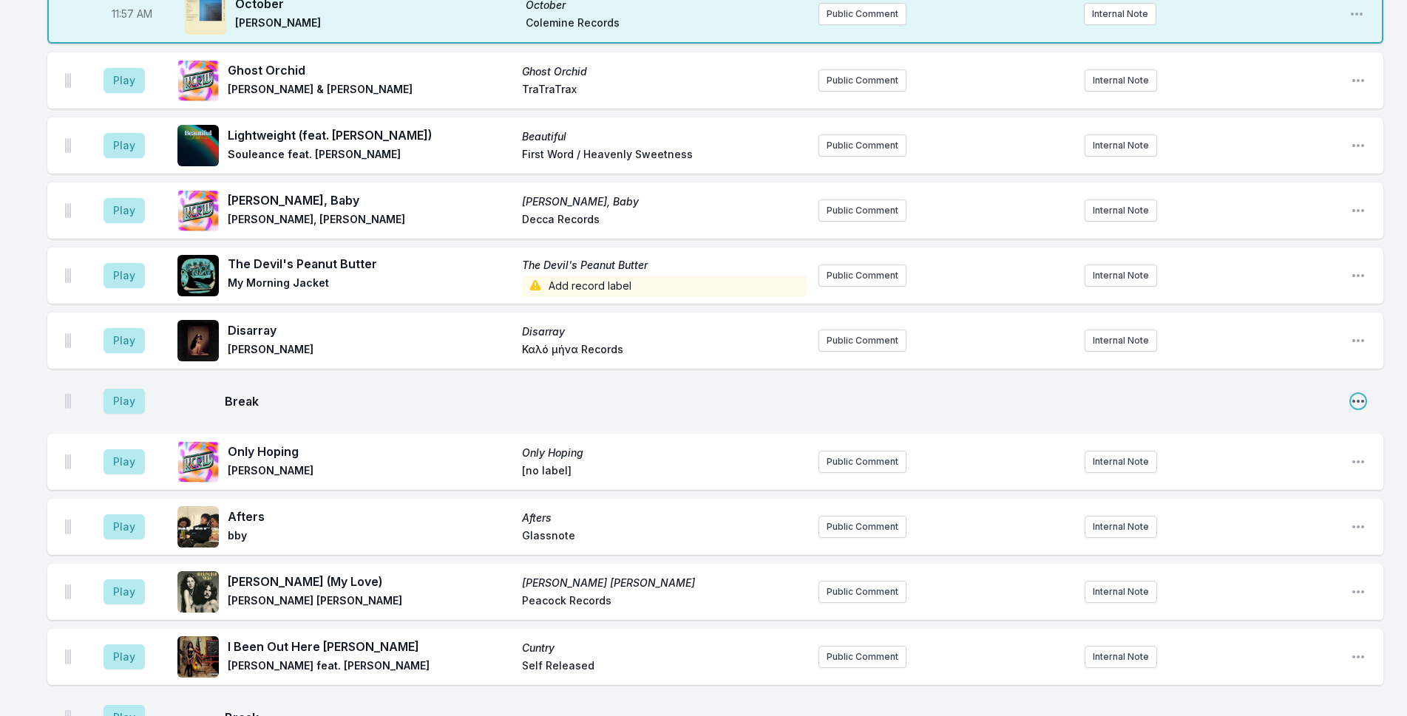
click at [1356, 394] on icon "Open playlist item options" at bounding box center [1357, 401] width 15 height 15
click at [1308, 444] on button "Delete Entry" at bounding box center [1283, 457] width 166 height 27
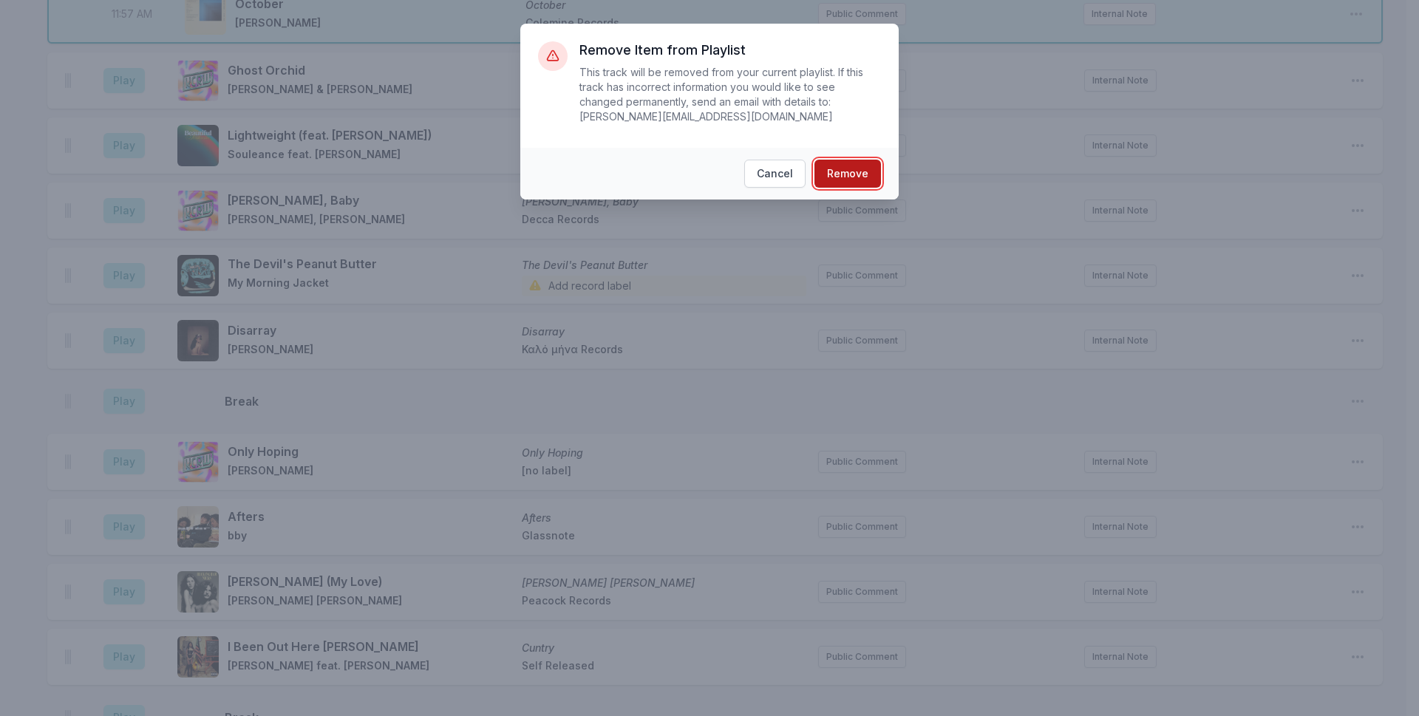
click at [846, 160] on button "Remove" at bounding box center [848, 174] width 67 height 28
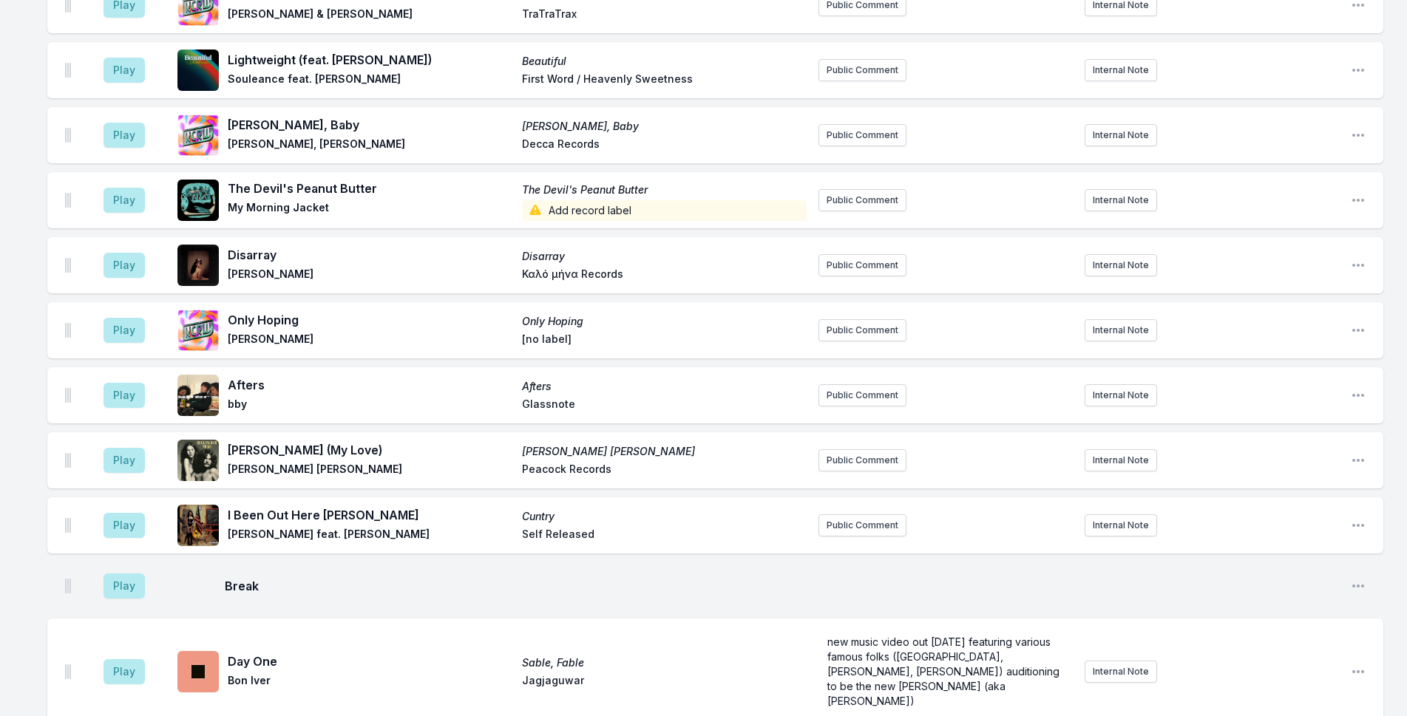
scroll to position [3833, 0]
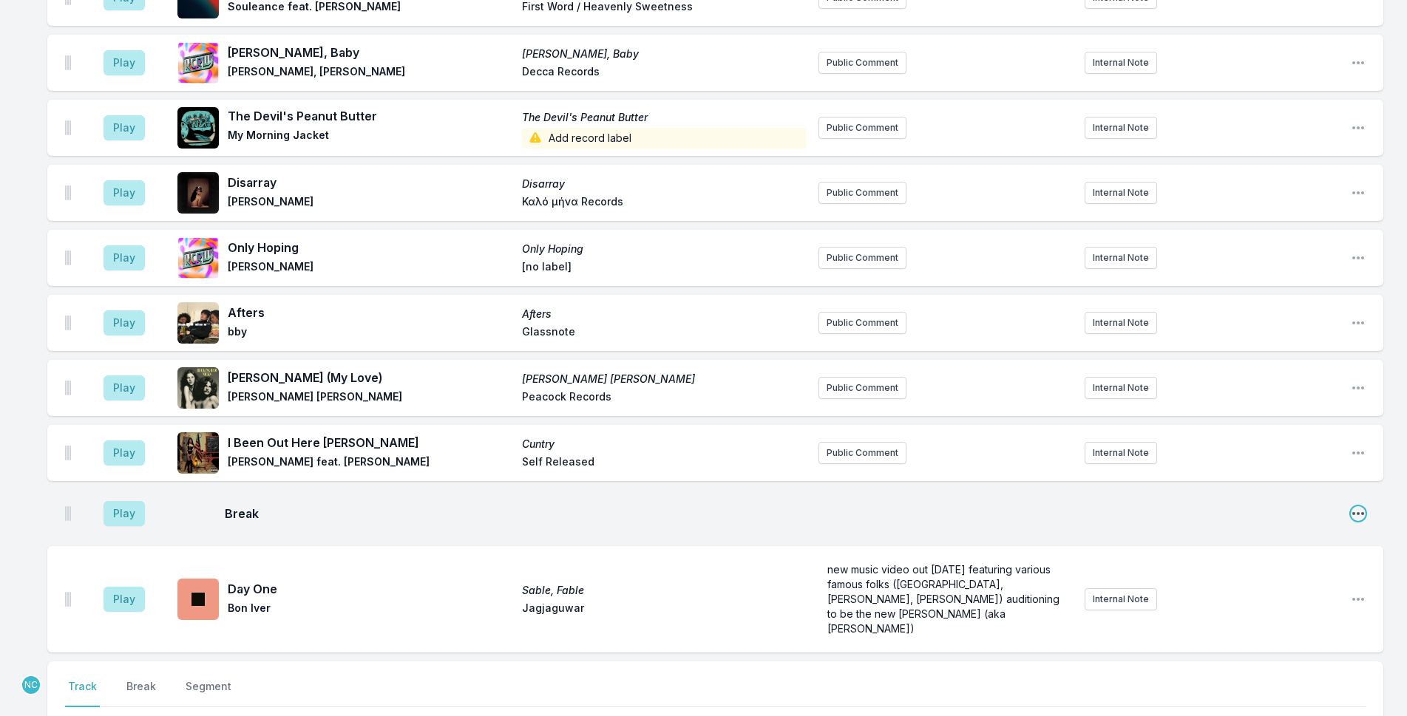
click at [1363, 512] on icon "Open playlist item options" at bounding box center [1358, 513] width 12 height 3
click at [1287, 557] on button "Delete Entry" at bounding box center [1283, 570] width 166 height 27
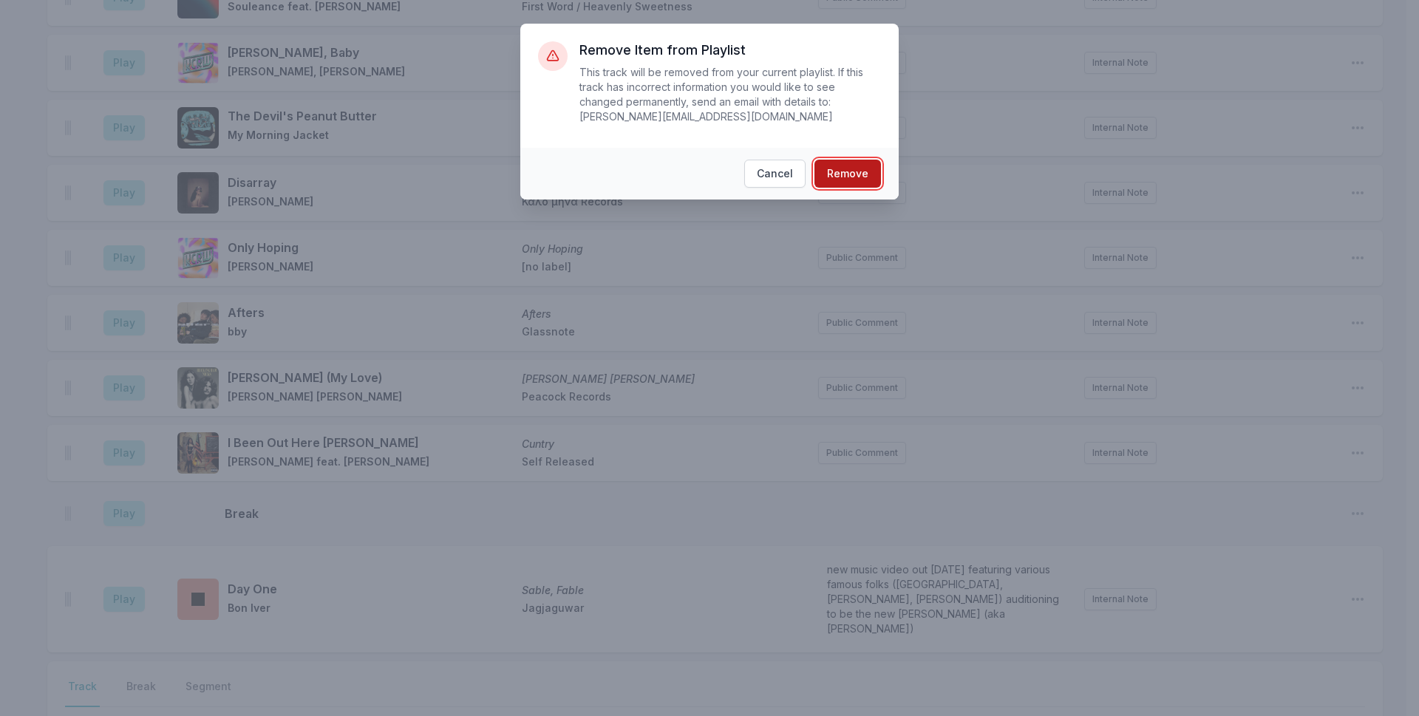
click at [822, 160] on button "Remove" at bounding box center [848, 174] width 67 height 28
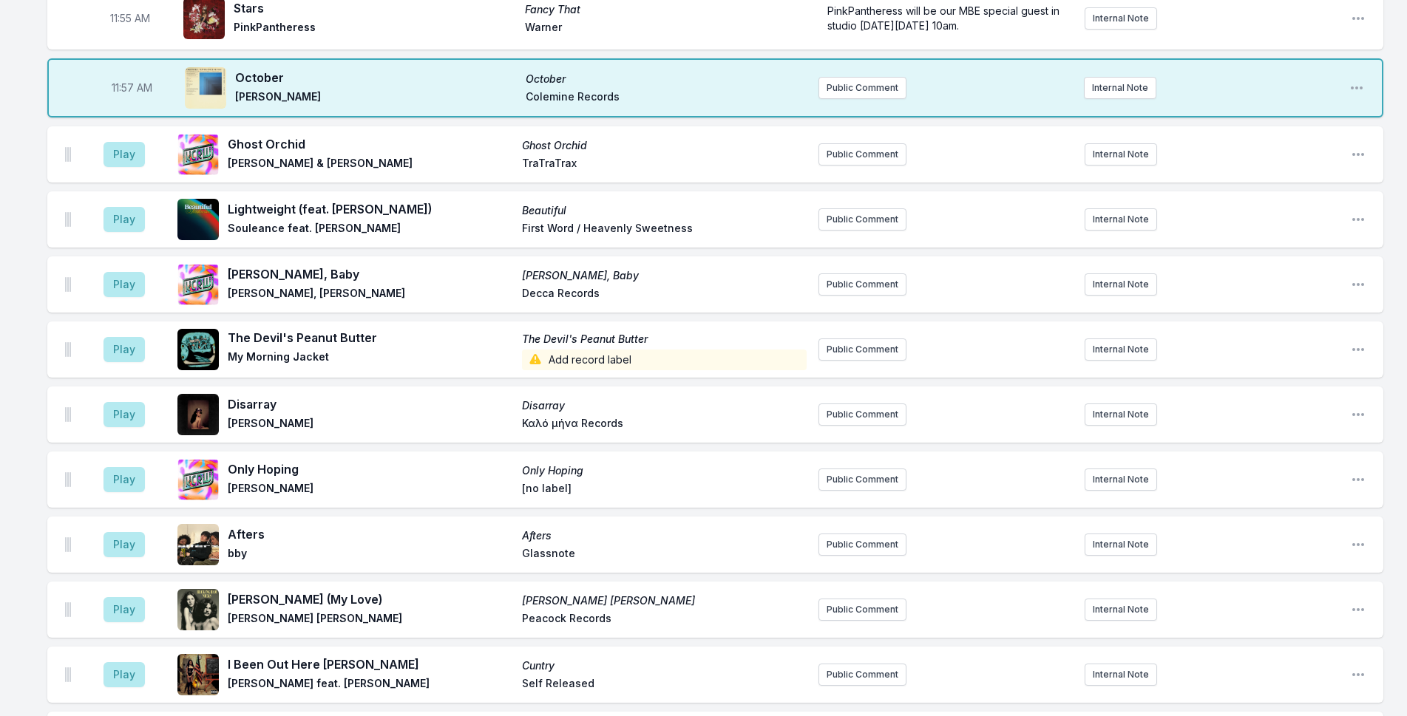
scroll to position [3685, 0]
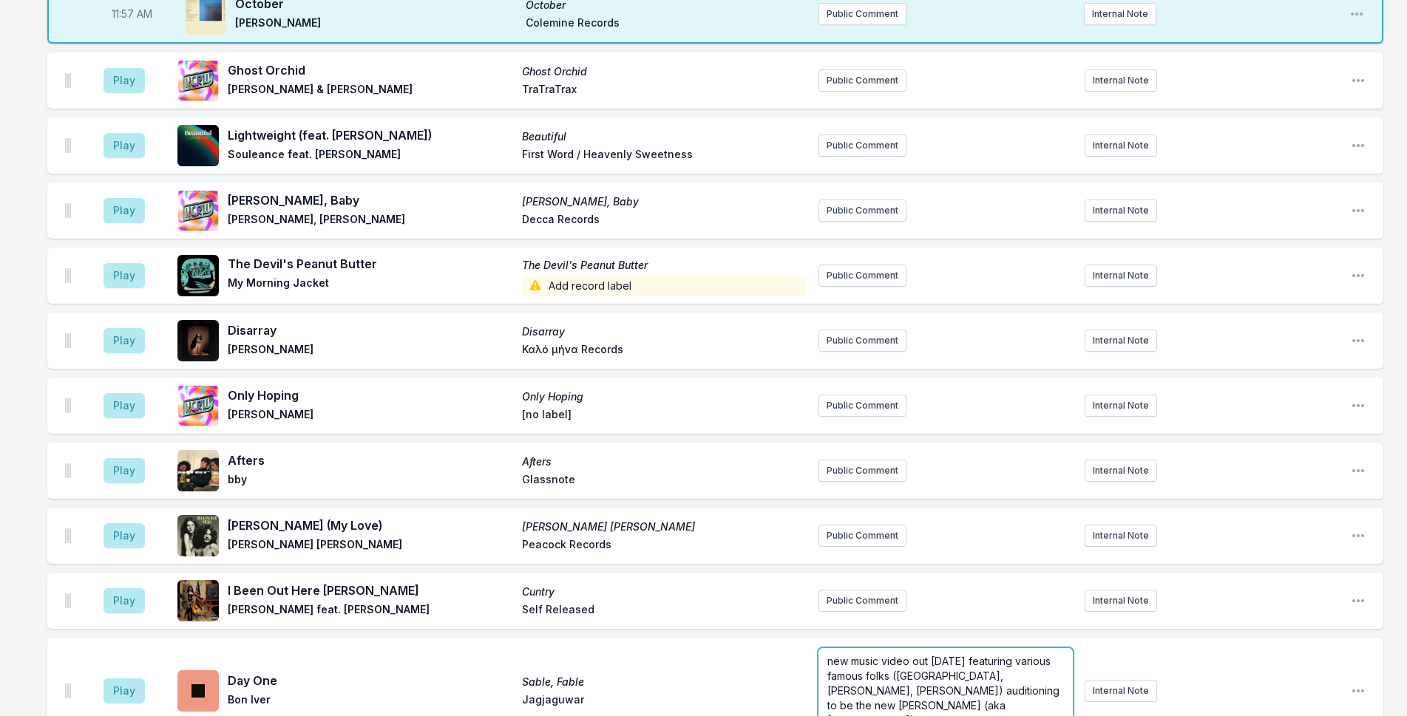
click at [885, 648] on div "new music video out [DATE] featuring various famous folks ([GEOGRAPHIC_DATA], […" at bounding box center [945, 691] width 254 height 86
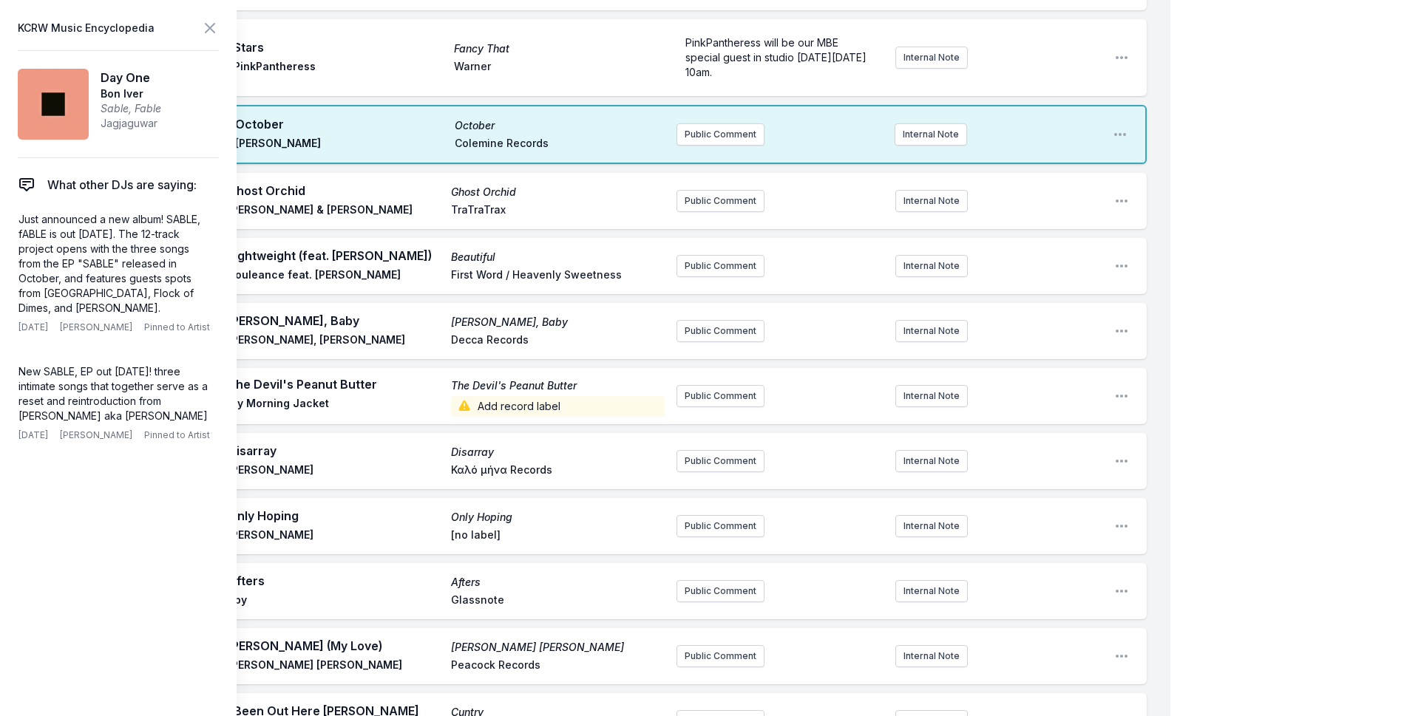
scroll to position [4001, 0]
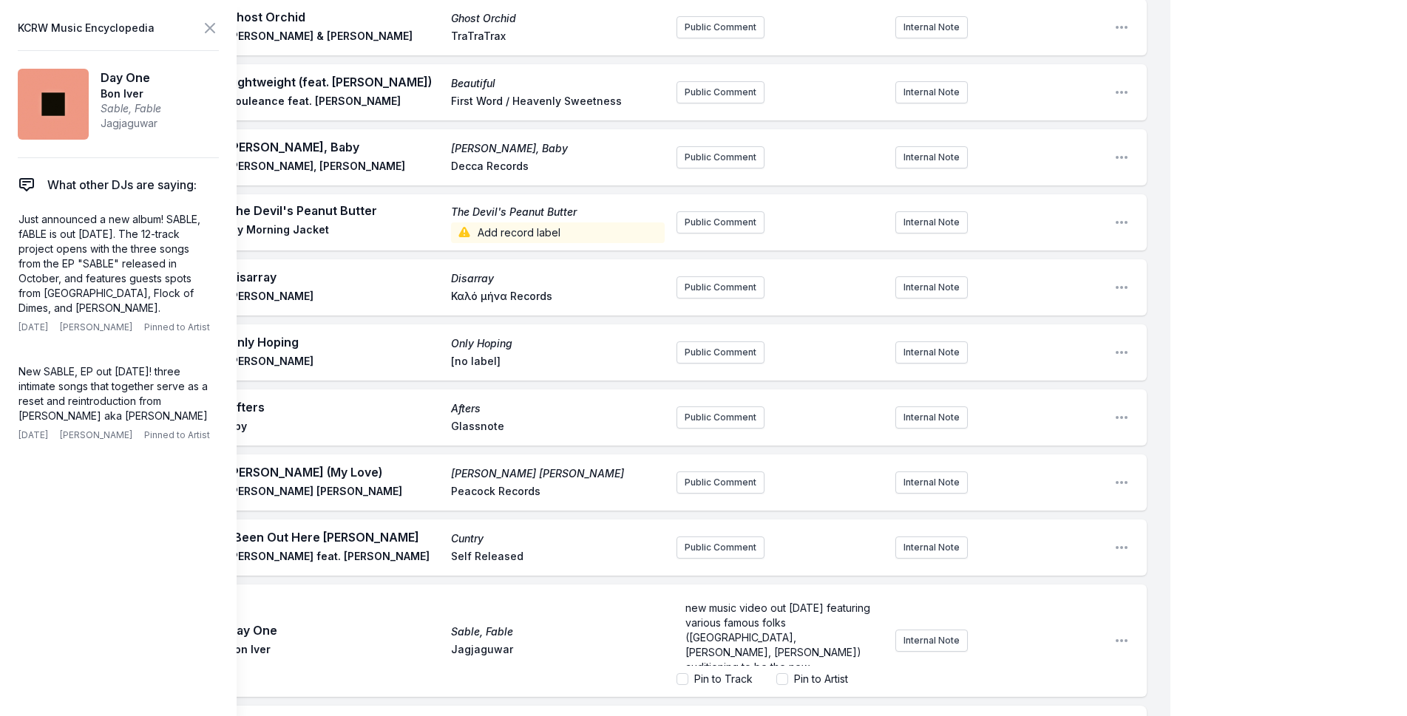
click at [710, 672] on label "Pin to Track" at bounding box center [723, 679] width 58 height 15
click at [688, 673] on input "Pin to Track" at bounding box center [682, 679] width 12 height 12
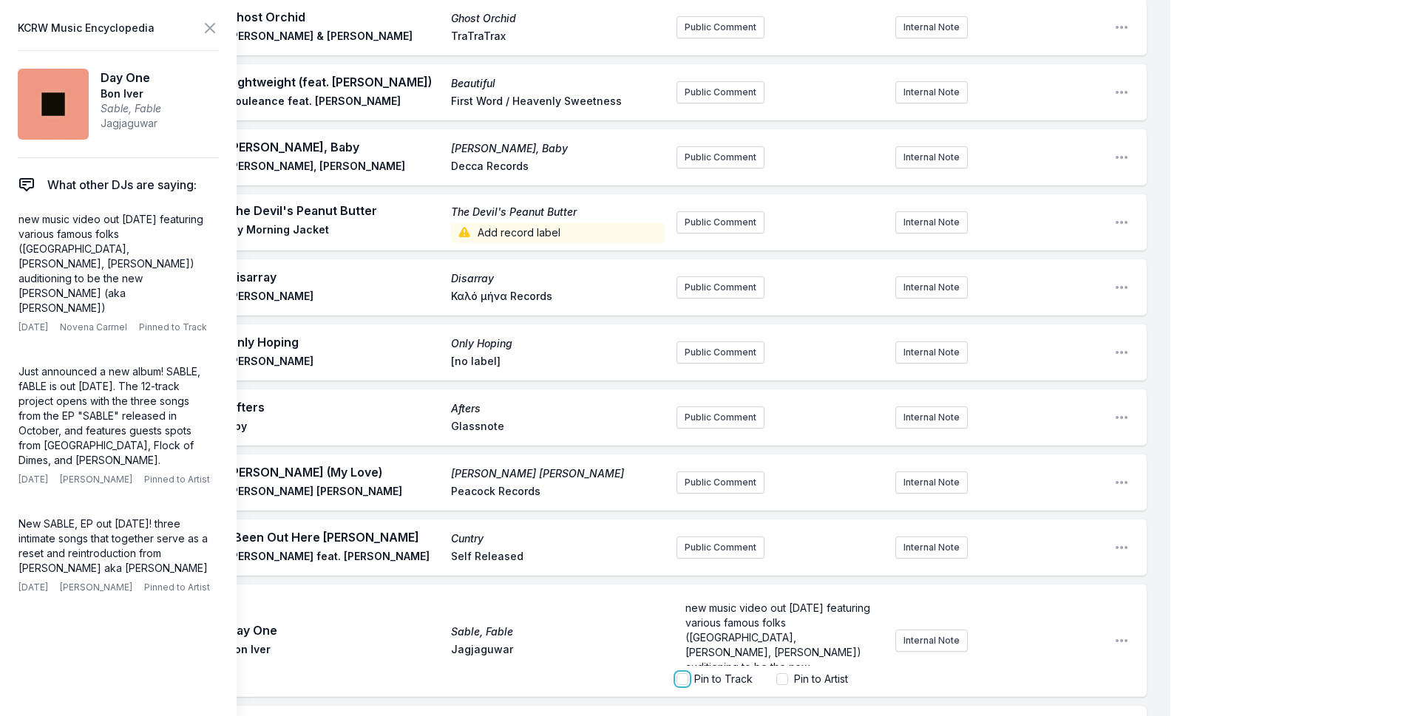
checkbox input "true"
click at [204, 30] on icon at bounding box center [210, 28] width 18 height 18
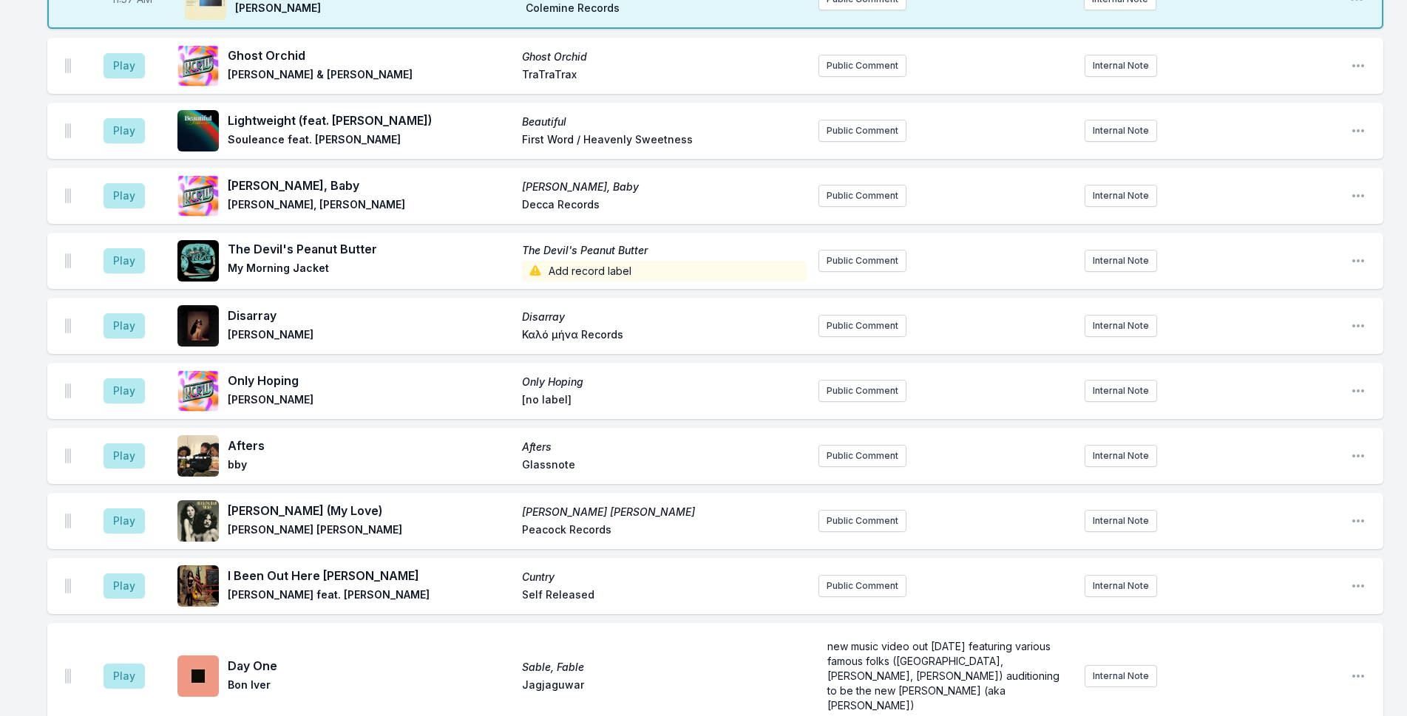
scroll to position [3626, 0]
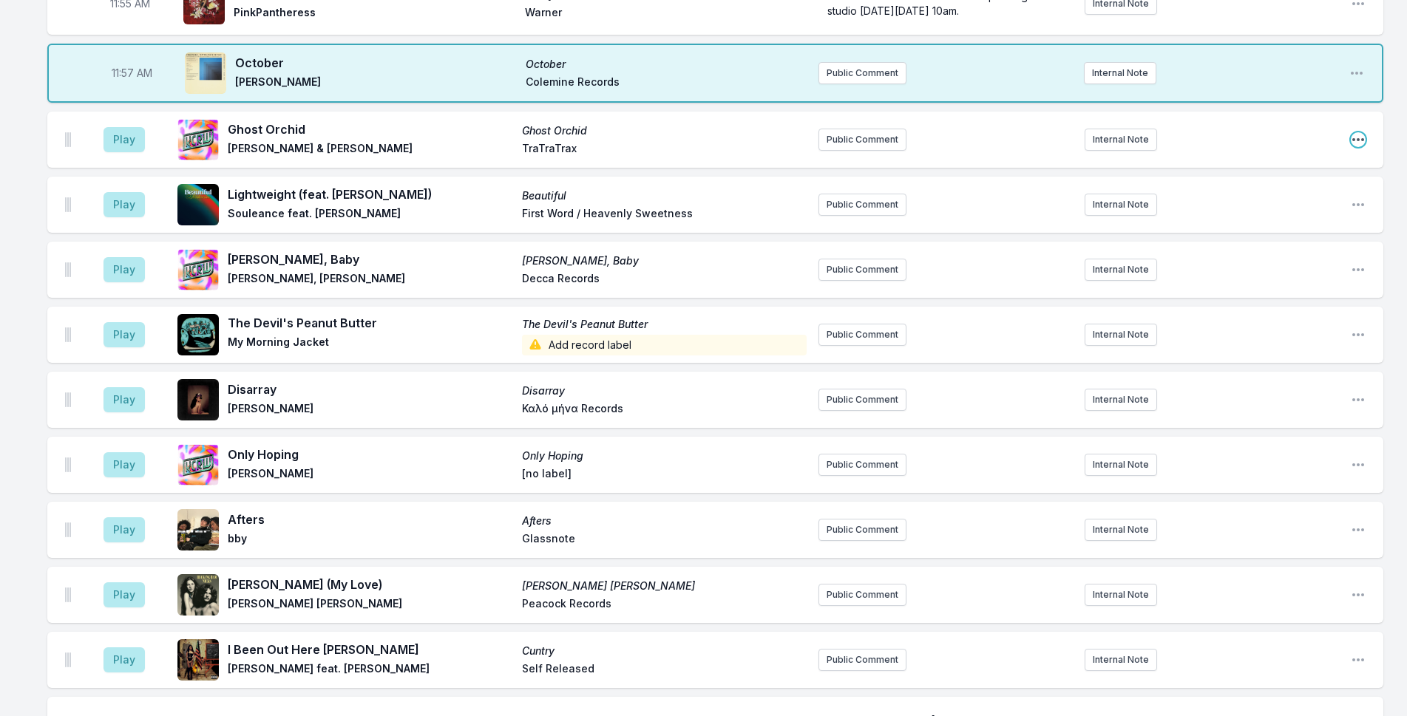
click at [1364, 132] on icon "Open playlist item options" at bounding box center [1357, 139] width 15 height 15
click at [1283, 209] on button "Delete Entry" at bounding box center [1283, 222] width 166 height 27
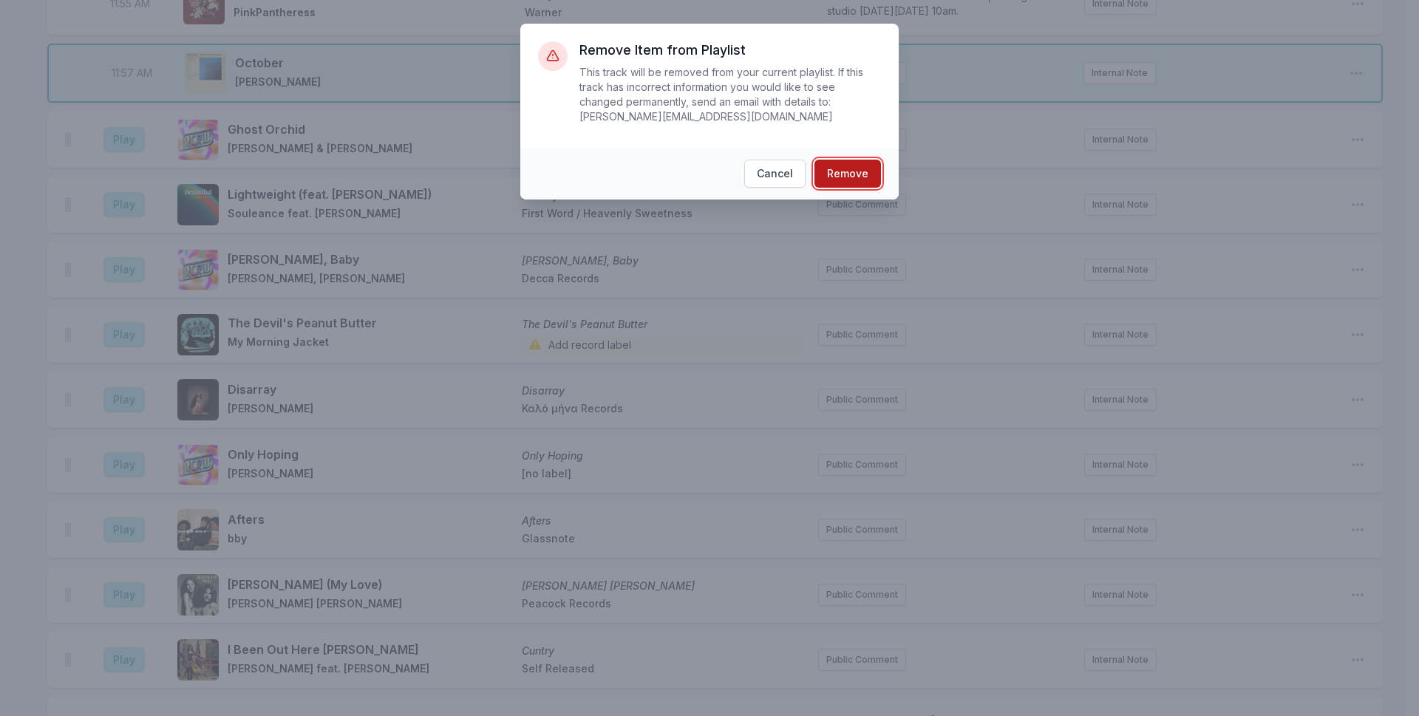
click at [846, 162] on button "Remove" at bounding box center [848, 174] width 67 height 28
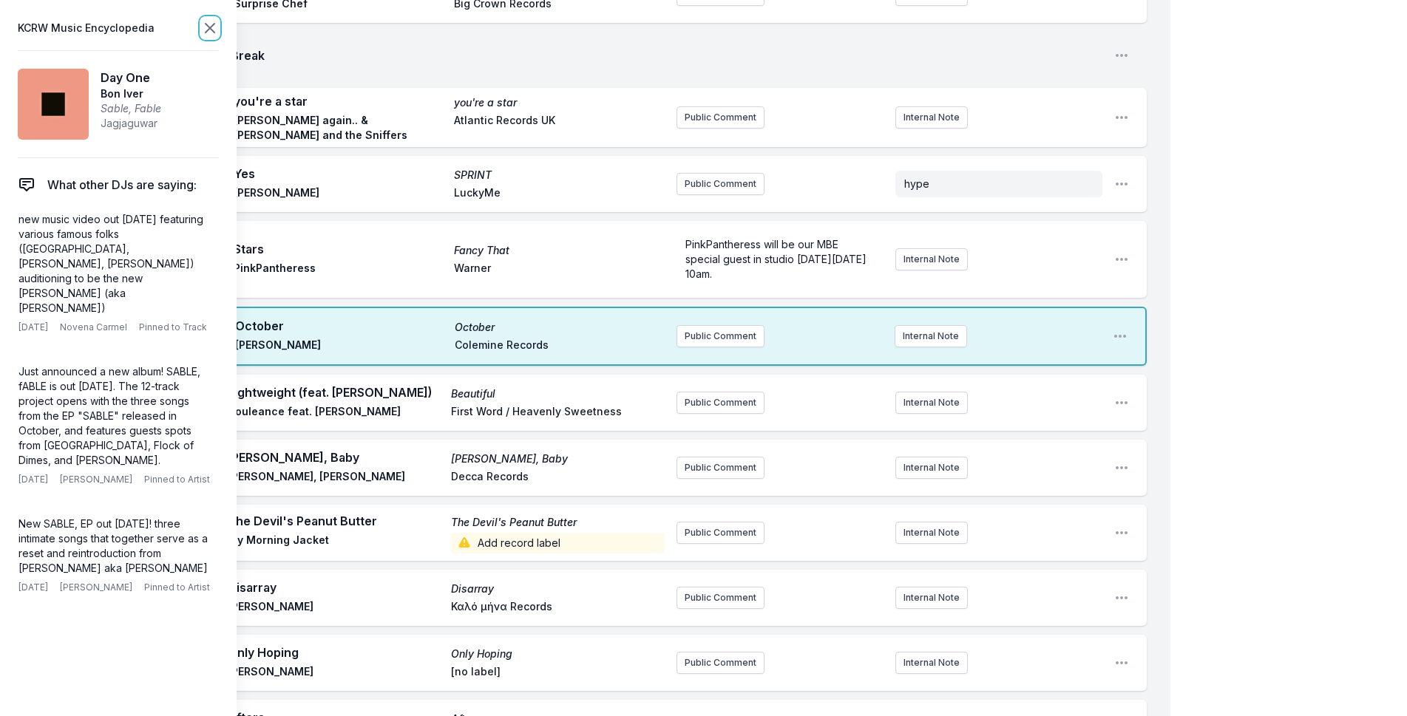
click at [209, 24] on icon at bounding box center [210, 28] width 18 height 18
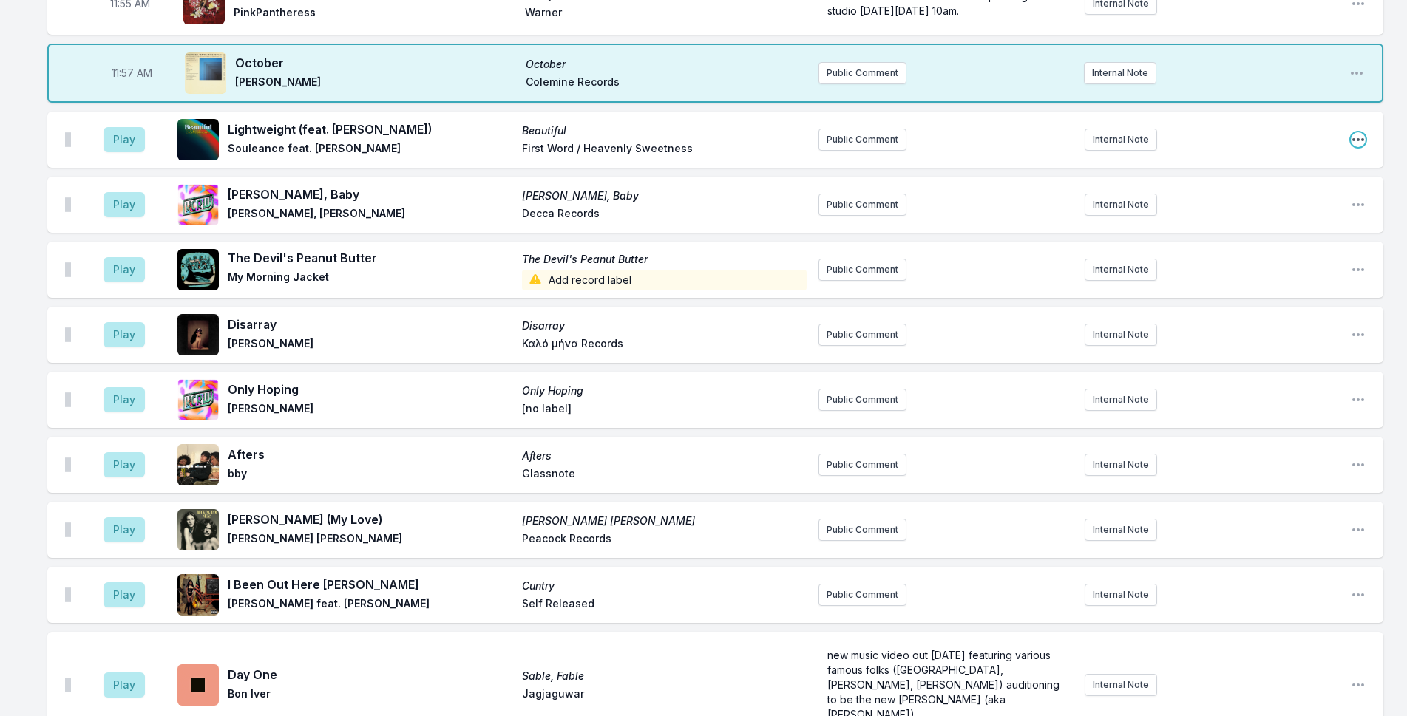
click at [1358, 132] on icon "Open playlist item options" at bounding box center [1357, 139] width 15 height 15
click at [1263, 209] on button "Delete Entry" at bounding box center [1283, 222] width 166 height 27
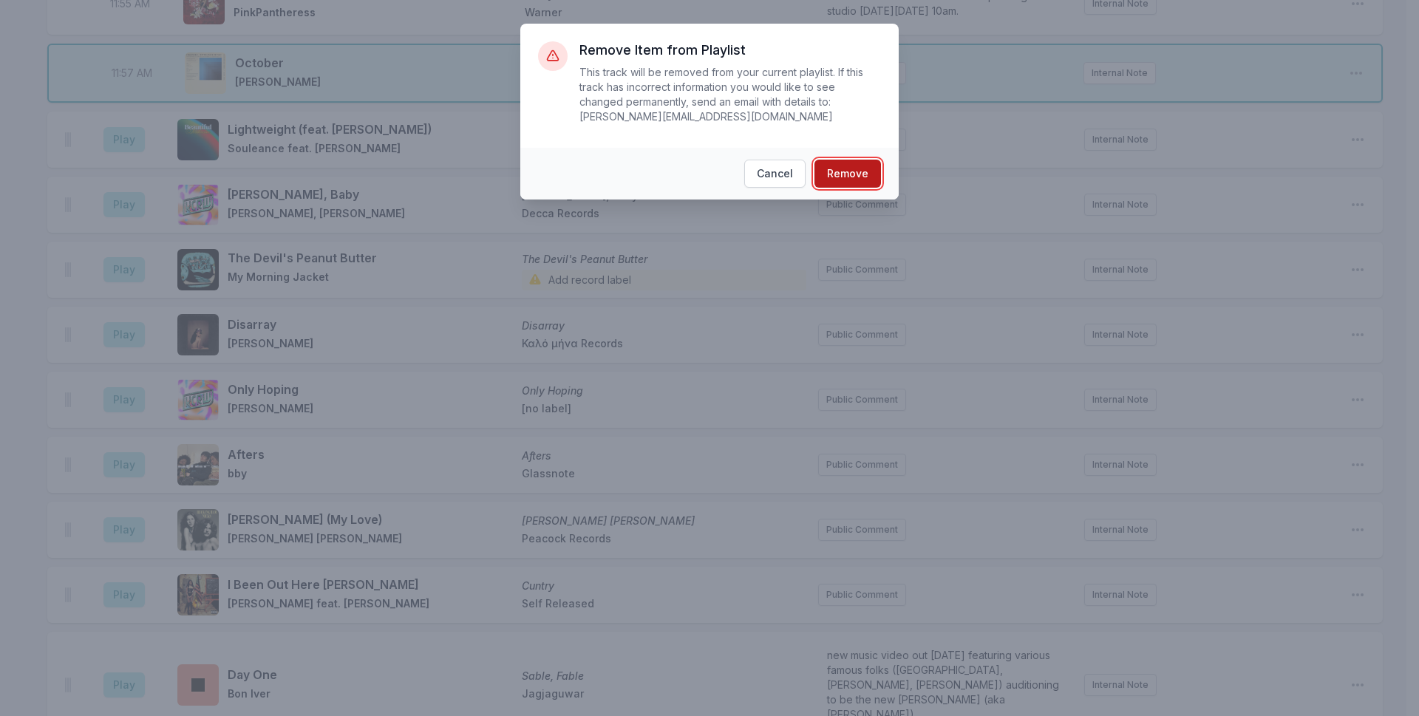
click at [836, 163] on button "Remove" at bounding box center [848, 174] width 67 height 28
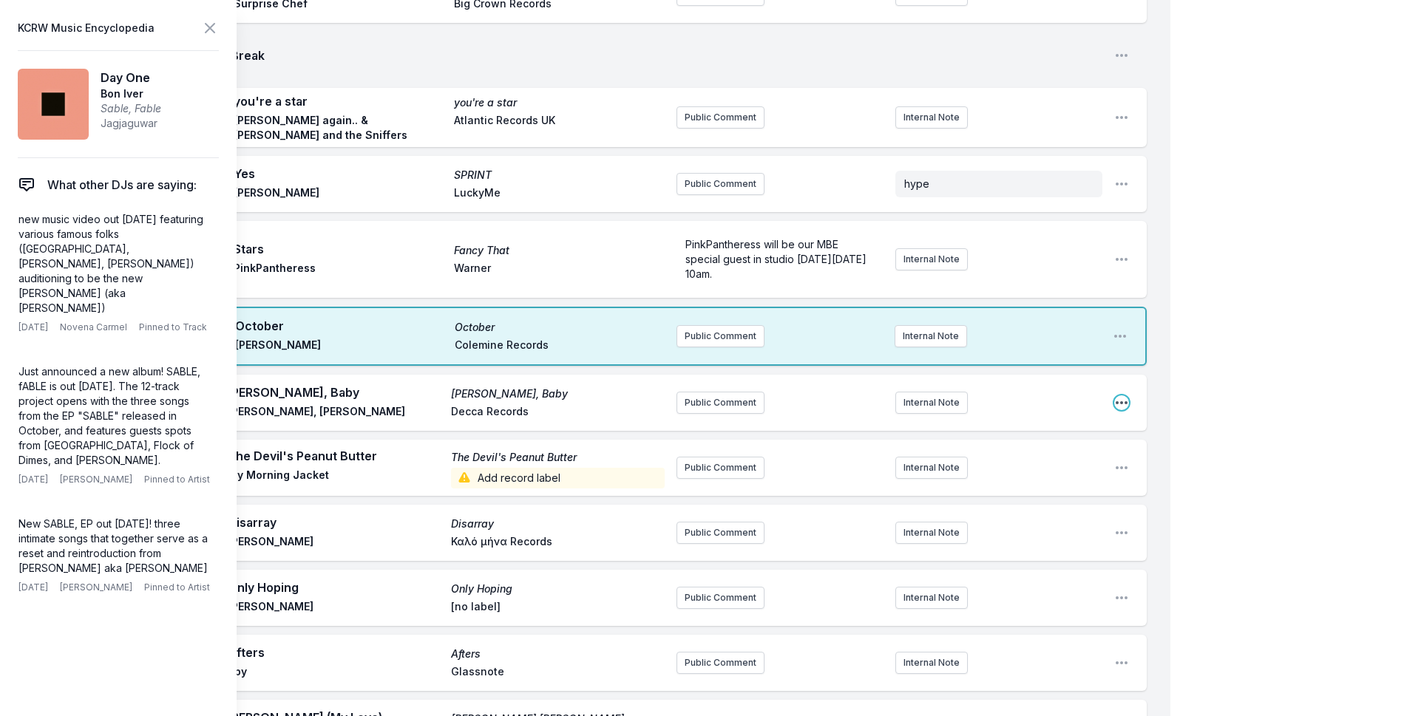
click at [1124, 395] on icon "Open playlist item options" at bounding box center [1121, 402] width 15 height 15
click at [1051, 472] on button "Delete Entry" at bounding box center [1046, 485] width 166 height 27
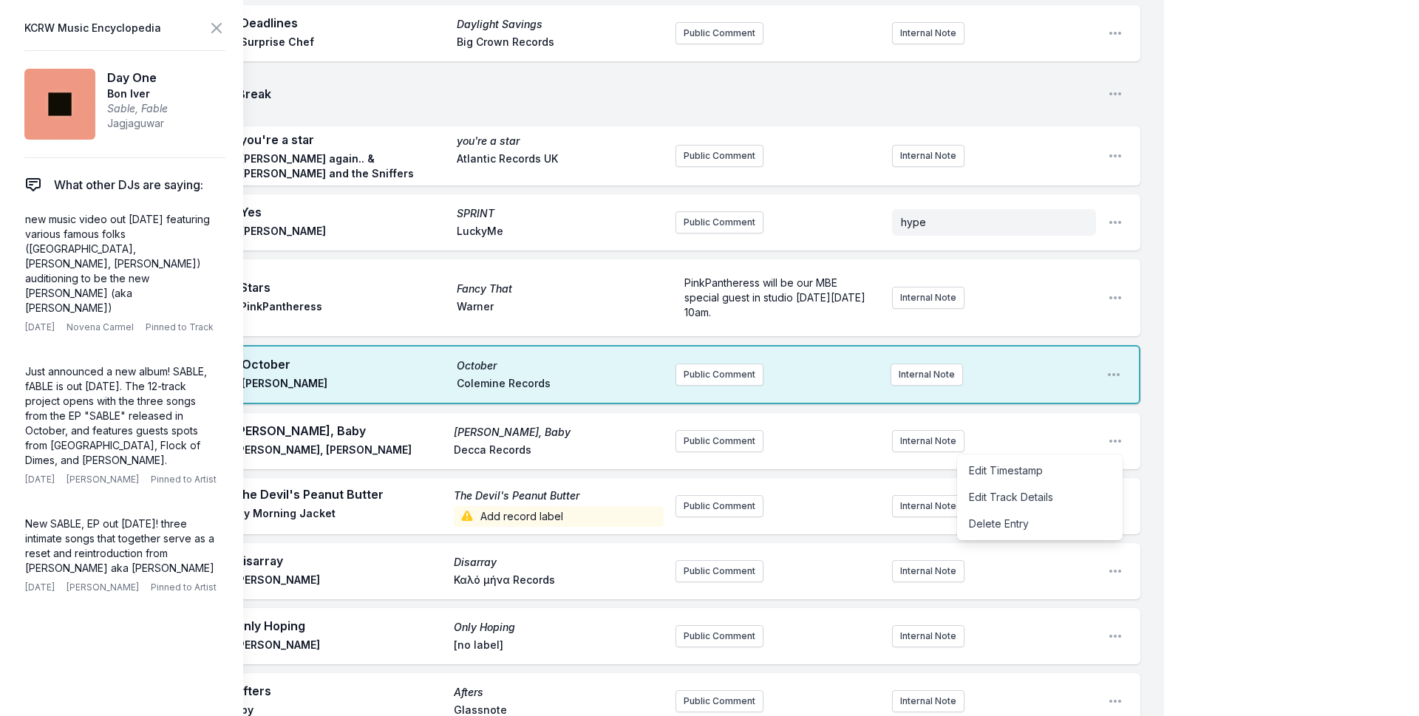
scroll to position [3611, 0]
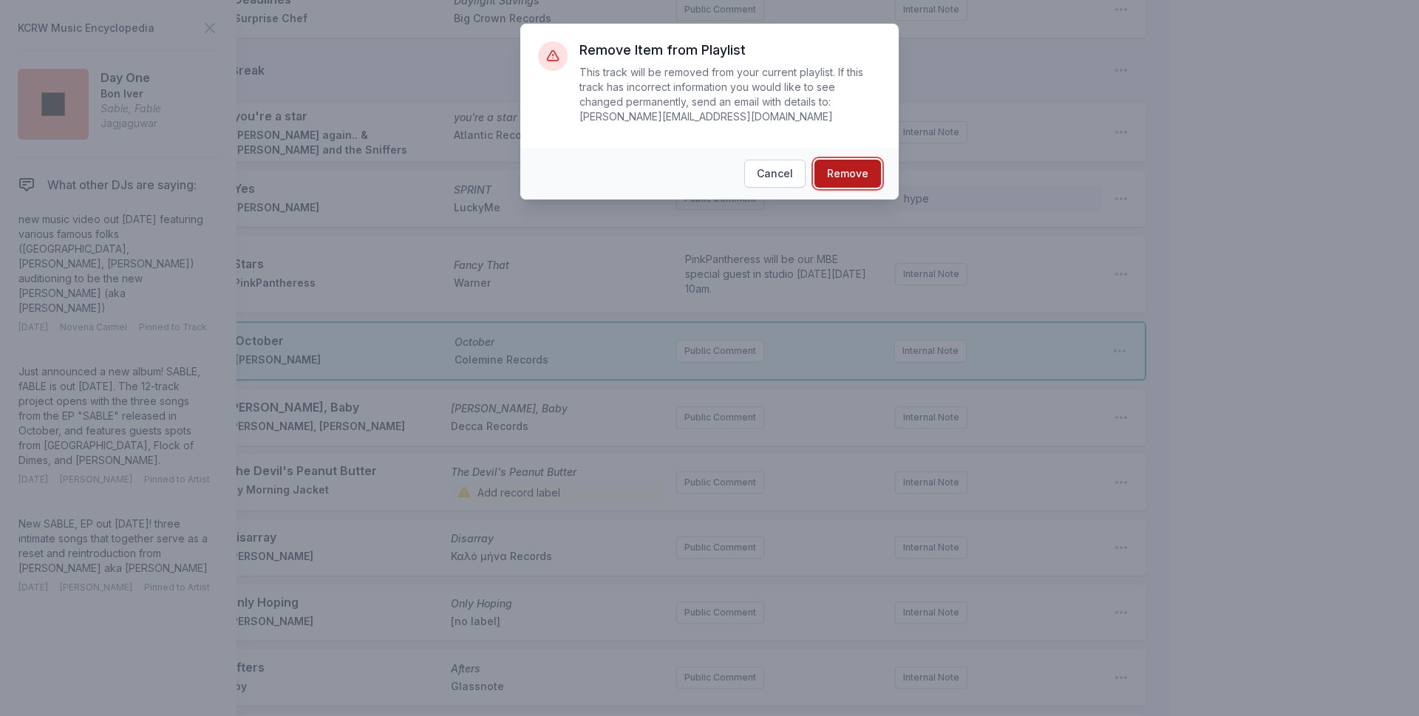
click at [855, 163] on button "Remove" at bounding box center [848, 174] width 67 height 28
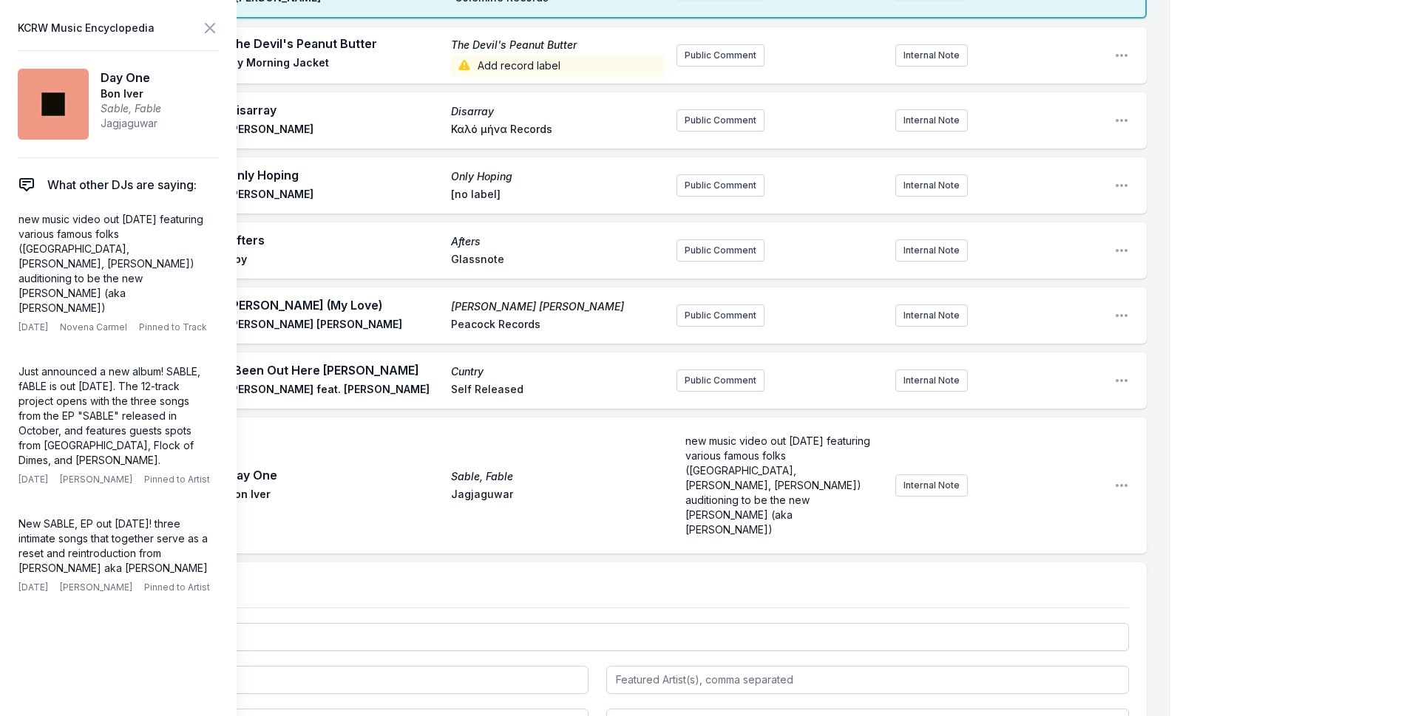
scroll to position [3967, 0]
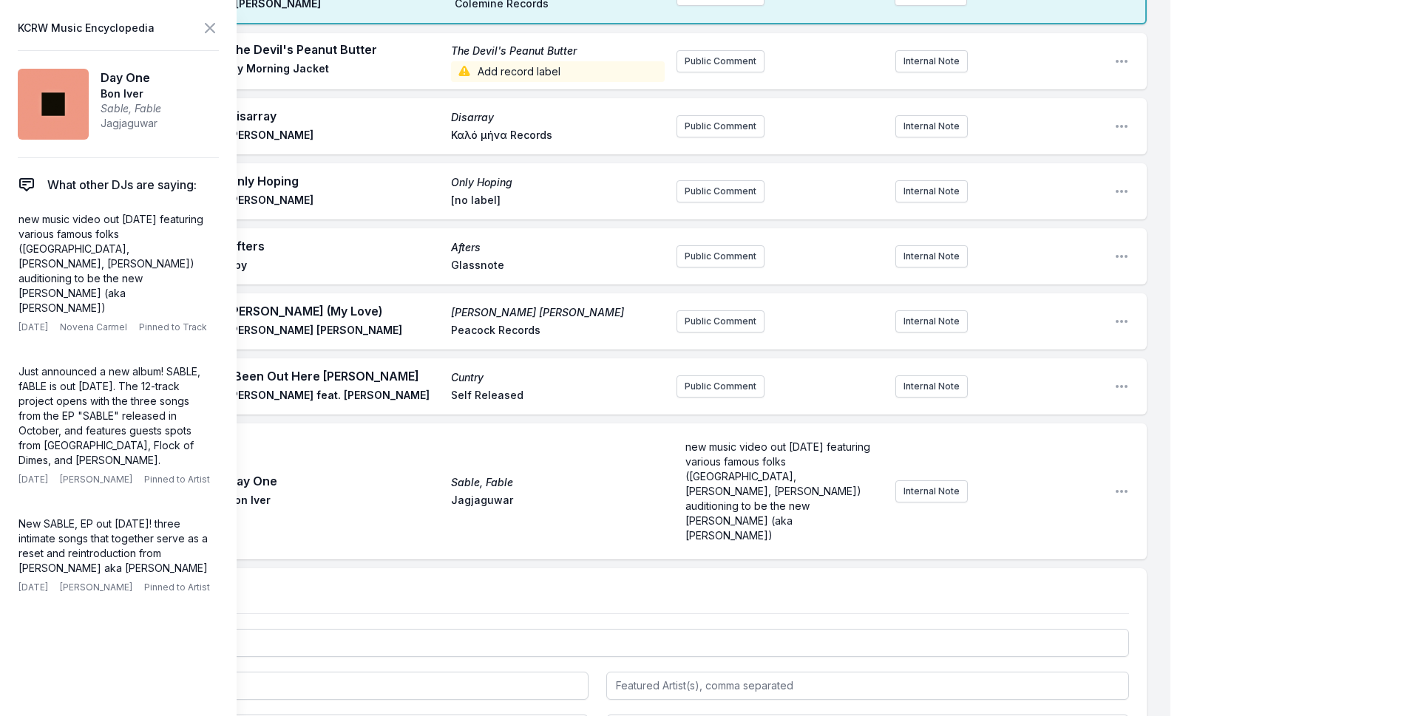
click at [203, 26] on icon at bounding box center [210, 28] width 18 height 18
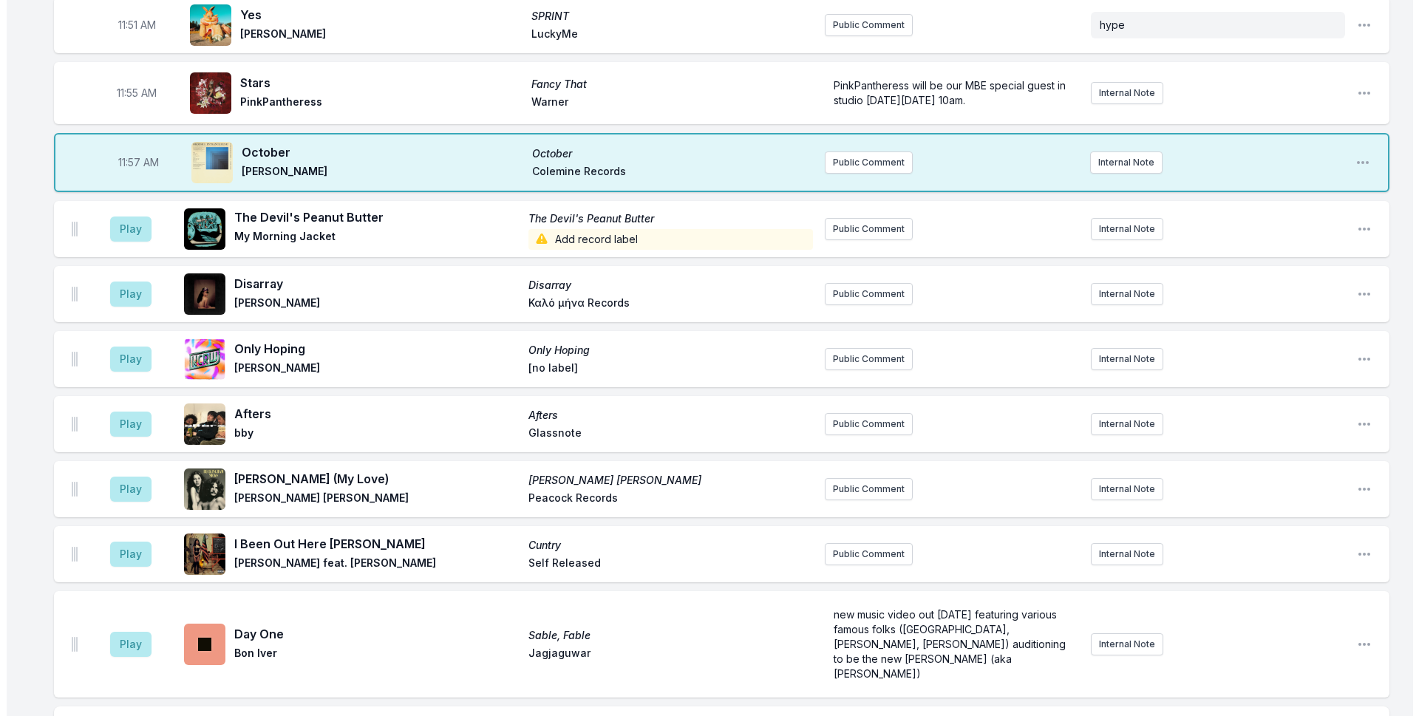
scroll to position [3534, 0]
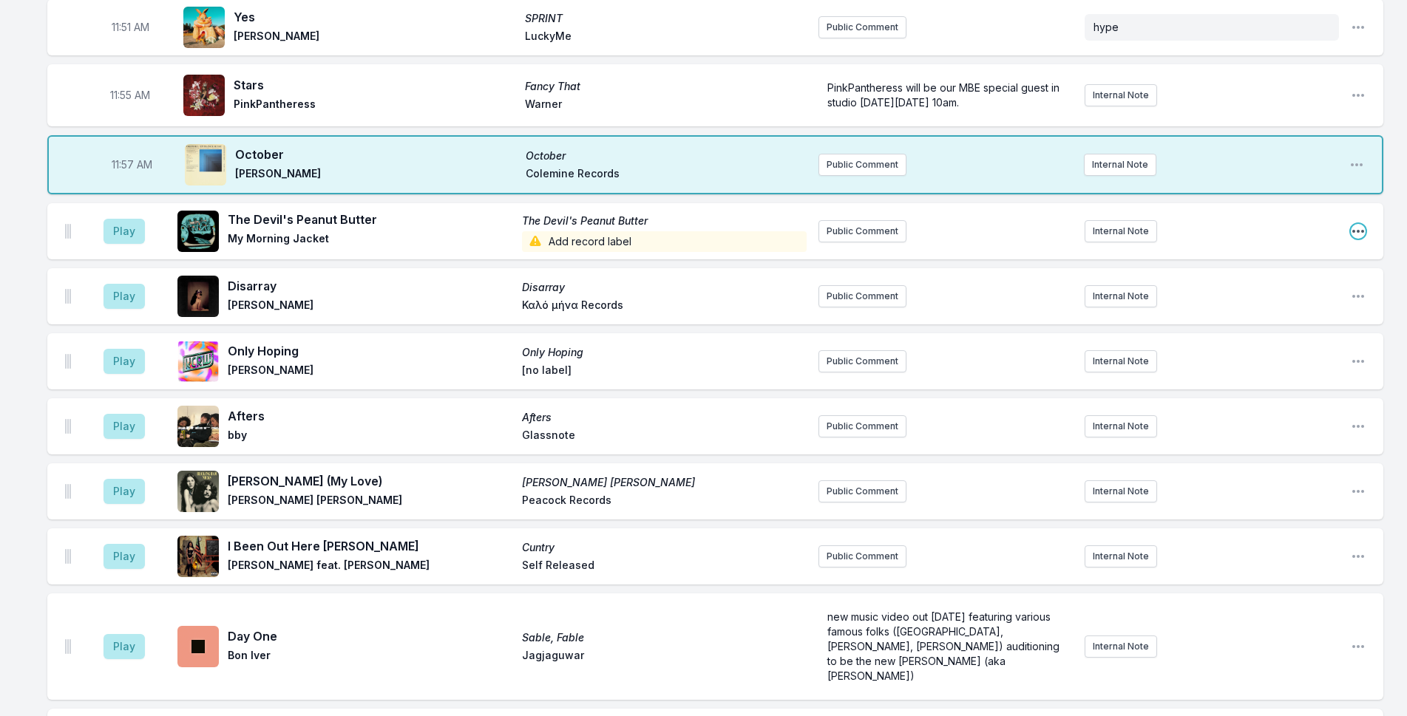
click at [1355, 224] on icon "Open playlist item options" at bounding box center [1357, 231] width 15 height 15
click at [1268, 301] on button "Delete Entry" at bounding box center [1283, 314] width 166 height 27
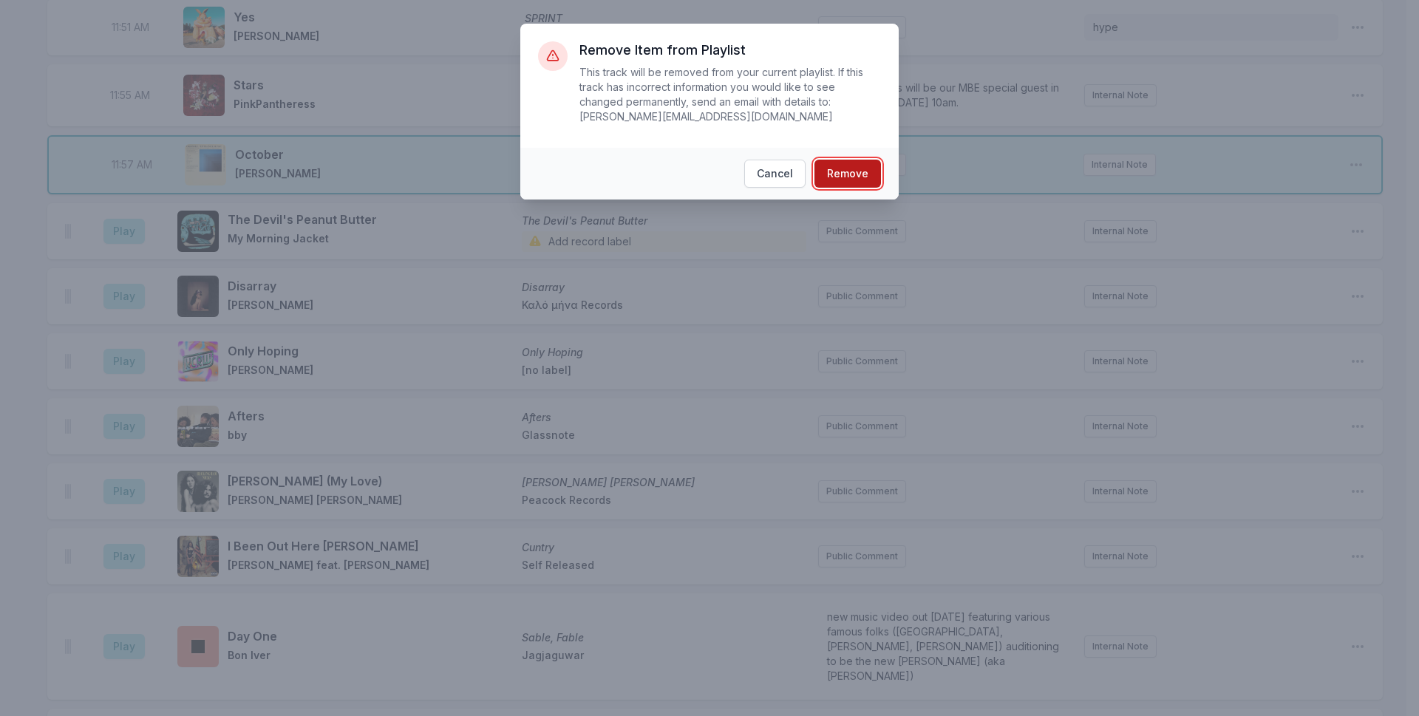
click at [831, 166] on button "Remove" at bounding box center [848, 174] width 67 height 28
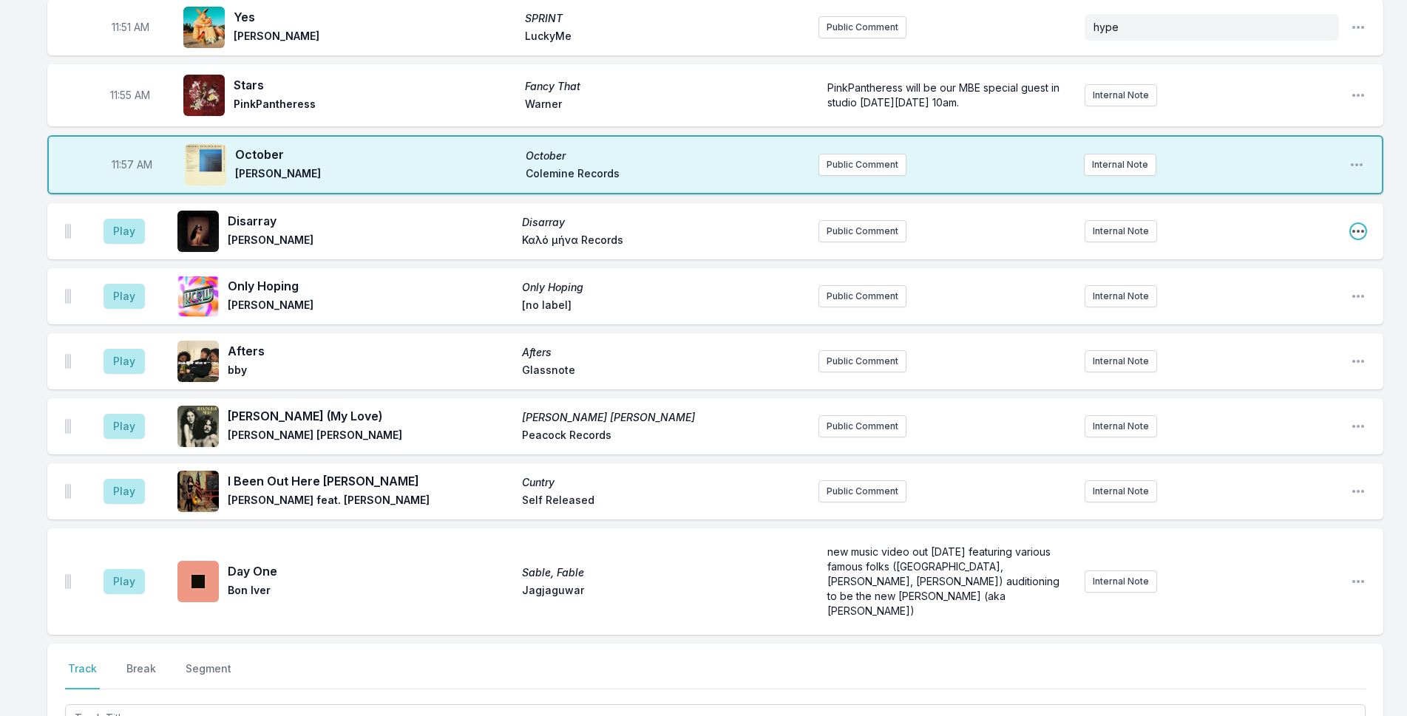
click at [1355, 224] on icon "Open playlist item options" at bounding box center [1357, 231] width 15 height 15
click at [1273, 301] on button "Delete Entry" at bounding box center [1283, 314] width 166 height 27
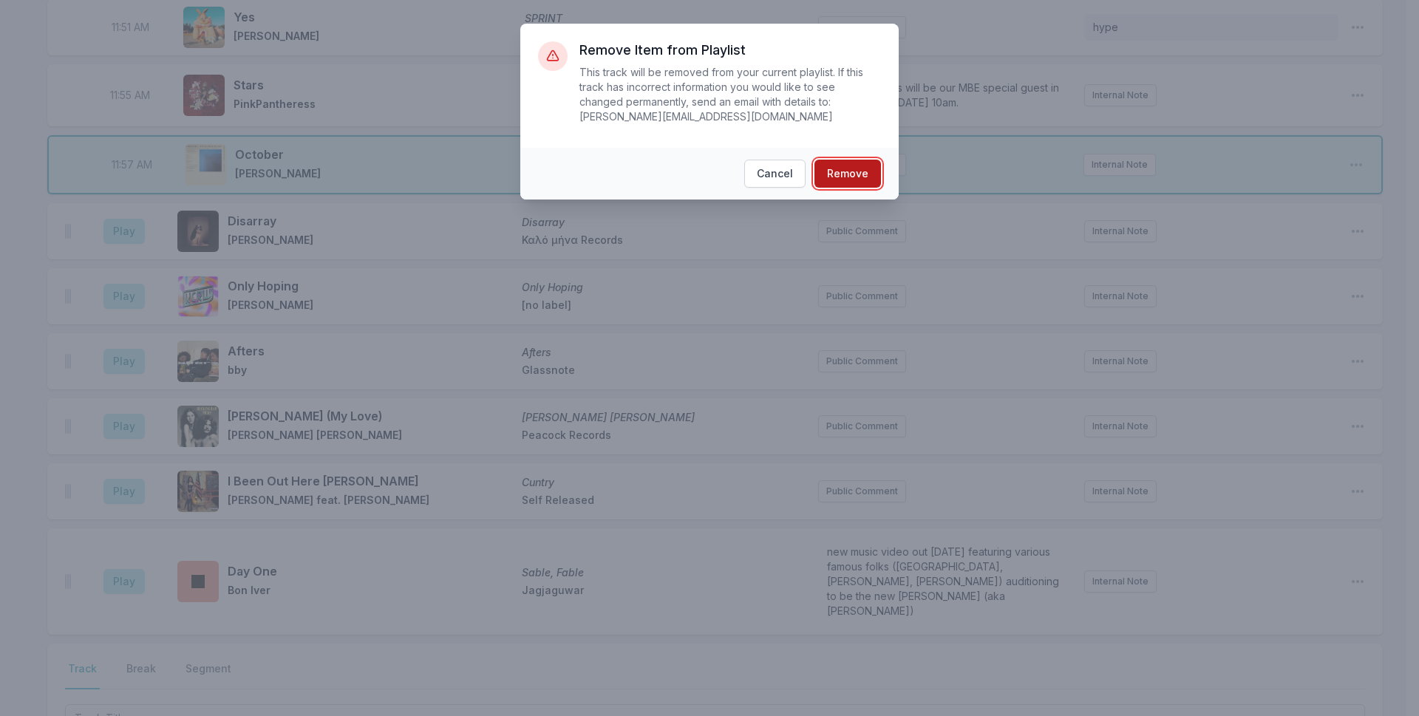
click at [860, 160] on button "Remove" at bounding box center [848, 174] width 67 height 28
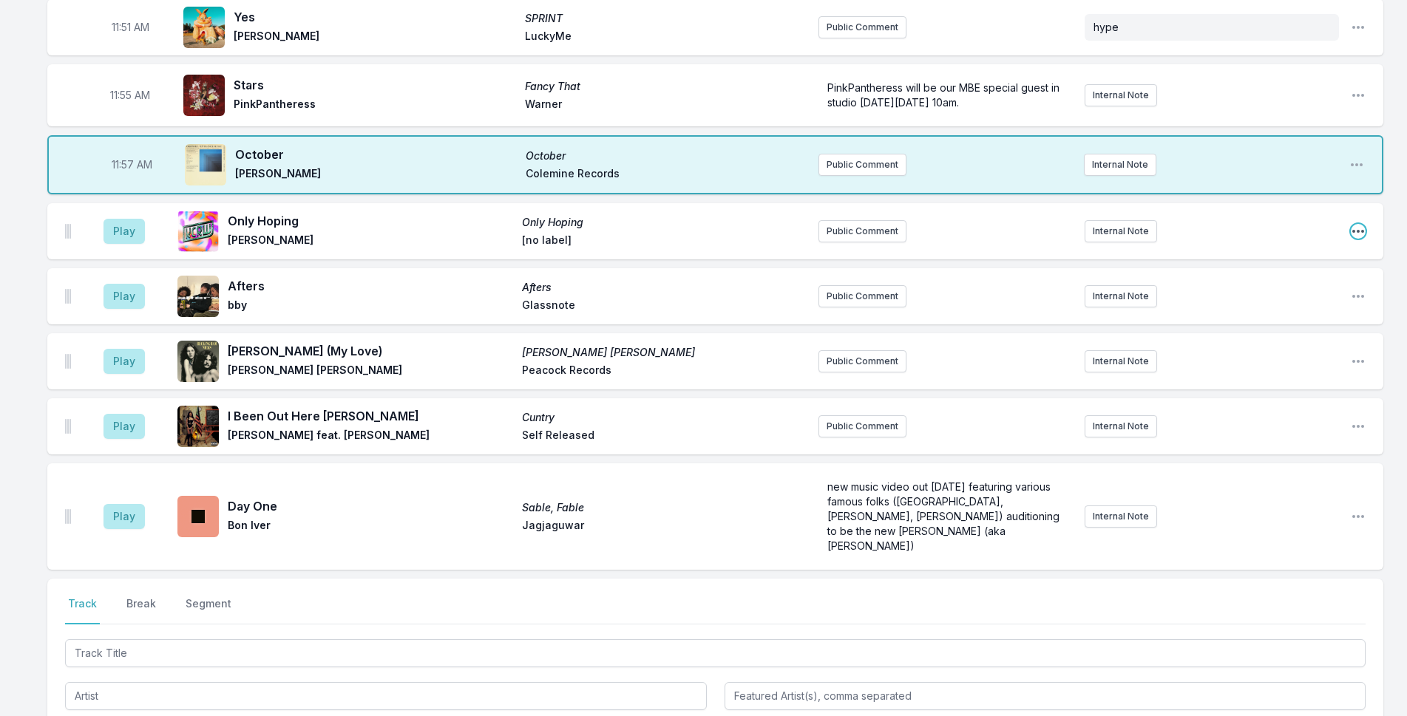
click at [1356, 224] on icon "Open playlist item options" at bounding box center [1357, 231] width 15 height 15
click at [1307, 301] on button "Delete Entry" at bounding box center [1283, 314] width 166 height 27
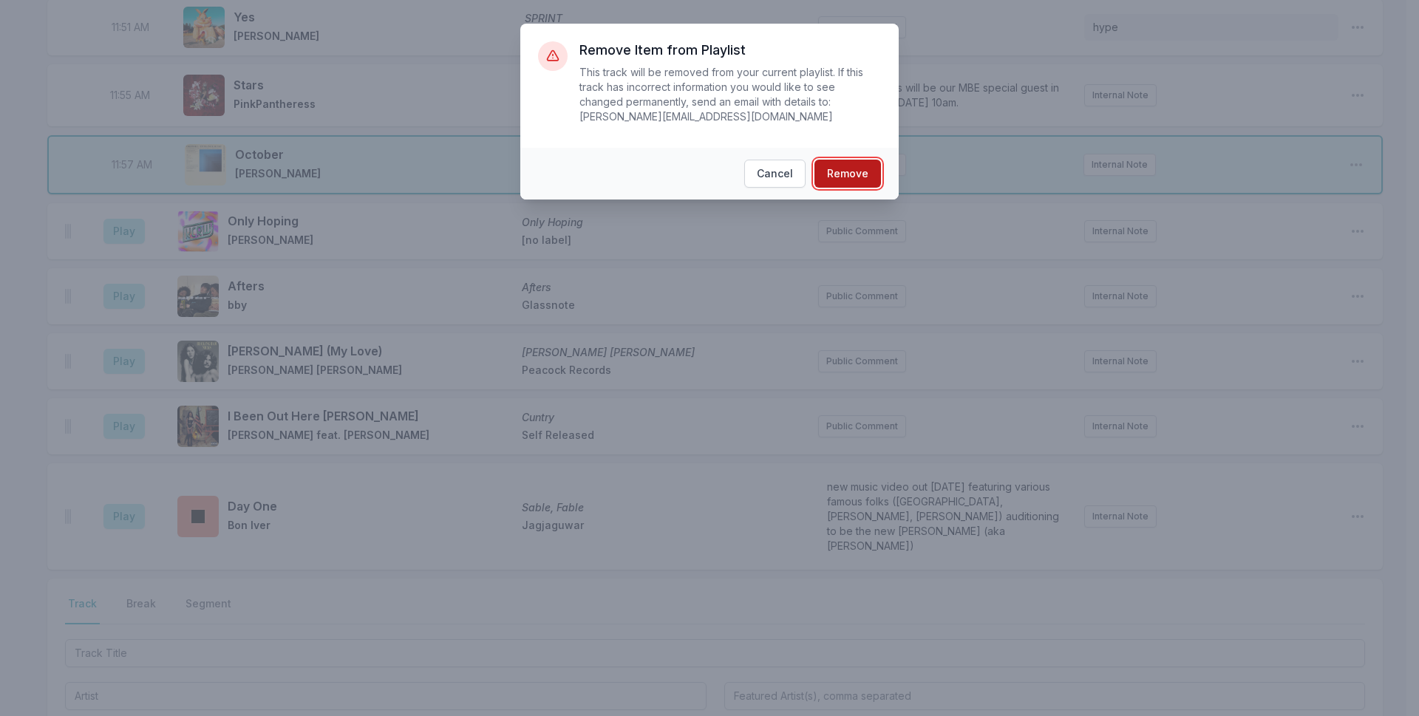
click at [834, 160] on button "Remove" at bounding box center [848, 174] width 67 height 28
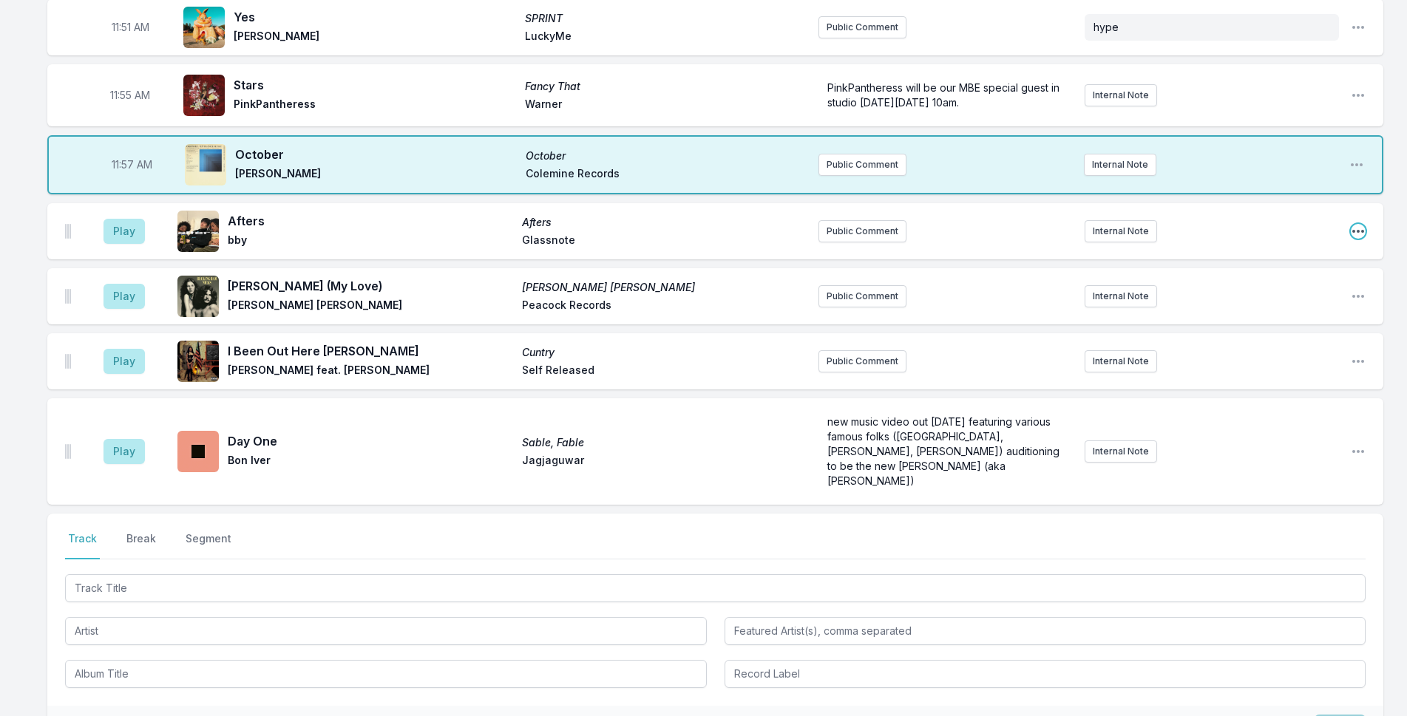
click at [1352, 224] on icon "Open playlist item options" at bounding box center [1357, 231] width 15 height 15
click at [1282, 301] on button "Delete Entry" at bounding box center [1283, 314] width 166 height 27
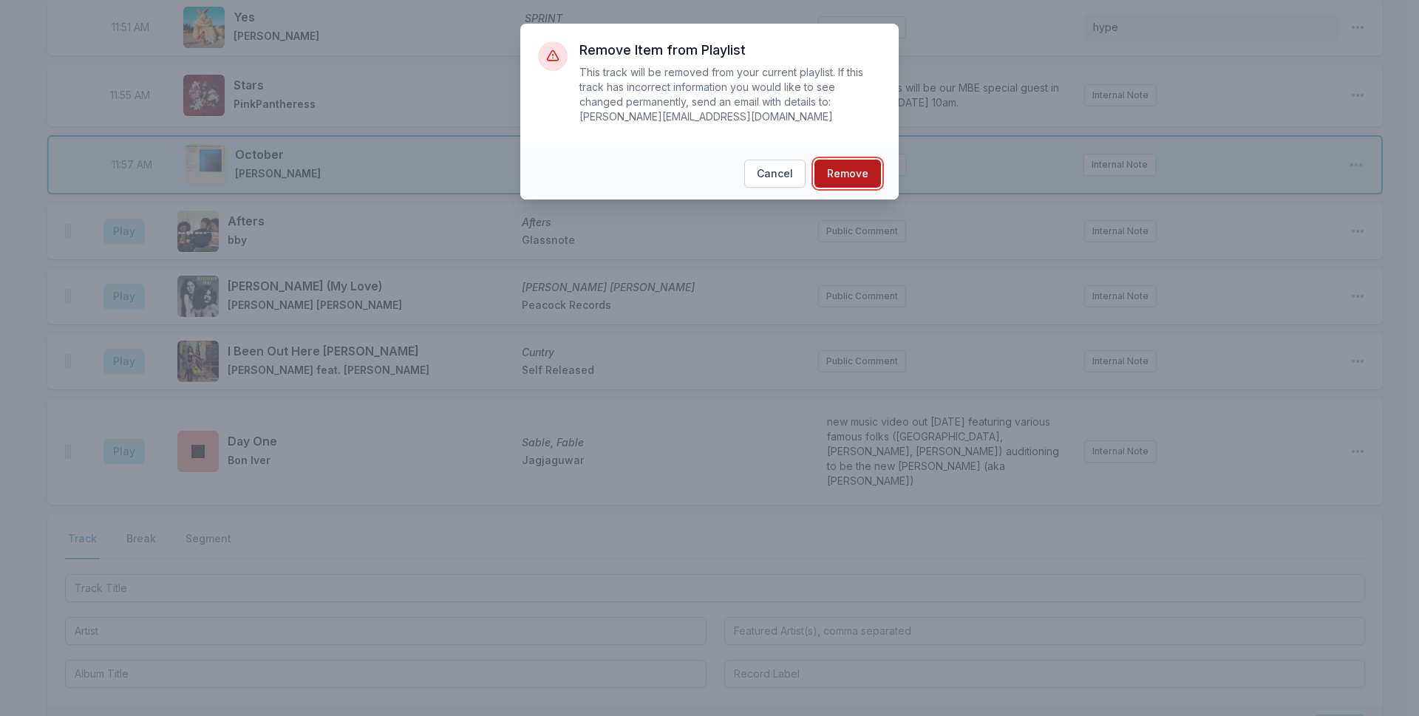
click at [826, 161] on button "Remove" at bounding box center [848, 174] width 67 height 28
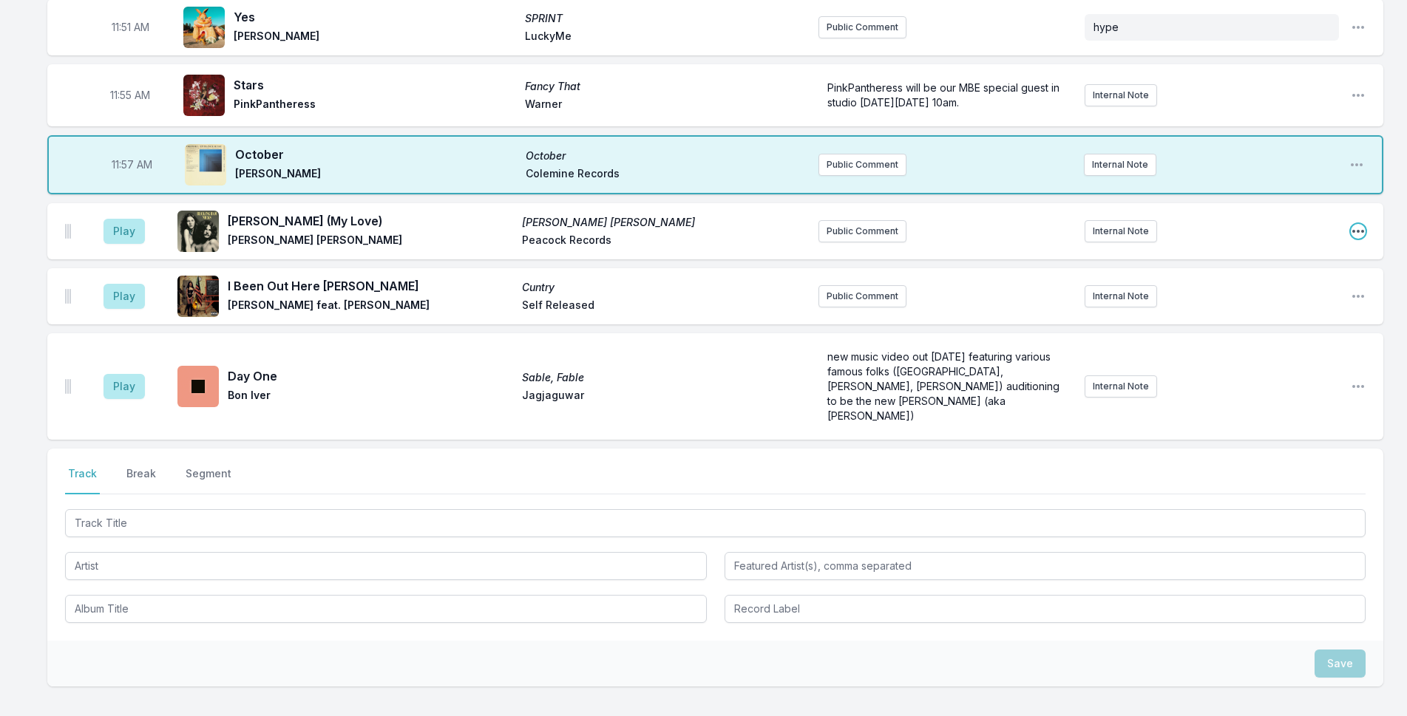
click at [1354, 224] on icon "Open playlist item options" at bounding box center [1357, 231] width 15 height 15
click at [1295, 301] on button "Delete Entry" at bounding box center [1283, 314] width 166 height 27
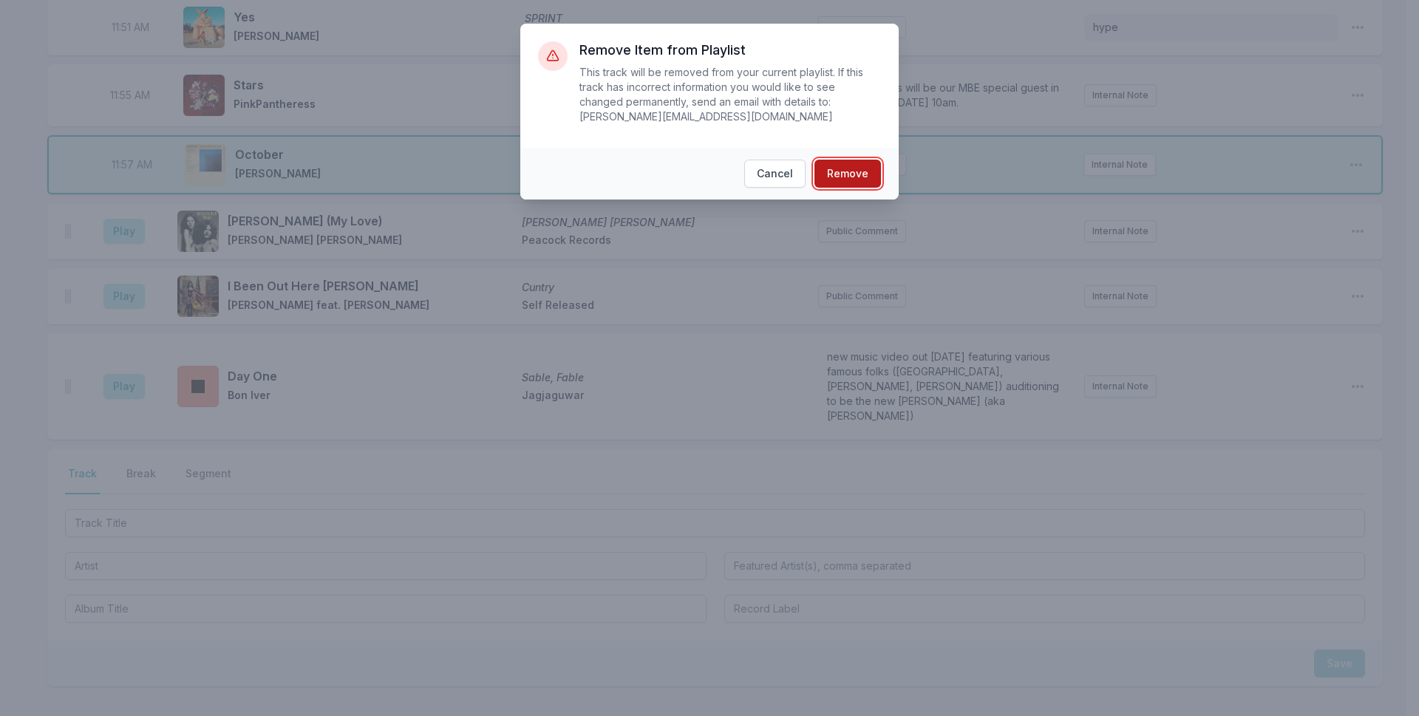
click at [871, 160] on button "Remove" at bounding box center [848, 174] width 67 height 28
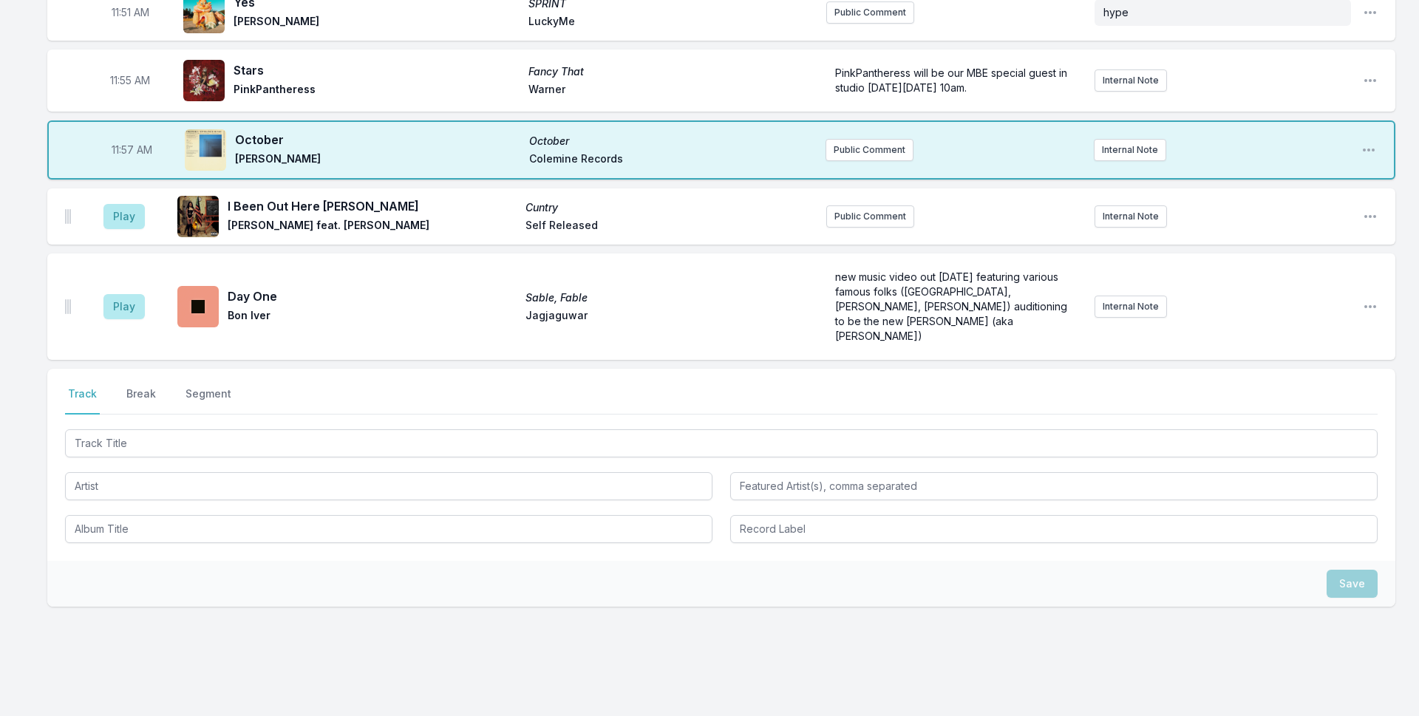
scroll to position [3504, 0]
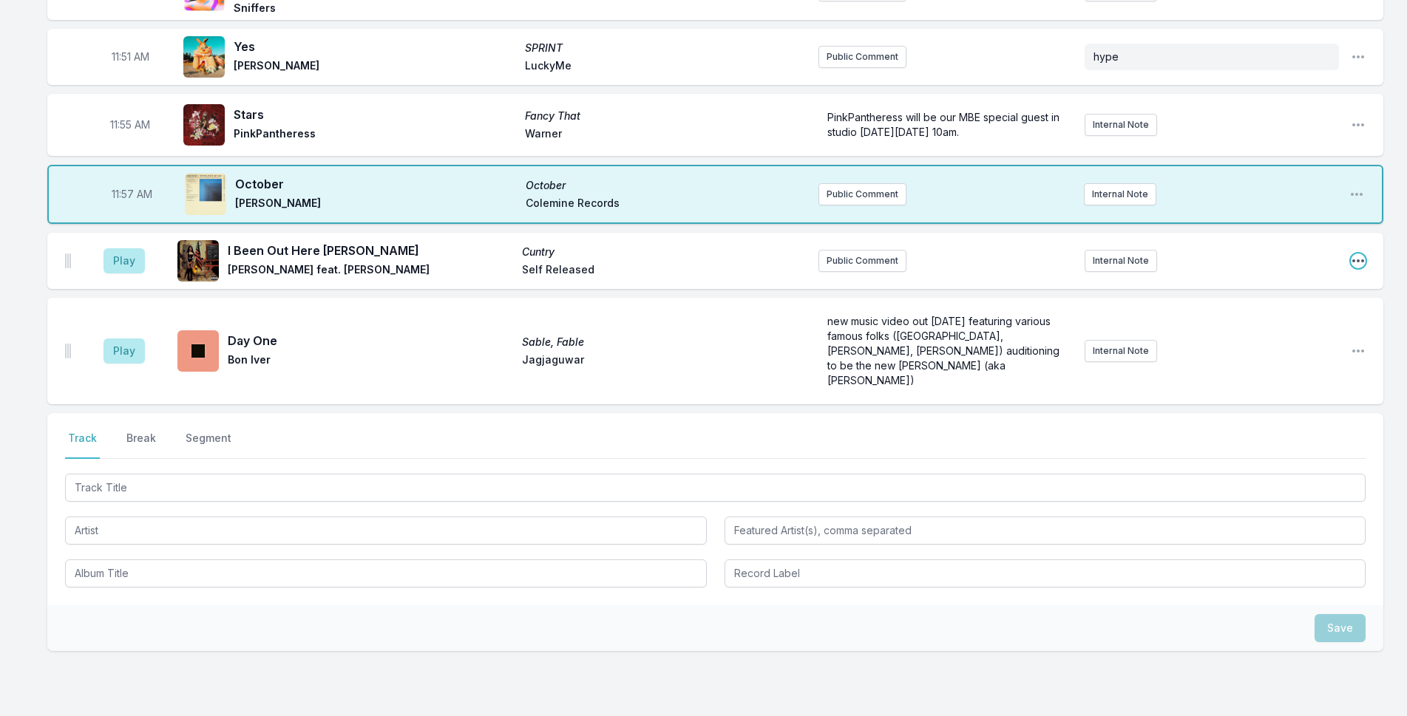
click at [1353, 254] on icon "Open playlist item options" at bounding box center [1357, 261] width 15 height 15
click at [1244, 330] on button "Delete Entry" at bounding box center [1283, 343] width 166 height 27
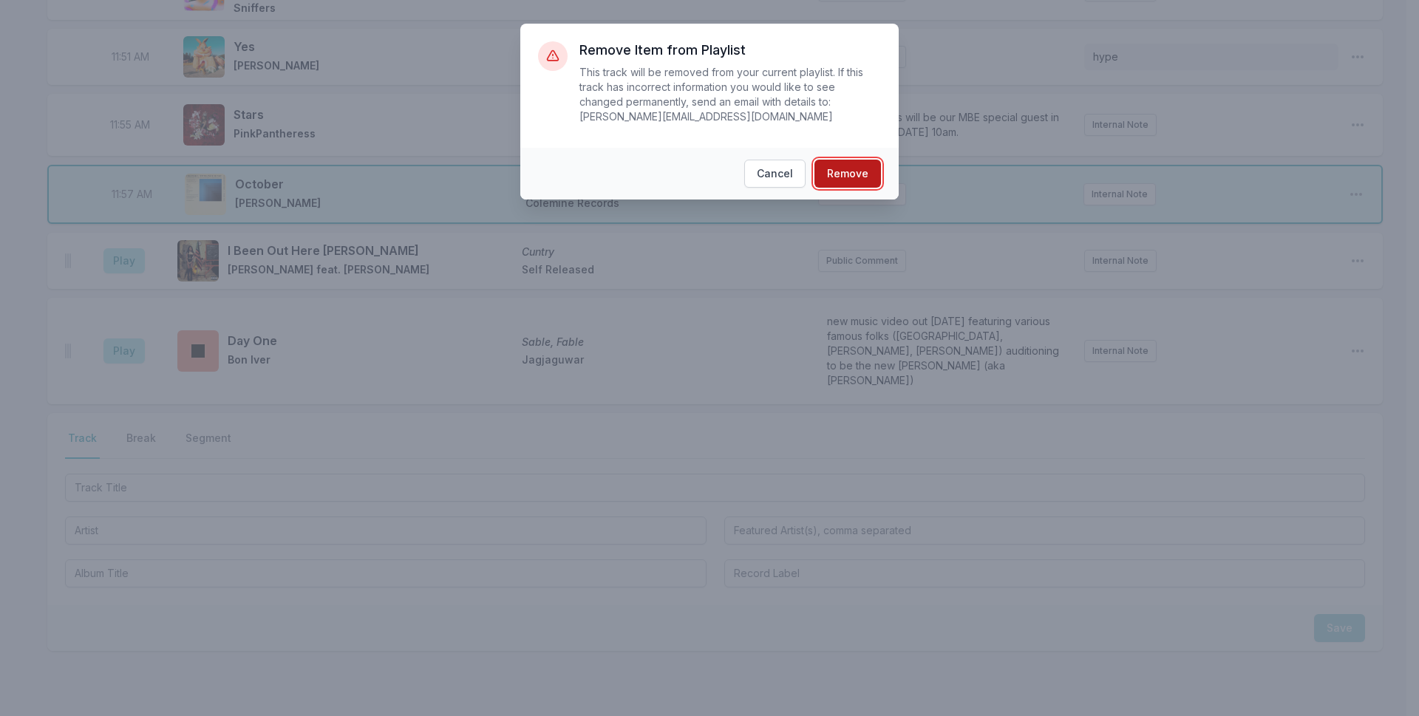
click at [824, 160] on button "Remove" at bounding box center [848, 174] width 67 height 28
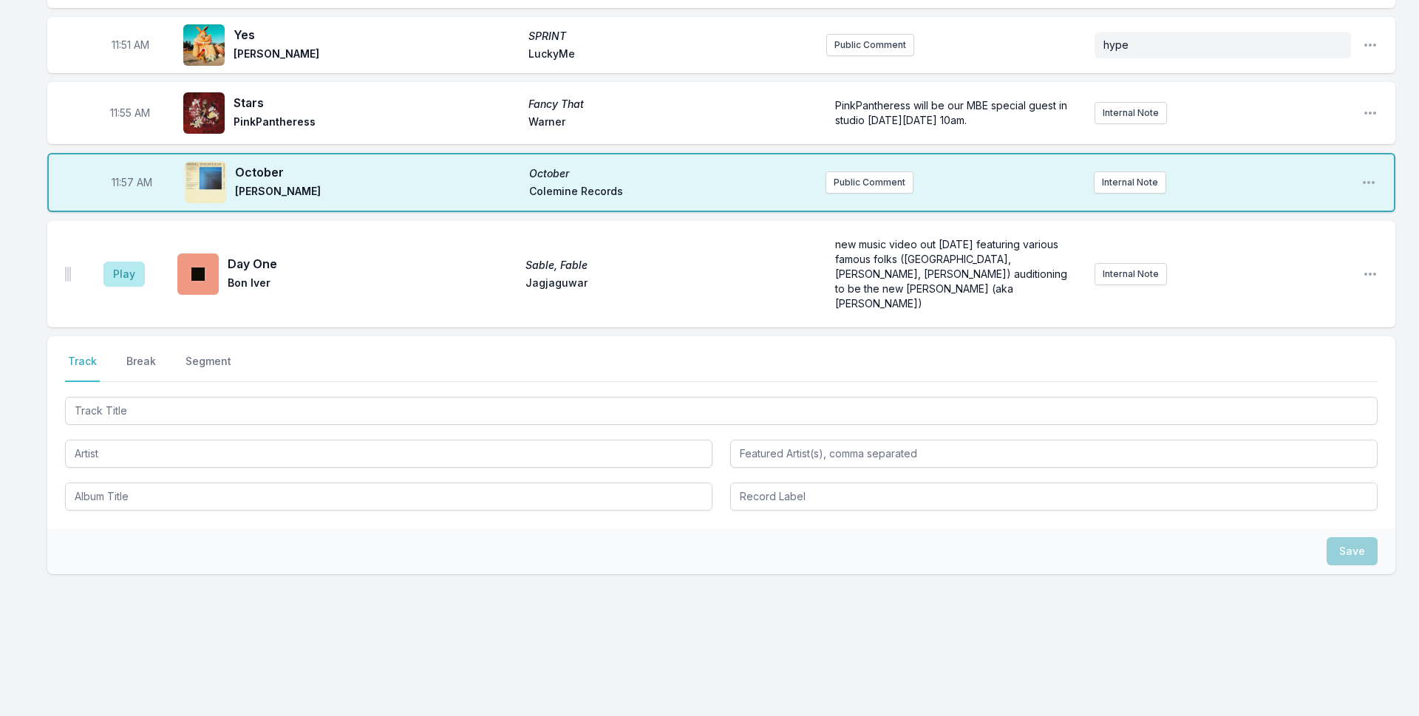
scroll to position [3439, 0]
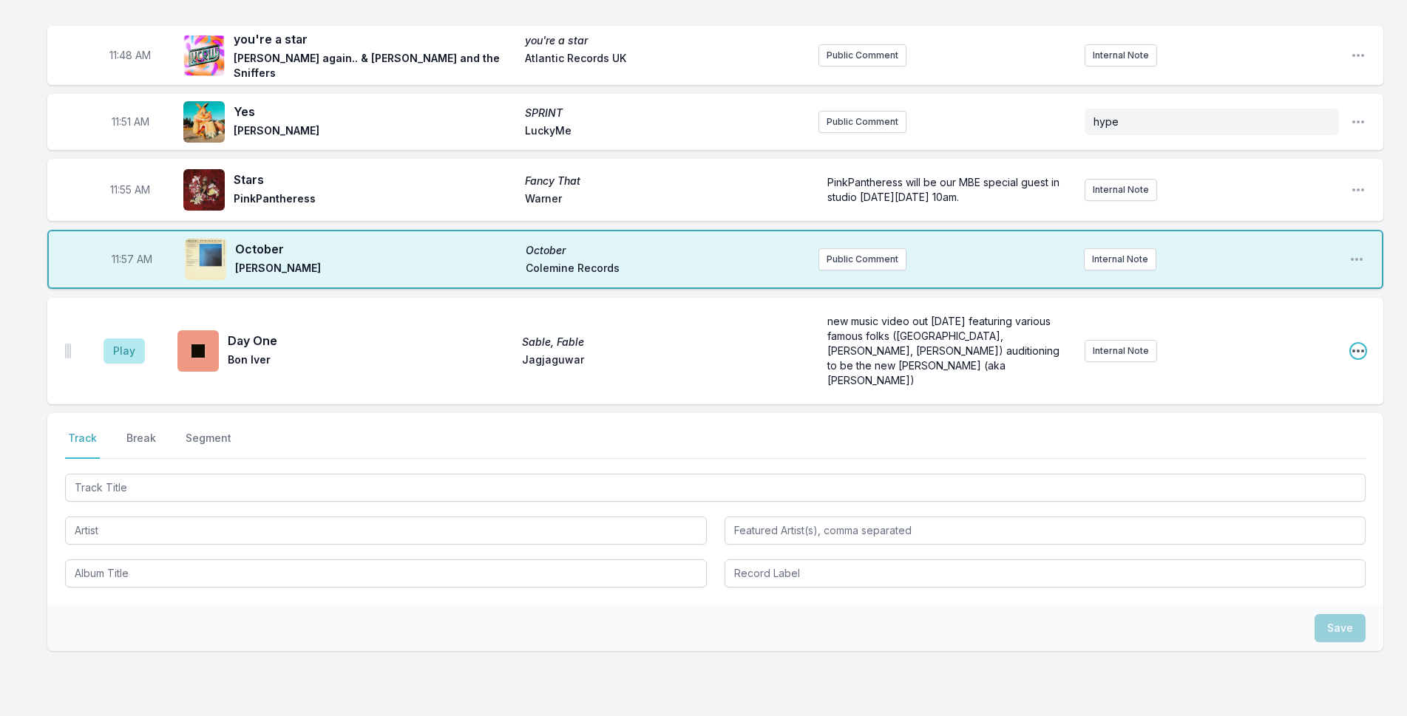
click at [1356, 344] on icon "Open playlist item options" at bounding box center [1357, 351] width 15 height 15
click at [1279, 421] on button "Delete Entry" at bounding box center [1283, 434] width 166 height 27
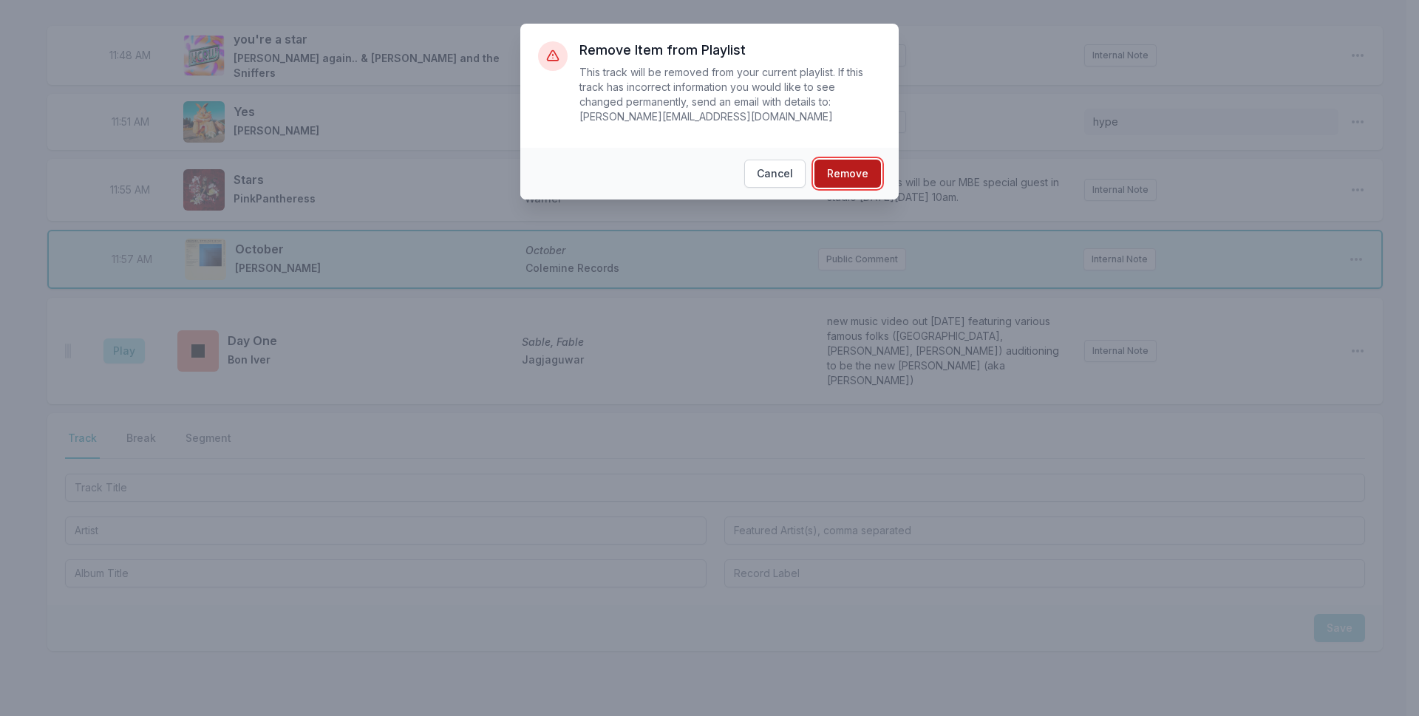
click at [851, 160] on button "Remove" at bounding box center [848, 174] width 67 height 28
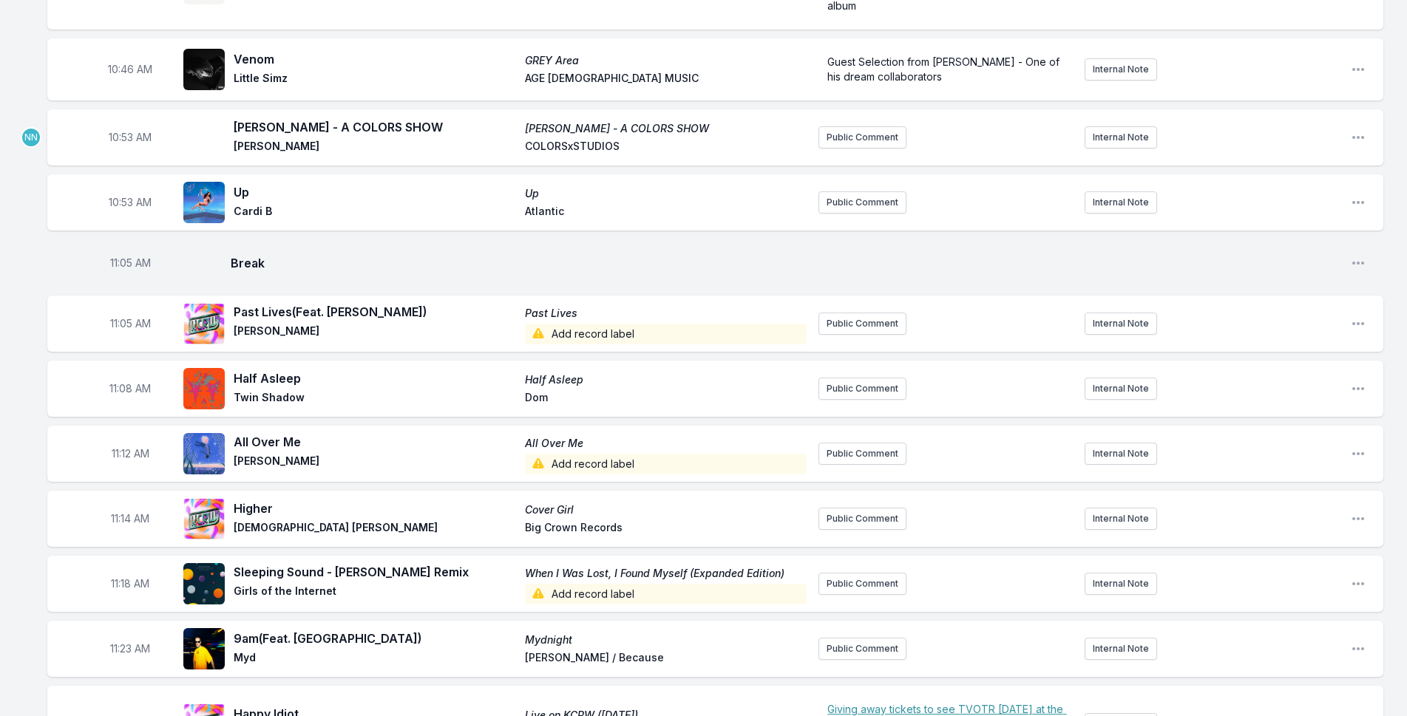
scroll to position [2005, 0]
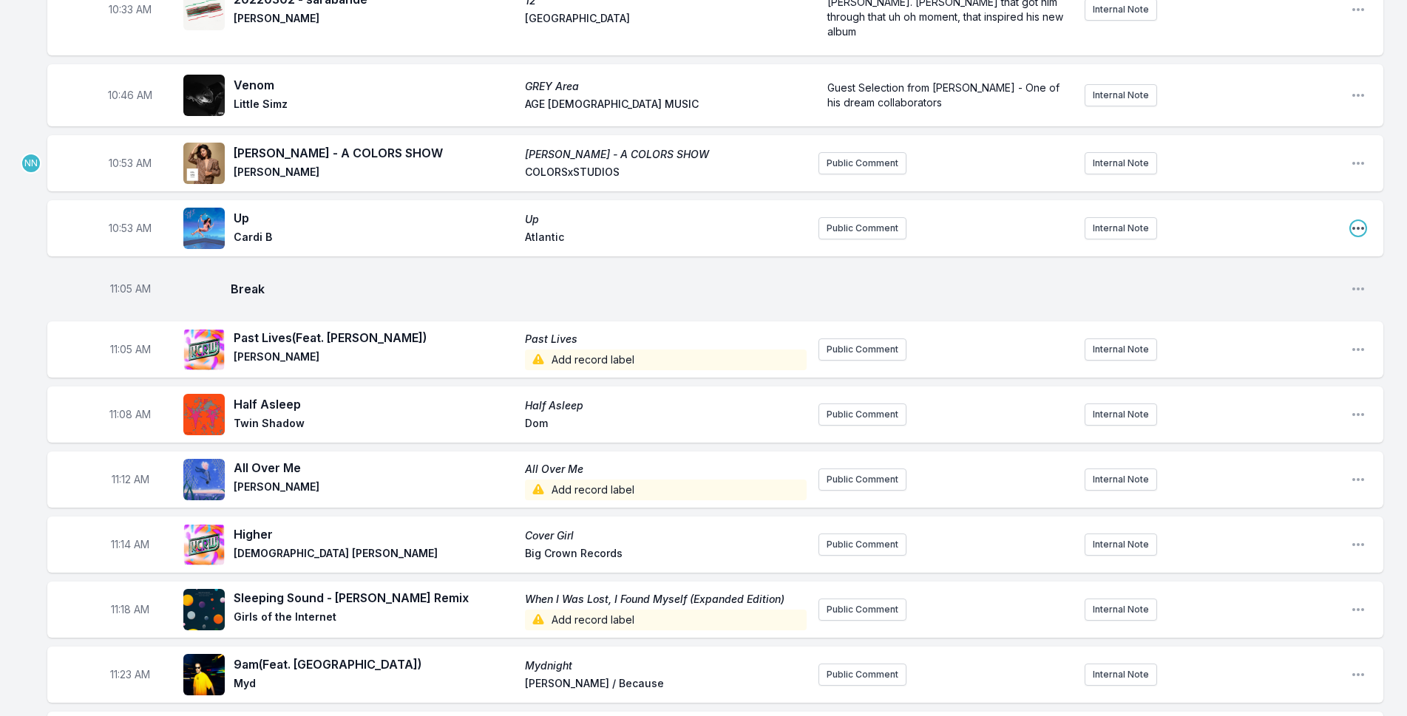
click at [1355, 221] on icon "Open playlist item options" at bounding box center [1357, 228] width 15 height 15
click at [1271, 245] on button "Edit Timestamp" at bounding box center [1283, 258] width 166 height 27
type input "10:51"
